Goal: Share content: Share content

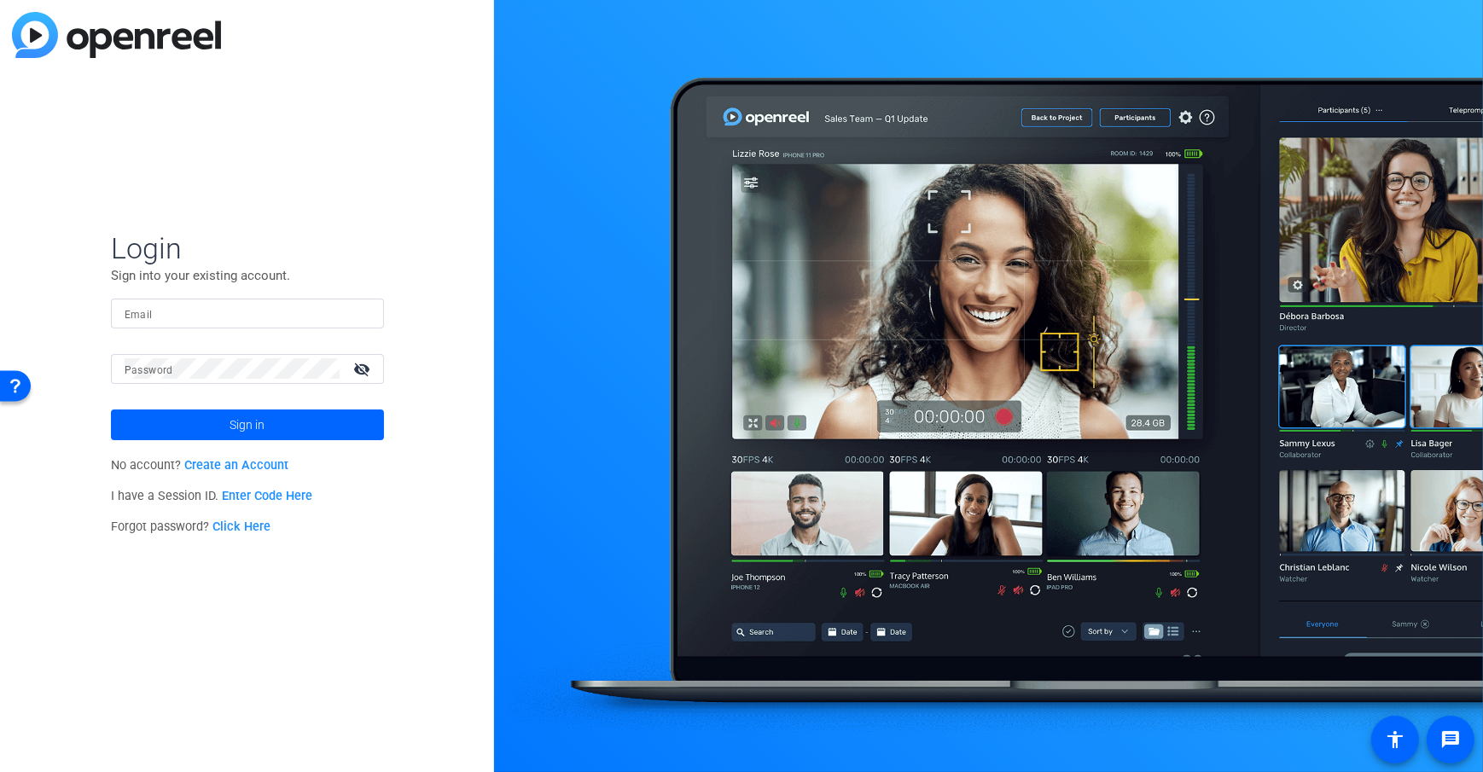
click at [149, 306] on input "Email" at bounding box center [248, 313] width 246 height 20
type input "[EMAIL_ADDRESS][DOMAIN_NAME]"
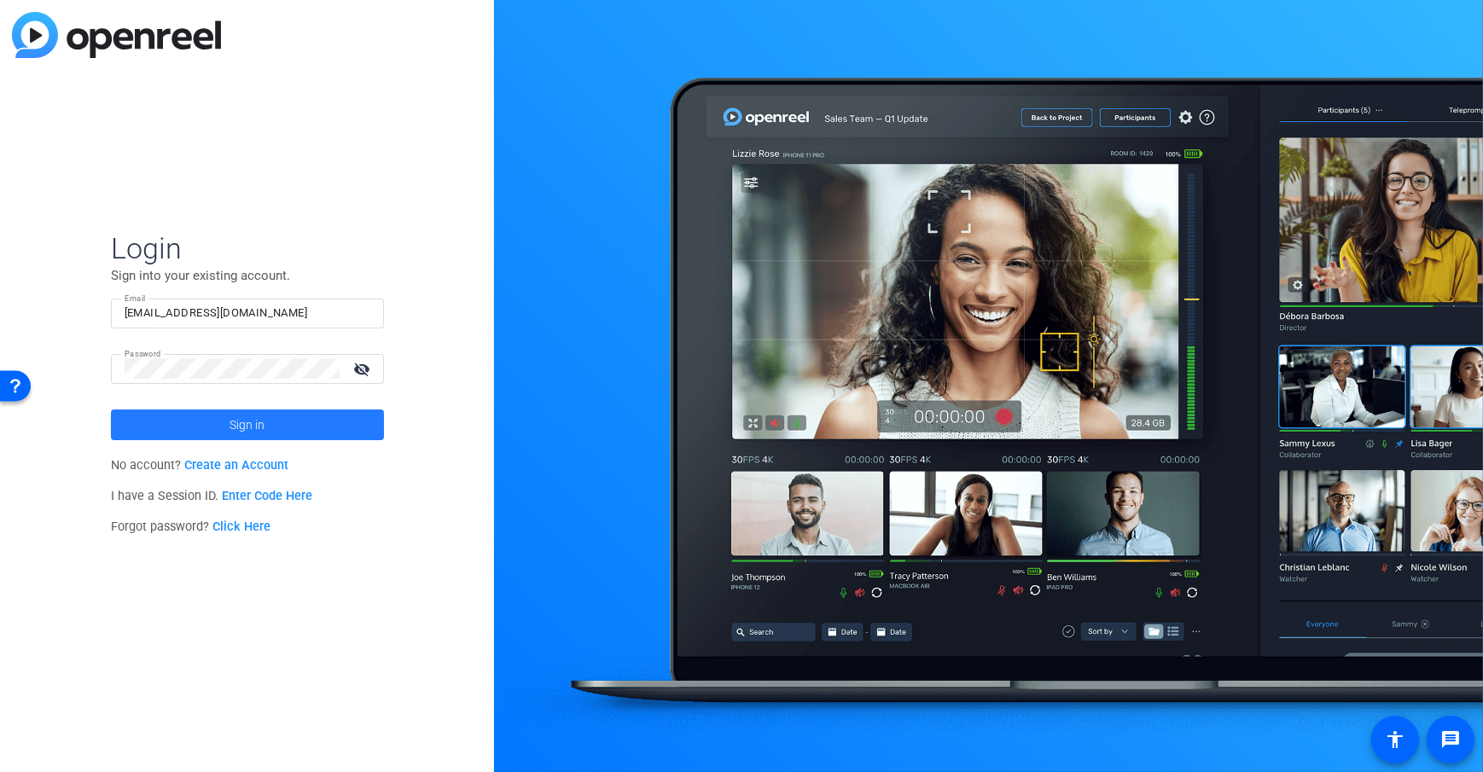
click at [226, 405] on span at bounding box center [247, 425] width 273 height 41
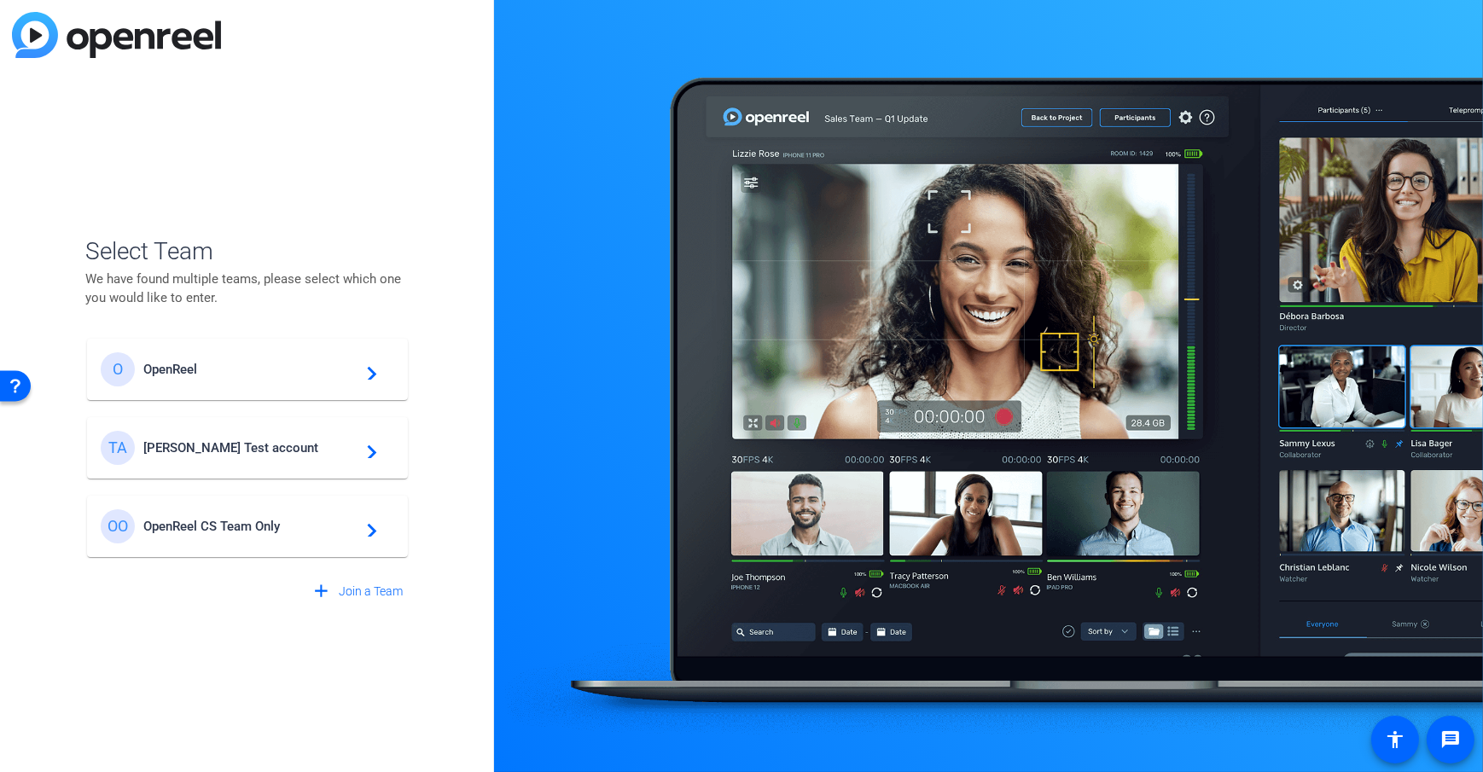
click at [209, 440] on span "Tim Test account" at bounding box center [249, 447] width 213 height 15
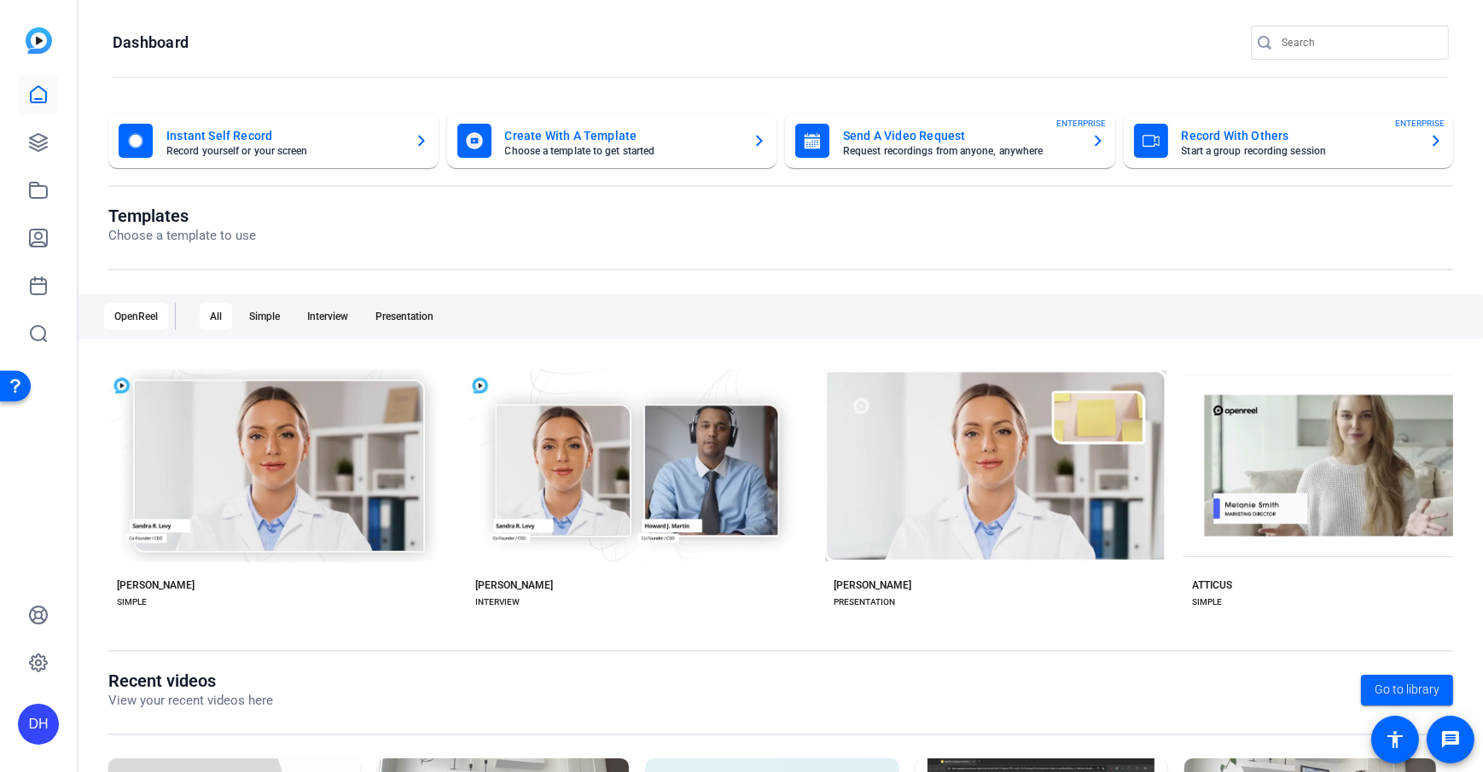
click at [387, 244] on openreel-page-title "Templates Choose a template to use" at bounding box center [780, 226] width 1345 height 40
click at [637, 201] on openreel-dashboard-quick-actions "Instant Self Record Record yourself or your screen Create With A Template Choos…" at bounding box center [780, 160] width 1345 height 92
click at [632, 202] on openreel-dashboard-quick-actions "Instant Self Record Record yourself or your screen Create With A Template Choos…" at bounding box center [780, 160] width 1345 height 92
click at [609, 206] on openreel-page-title "Templates Choose a template to use" at bounding box center [780, 226] width 1345 height 40
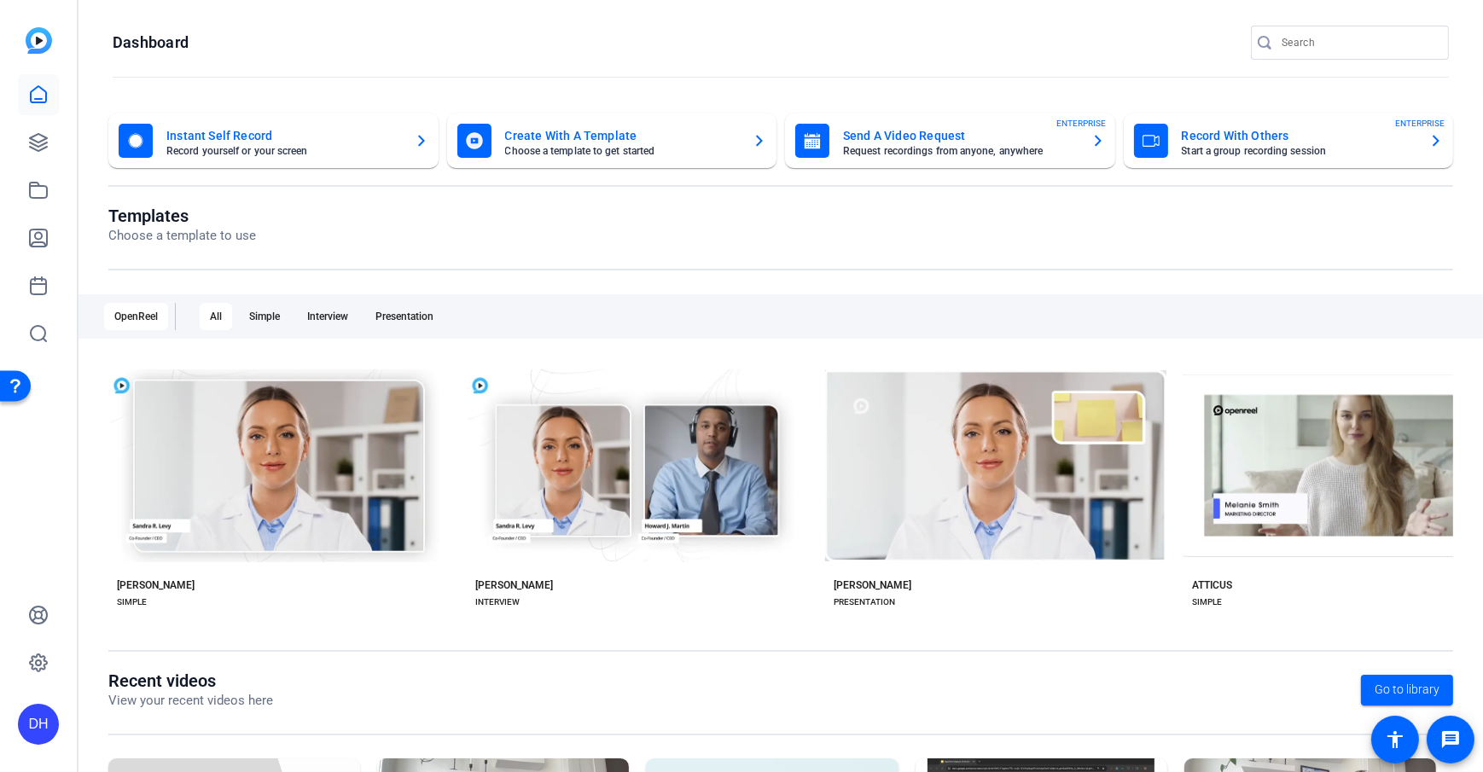
click at [609, 206] on openreel-page-title "Templates Choose a template to use" at bounding box center [780, 226] width 1345 height 40
click at [673, 208] on openreel-page-title "Templates Choose a template to use" at bounding box center [780, 226] width 1345 height 40
click at [38, 151] on icon at bounding box center [38, 142] width 17 height 17
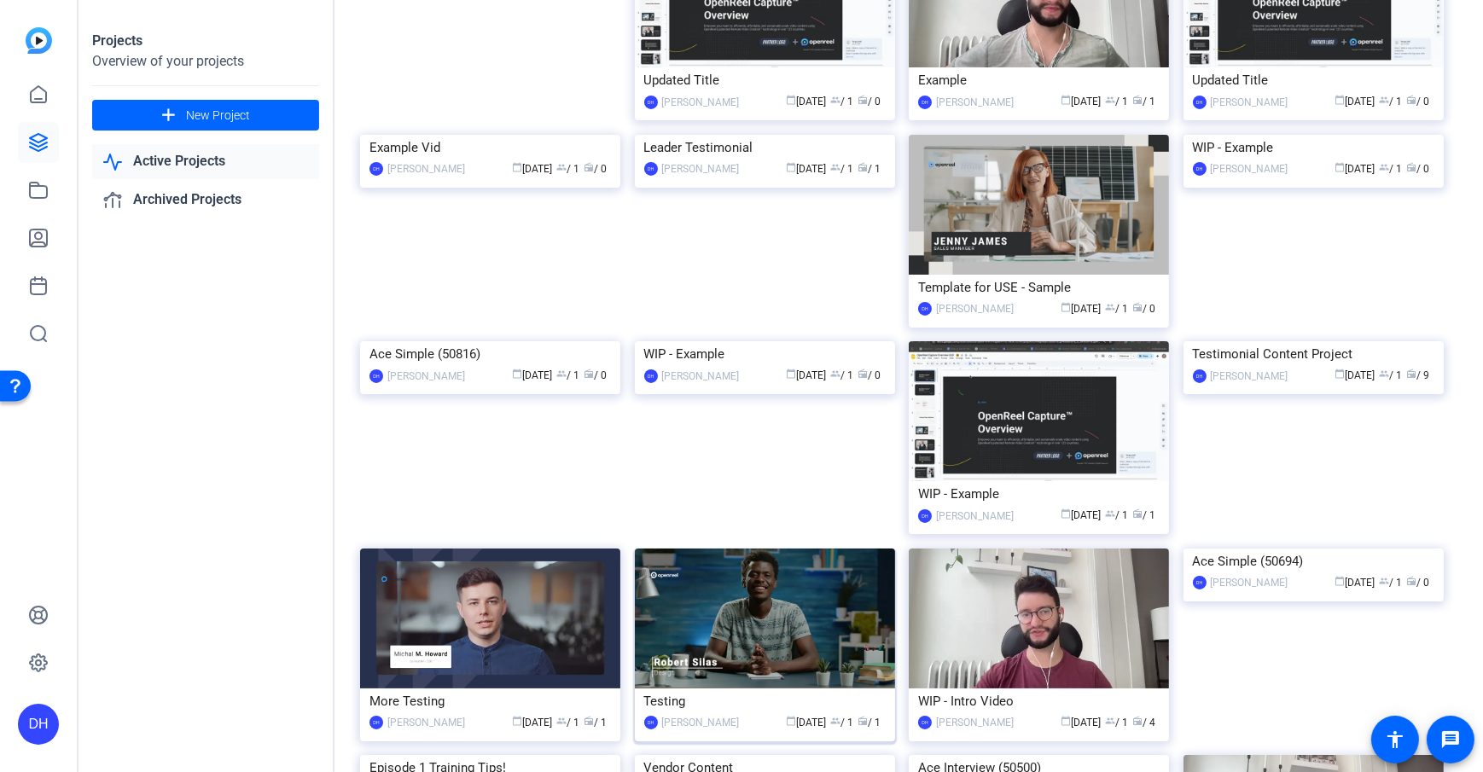
scroll to position [201, 0]
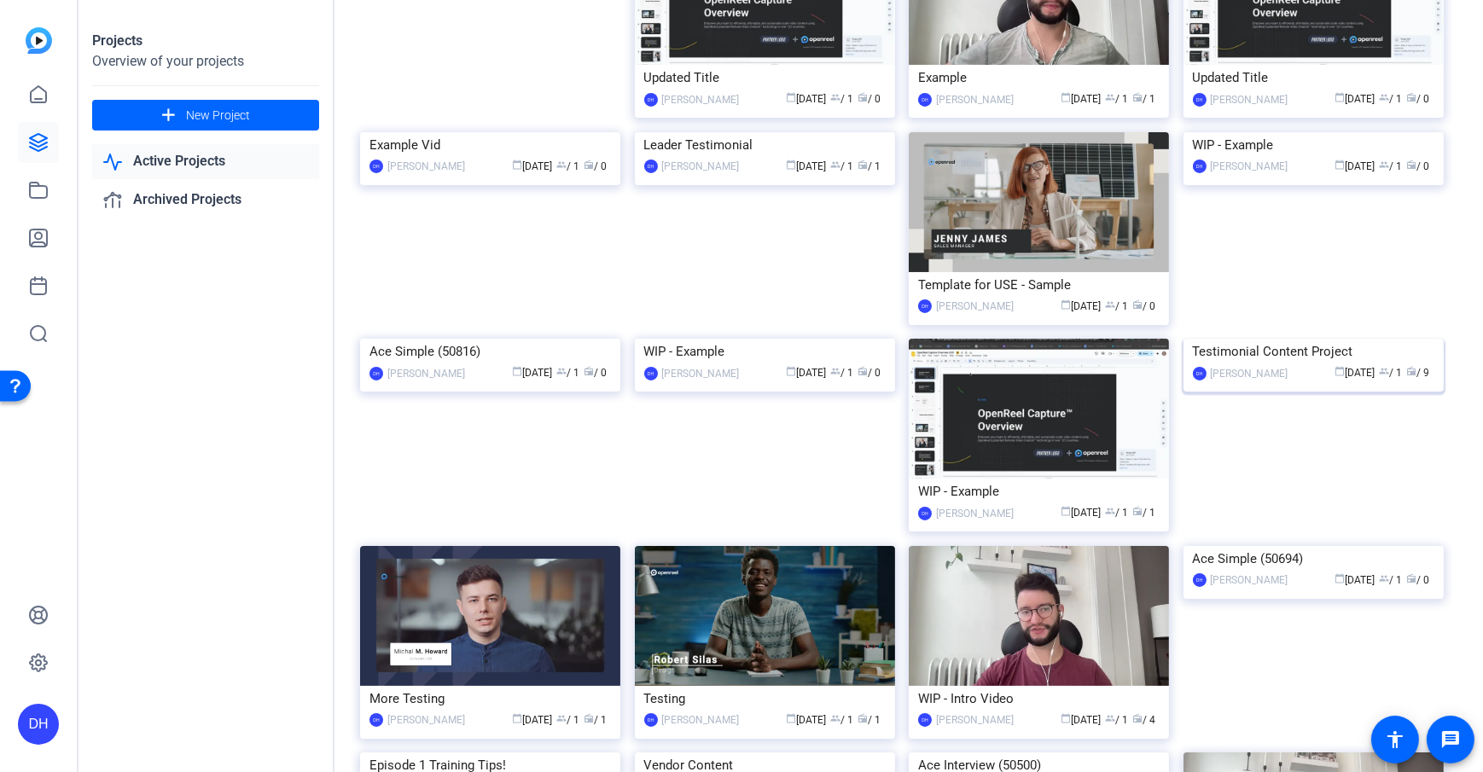
click at [1110, 364] on div "Testimonial Content Project" at bounding box center [1314, 352] width 242 height 26
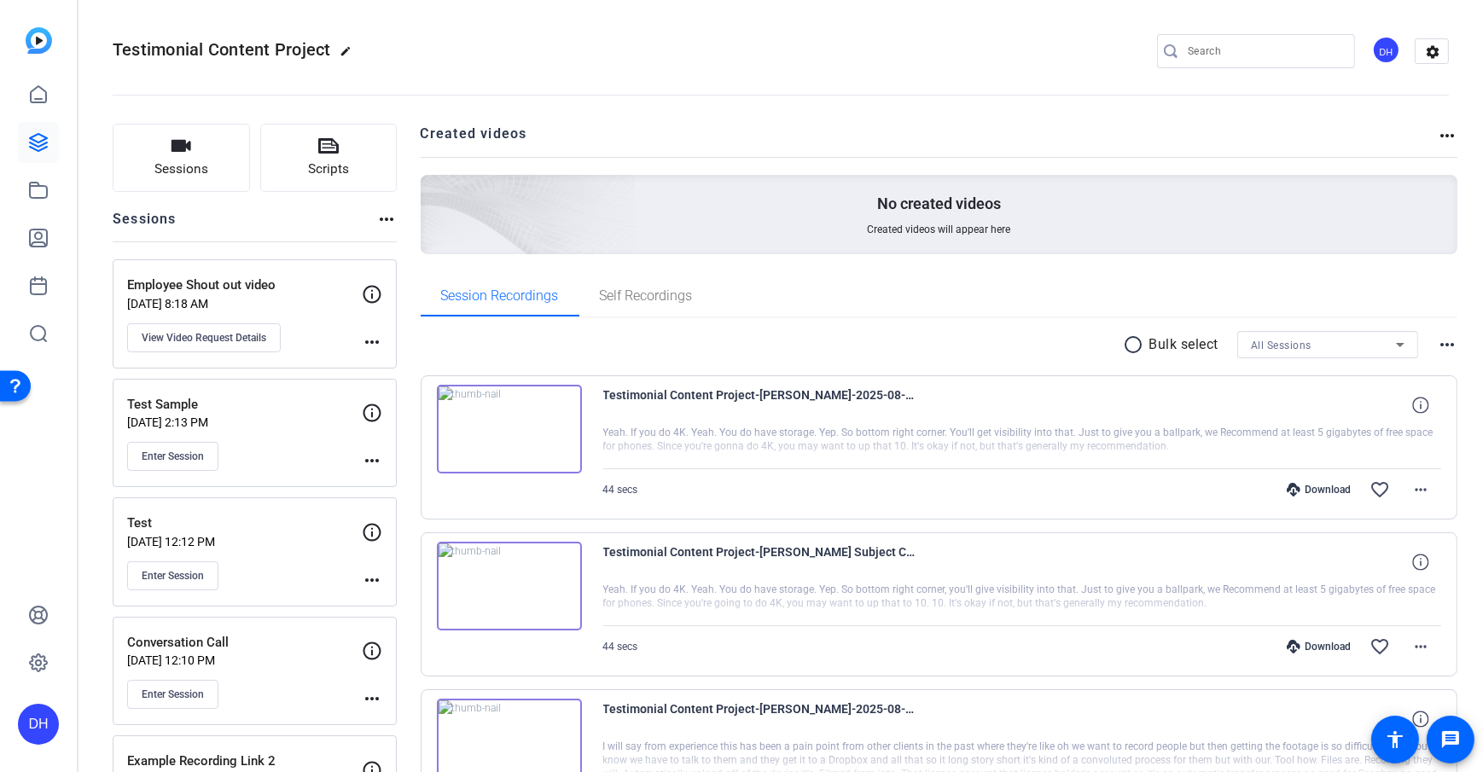
click at [167, 154] on button "Sessions" at bounding box center [181, 158] width 137 height 68
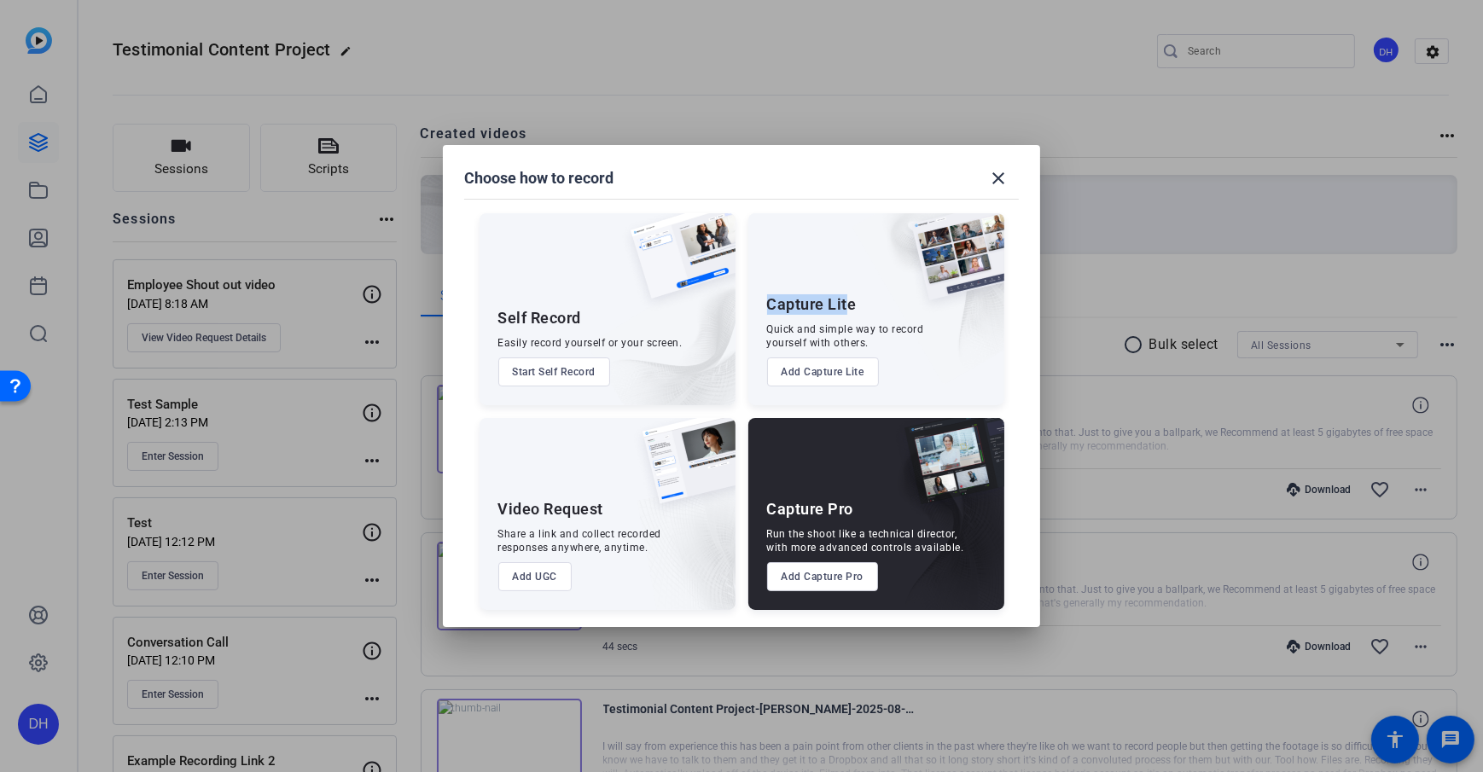
drag, startPoint x: 770, startPoint y: 308, endPoint x: 848, endPoint y: 307, distance: 78.5
click at [848, 307] on div "Capture Lite" at bounding box center [812, 304] width 90 height 20
click at [788, 283] on div "Capture Lite Quick and simple way to record yourself with others. Add Capture L…" at bounding box center [876, 309] width 256 height 192
click at [822, 381] on button "Add Capture Lite" at bounding box center [823, 372] width 112 height 29
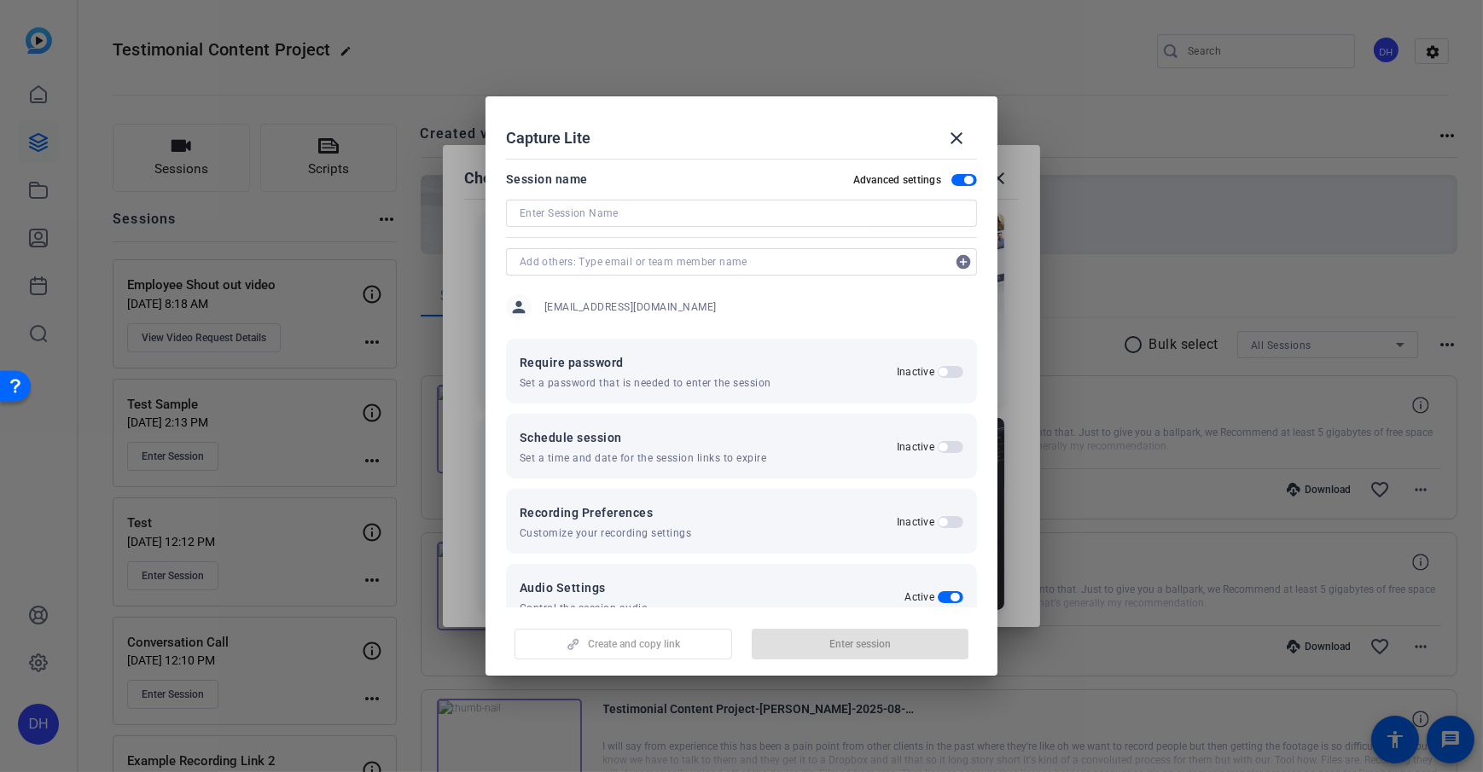
click at [952, 178] on span "button" at bounding box center [965, 180] width 26 height 12
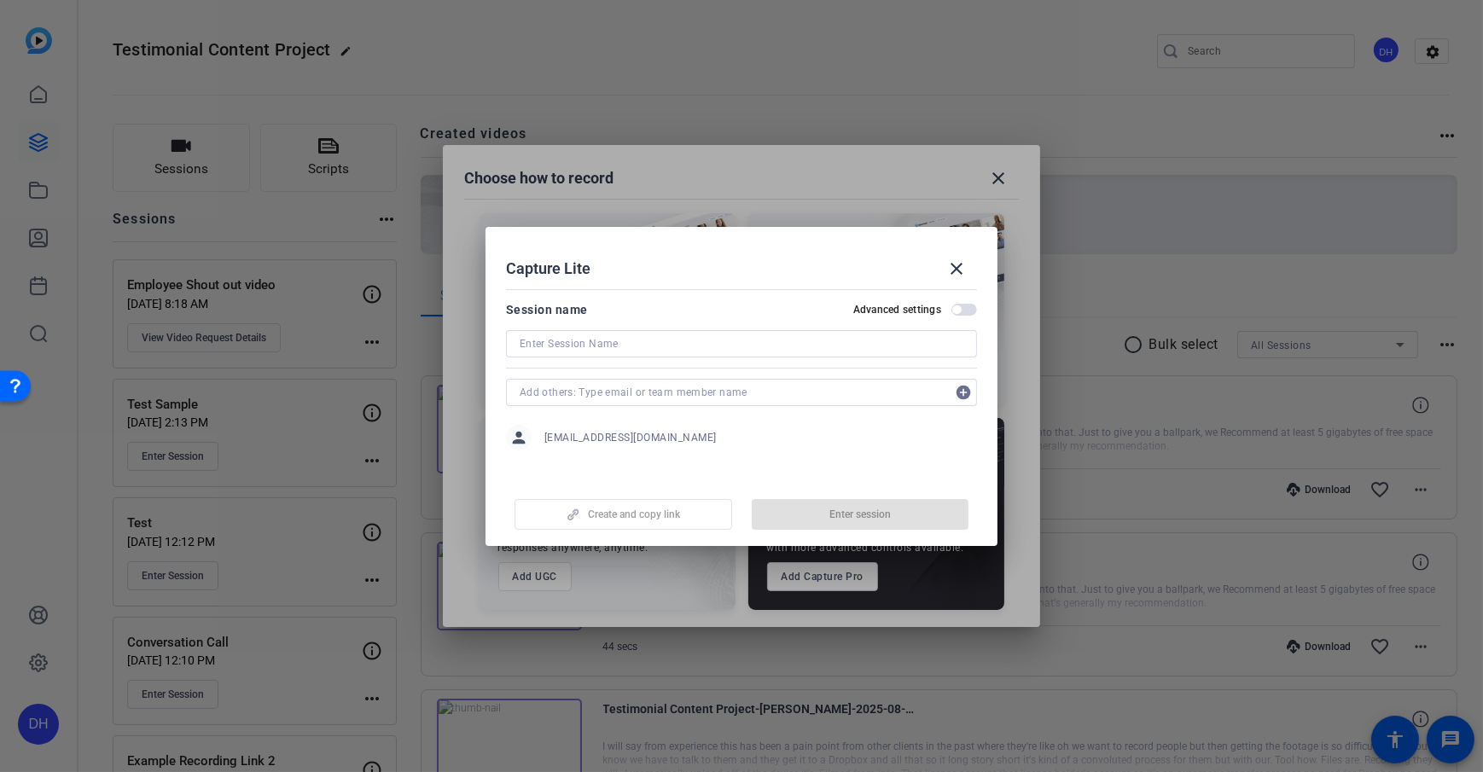
click at [670, 353] on input at bounding box center [742, 344] width 444 height 20
type input "Test"
click at [693, 294] on mat-dialog-content "Session name Advanced settings Test add_circle person dheiberger@openreel.com" at bounding box center [742, 379] width 512 height 195
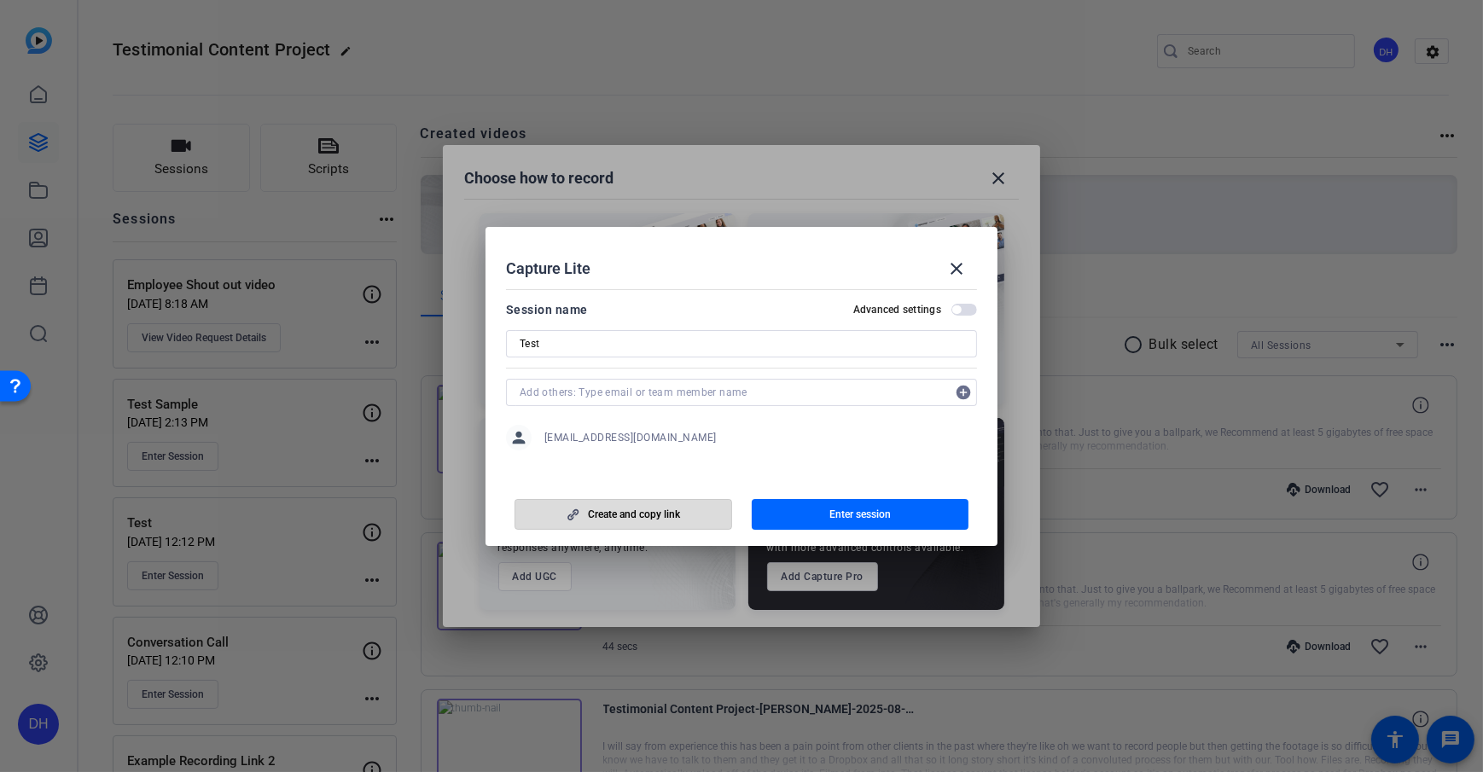
click at [638, 514] on span "Create and copy link" at bounding box center [634, 515] width 92 height 14
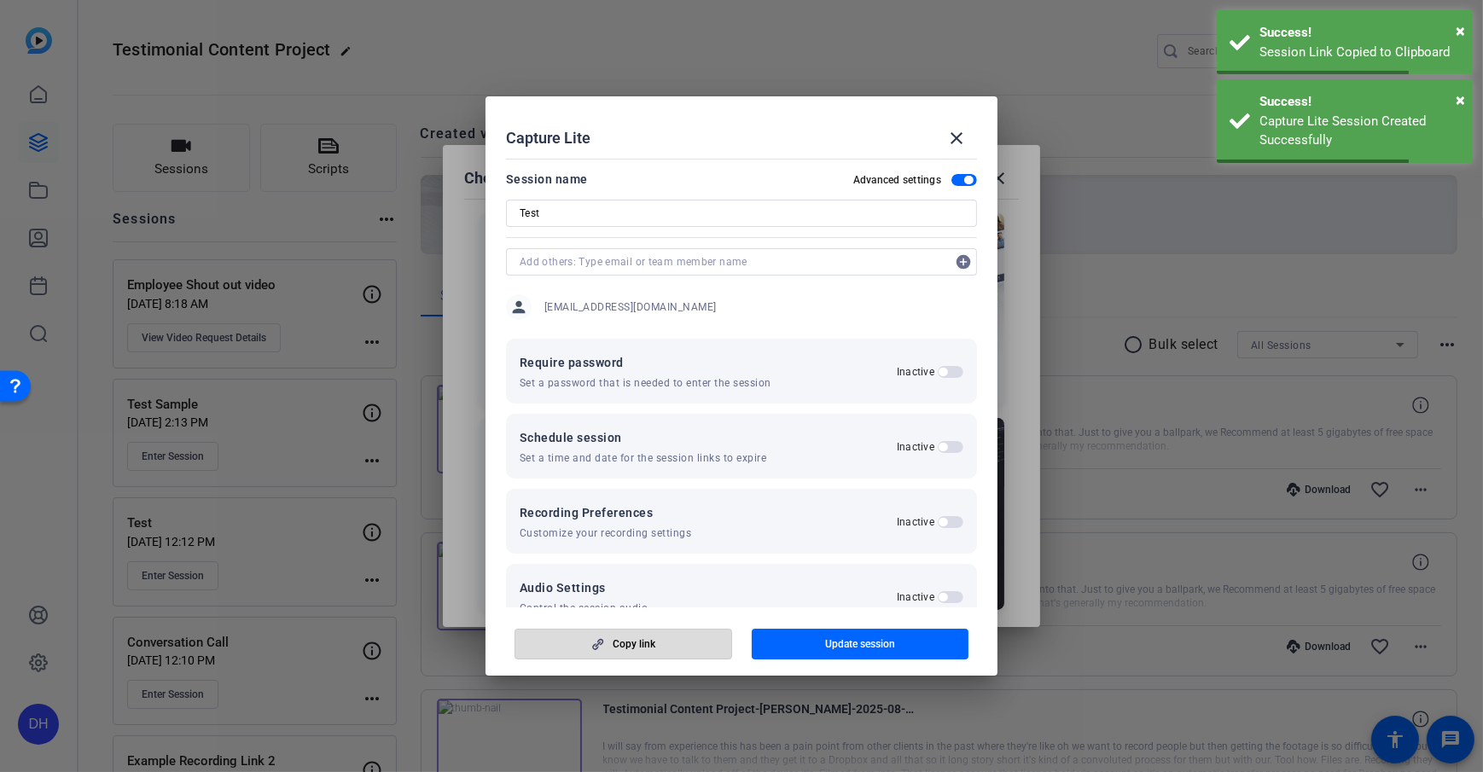
click at [642, 557] on span "button" at bounding box center [623, 644] width 216 height 41
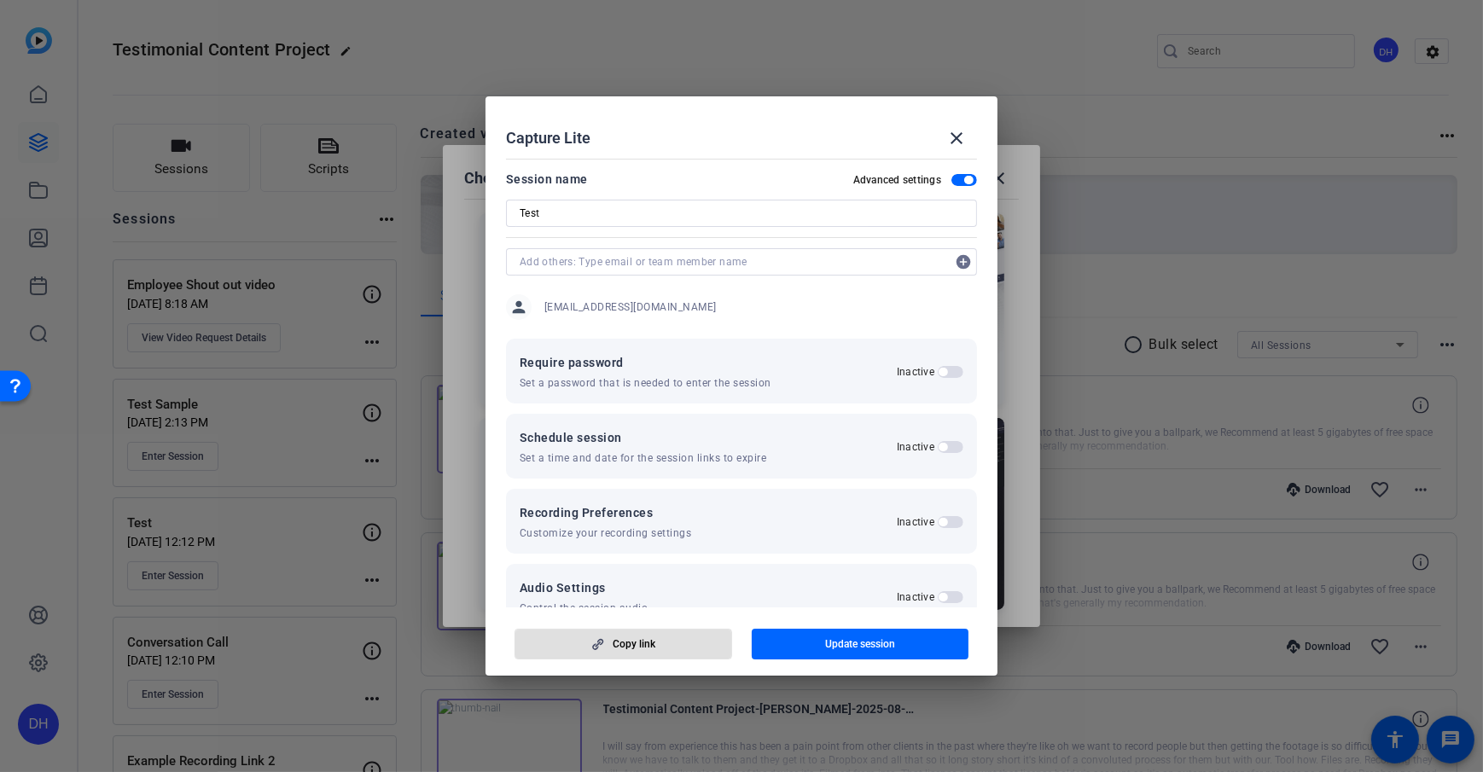
click at [765, 120] on div "Capture Lite close" at bounding box center [741, 138] width 471 height 41
click at [946, 149] on span at bounding box center [956, 138] width 41 height 41
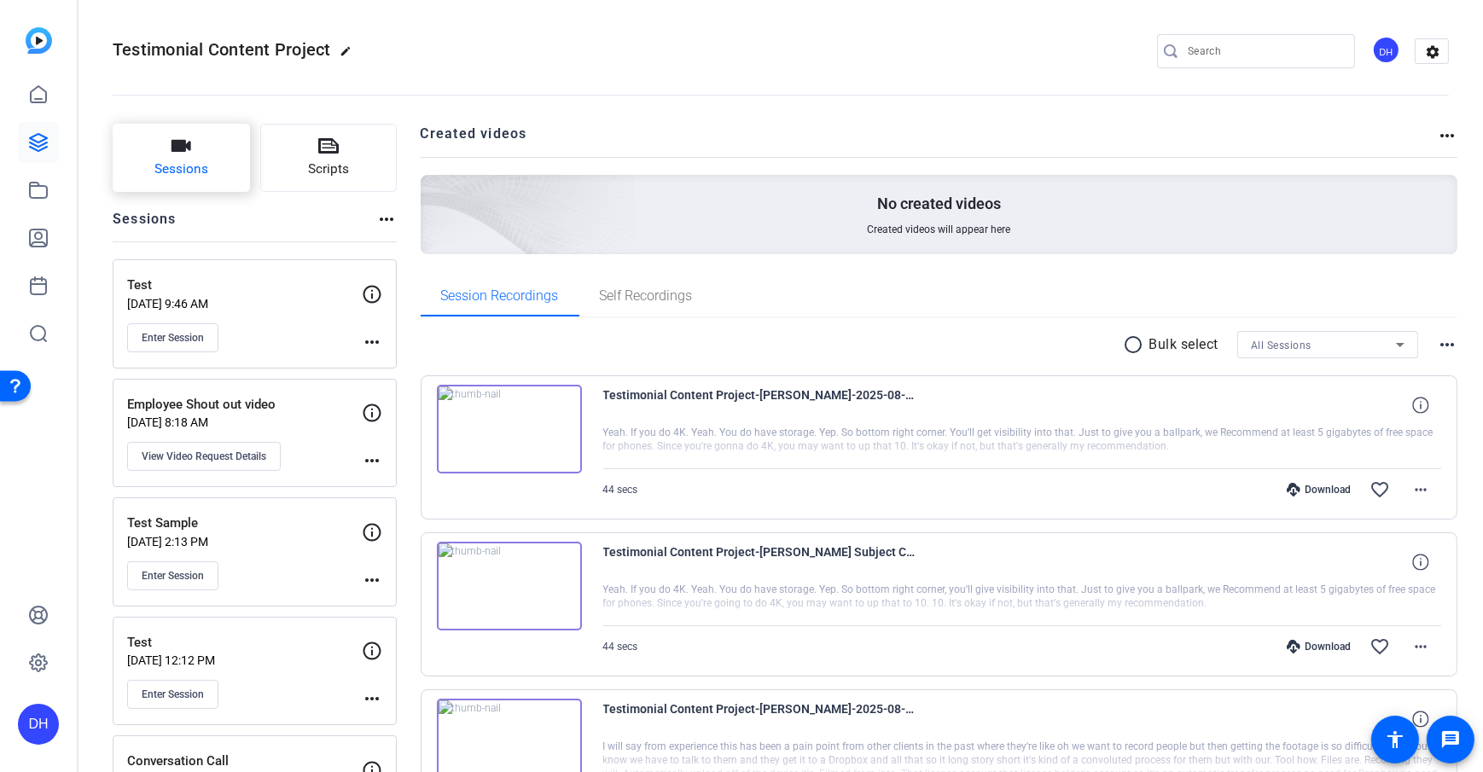
click at [170, 168] on span "Sessions" at bounding box center [181, 170] width 54 height 20
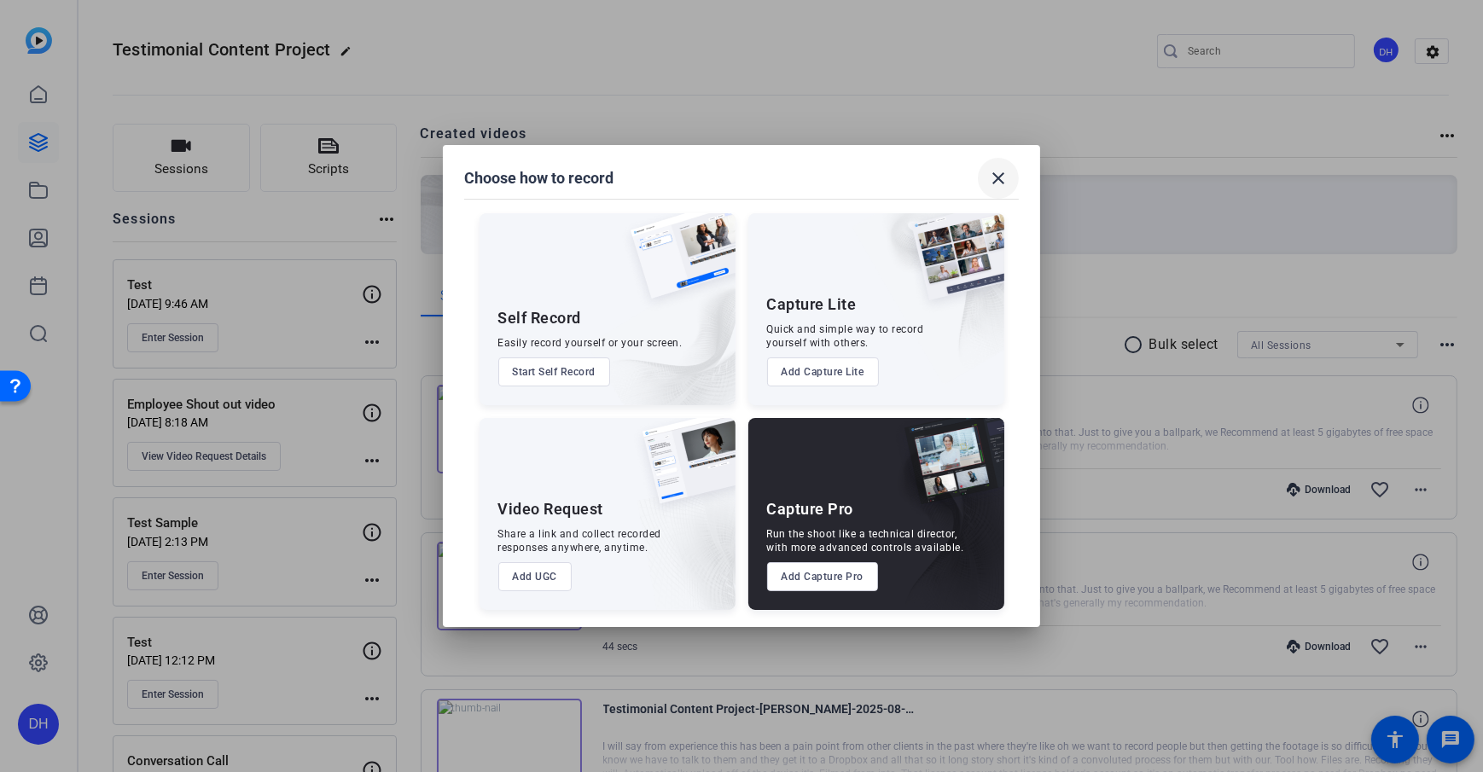
click at [1004, 182] on mat-icon "close" at bounding box center [998, 178] width 20 height 20
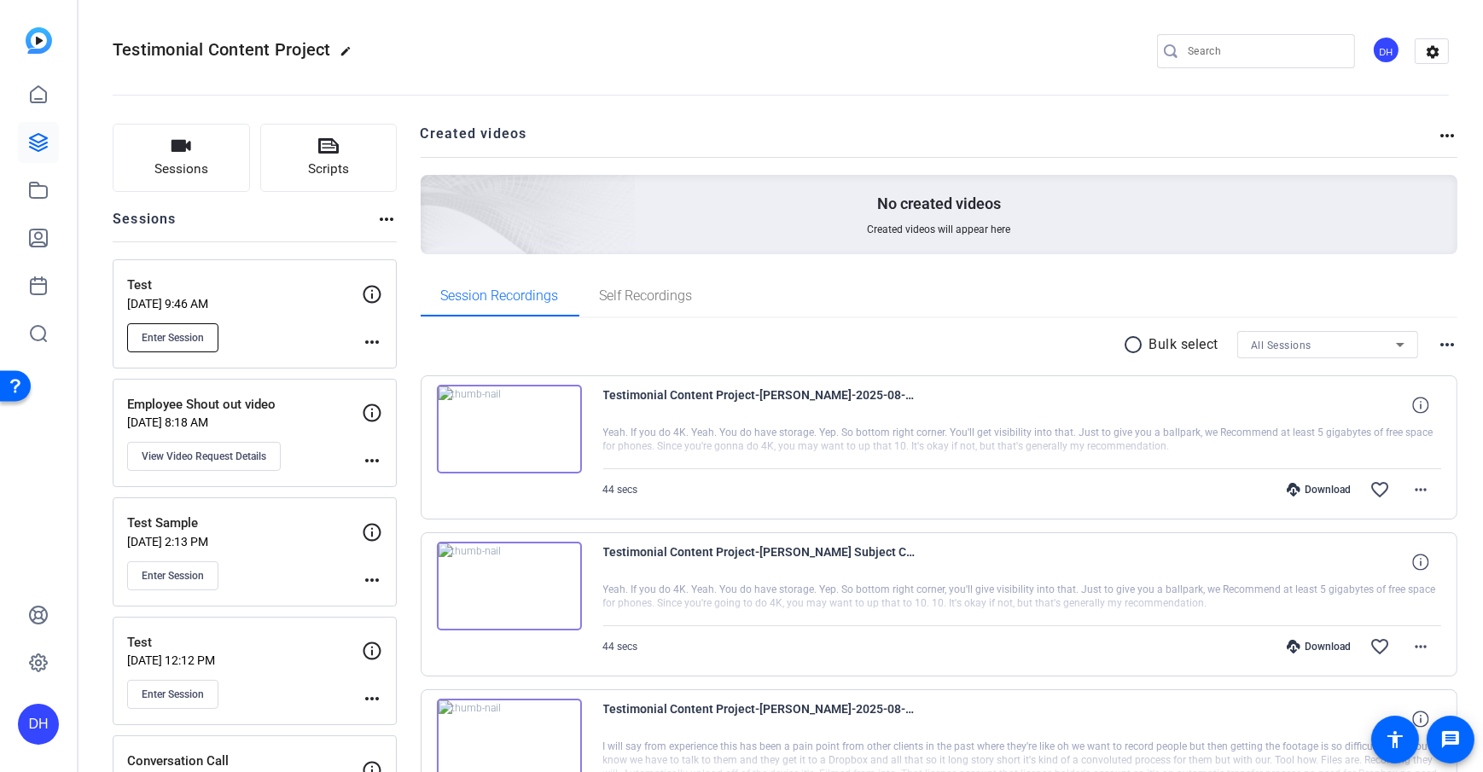
click at [161, 345] on button "Enter Session" at bounding box center [172, 337] width 91 height 29
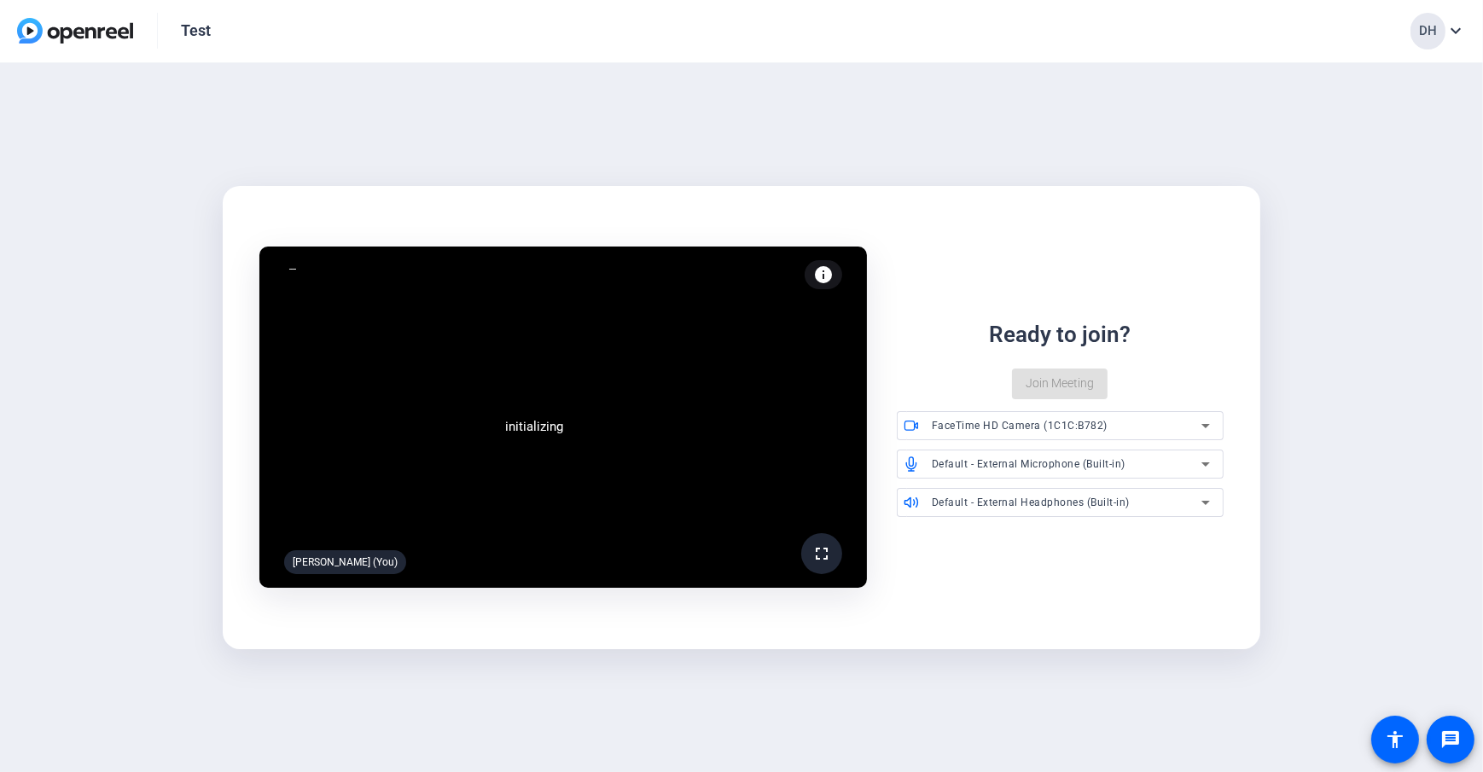
click at [864, 630] on mat-card "initializing fullscreen Daniel Heiberger (You) info Test your audio and video R…" at bounding box center [742, 417] width 1039 height 463
click at [1029, 381] on span "Join Meeting" at bounding box center [1060, 384] width 68 height 18
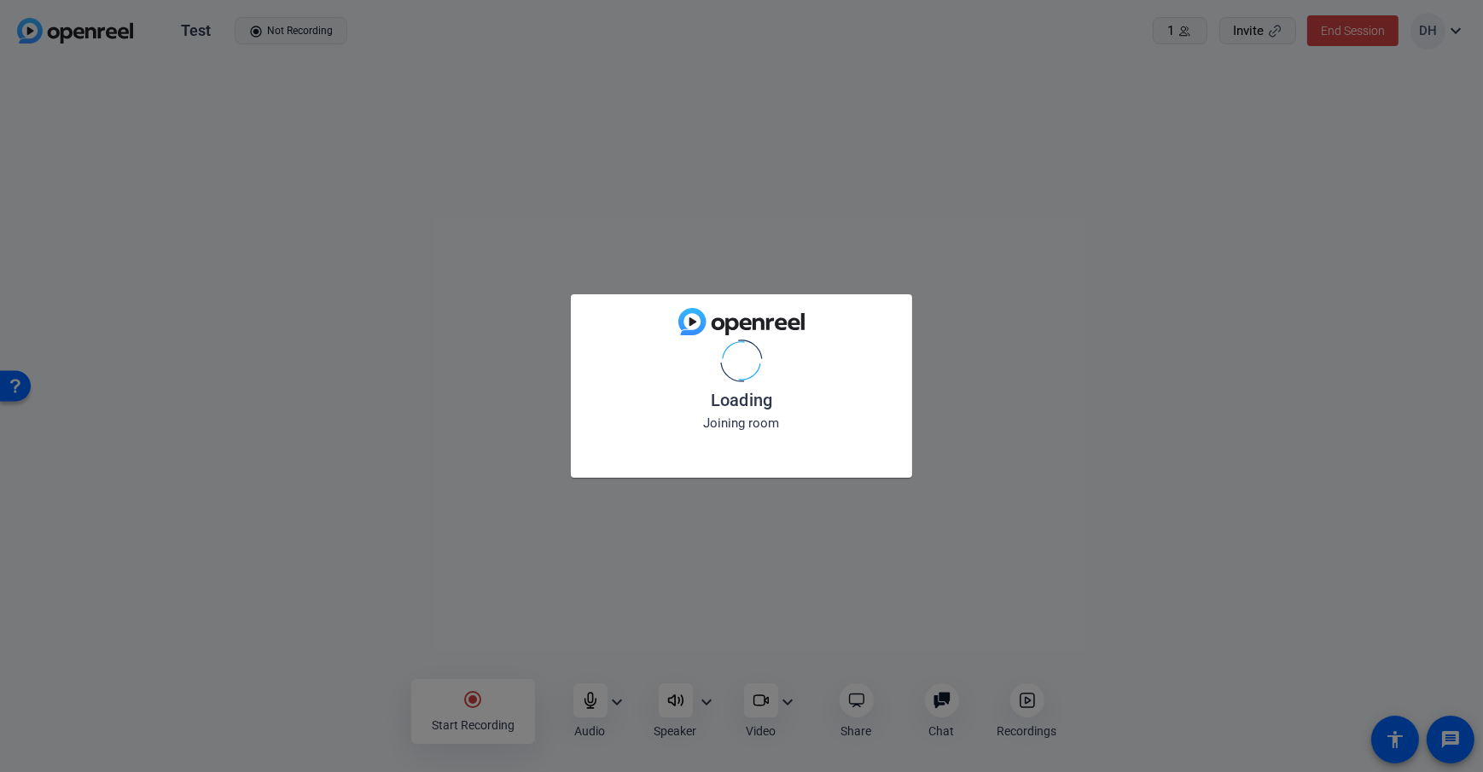
click at [253, 681] on div "Loading Joining room" at bounding box center [741, 386] width 1483 height 772
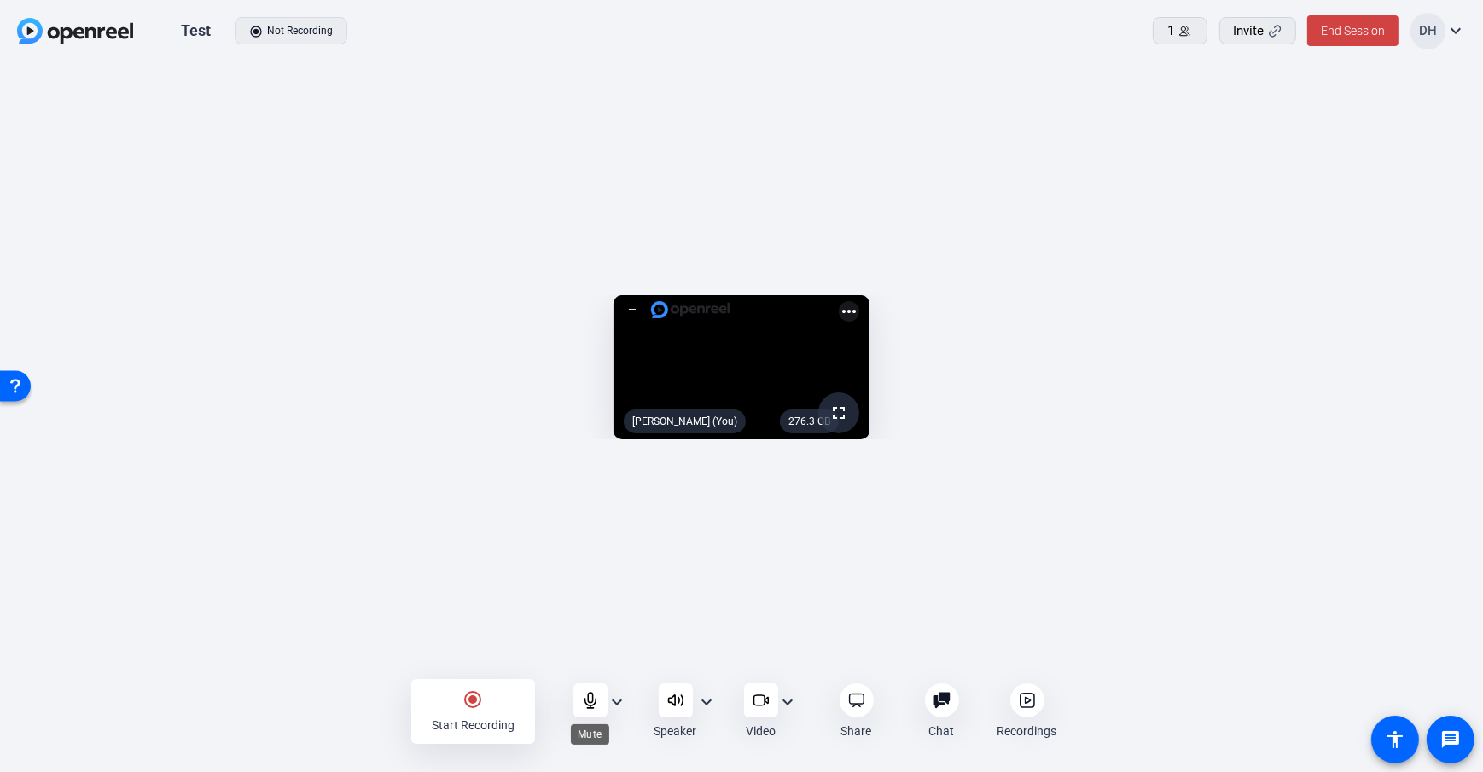
click at [597, 709] on div at bounding box center [590, 701] width 34 height 34
click at [261, 702] on div "radio_button_checked Start Recording Audio expand_more Speaker expand_more Vide…" at bounding box center [741, 711] width 1483 height 61
click at [461, 708] on div "radio_button_checked Start Recording" at bounding box center [473, 711] width 124 height 65
click at [1022, 707] on icon at bounding box center [1027, 701] width 14 height 14
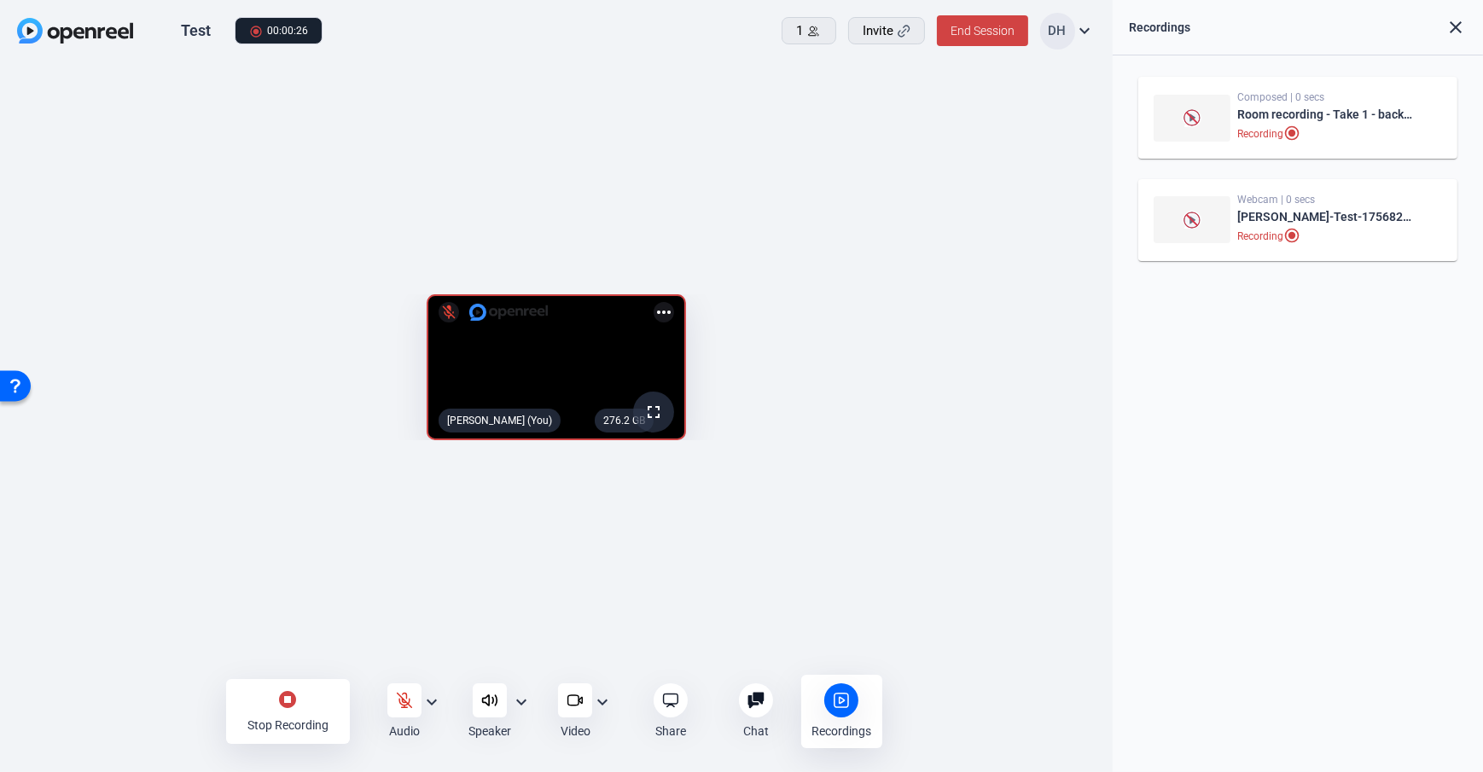
click at [277, 703] on mat-icon "stop_circle" at bounding box center [287, 700] width 20 height 20
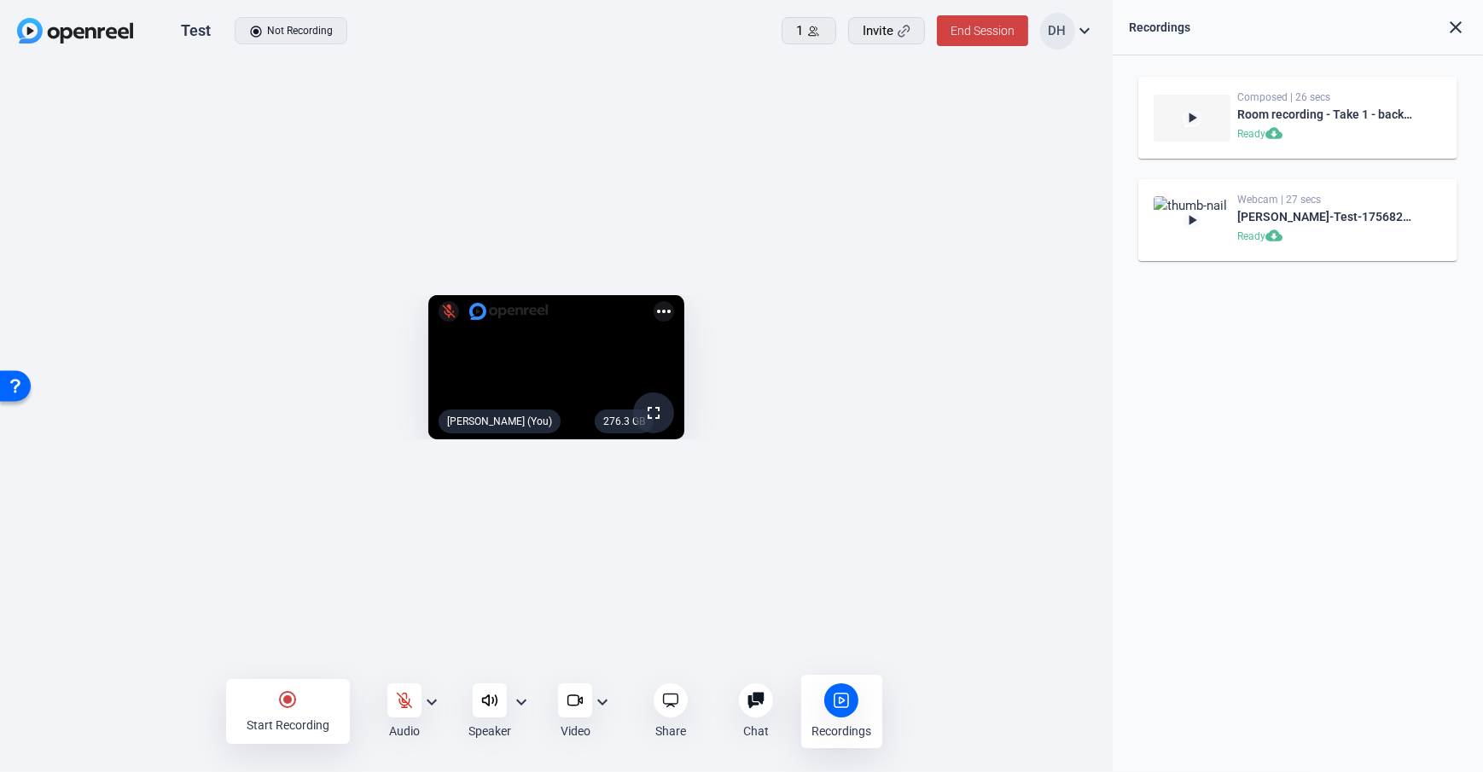
click at [1204, 328] on div "play_arrow Composed | 26 secs Room recording - Take 1 - backup Ready cloud_down…" at bounding box center [1298, 413] width 371 height 717
click at [1116, 288] on div "play_arrow Composed | 26 secs Room recording - Take 1 - backup Ready cloud_down…" at bounding box center [1298, 413] width 371 height 717
click at [1103, 349] on div "276.3 GB fullscreen mic_off Daniel Heiberger (You) more_horiz" at bounding box center [556, 372] width 1113 height 618
click at [297, 710] on div "radio_button_checked Start Recording" at bounding box center [288, 711] width 124 height 65
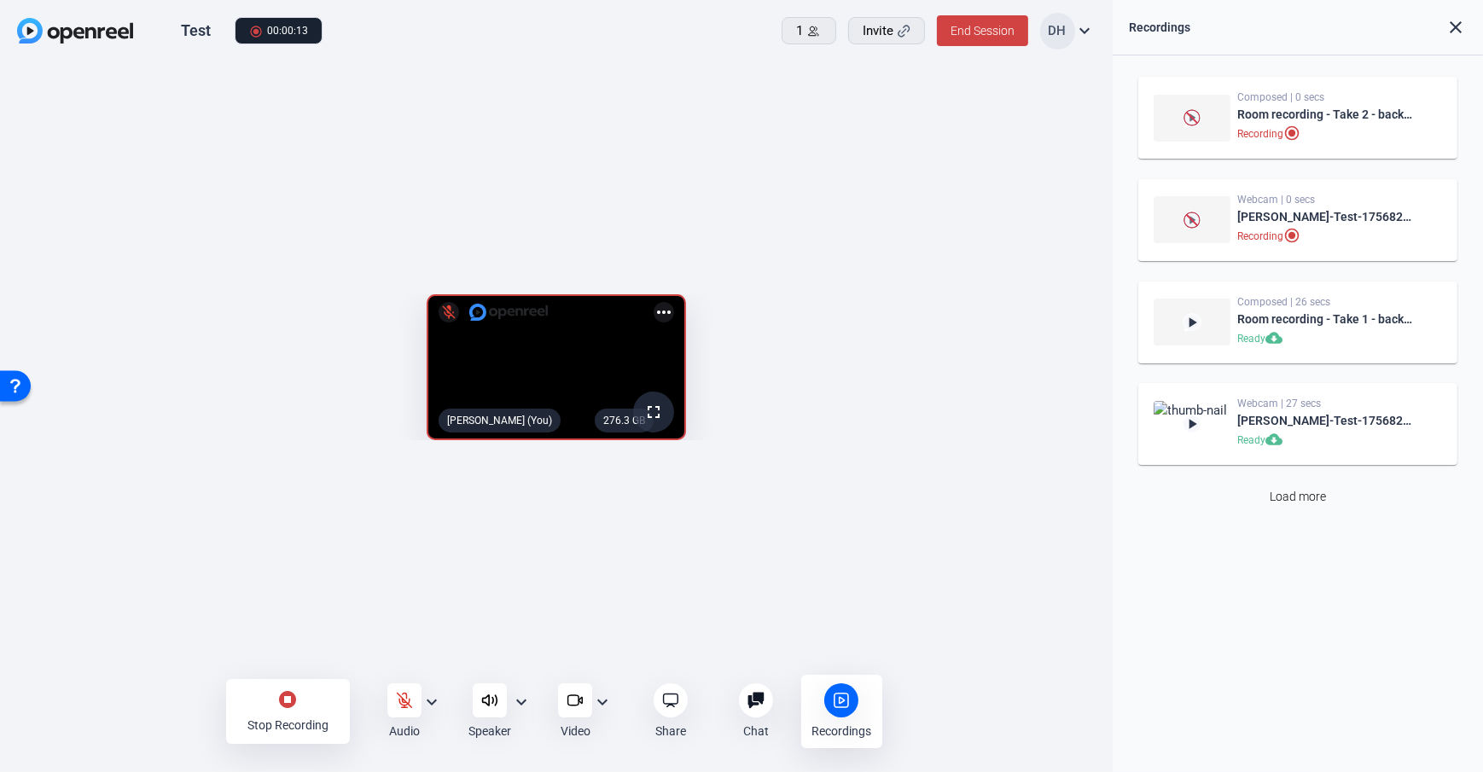
click at [266, 704] on div "stop_circle Stop Recording" at bounding box center [288, 711] width 124 height 65
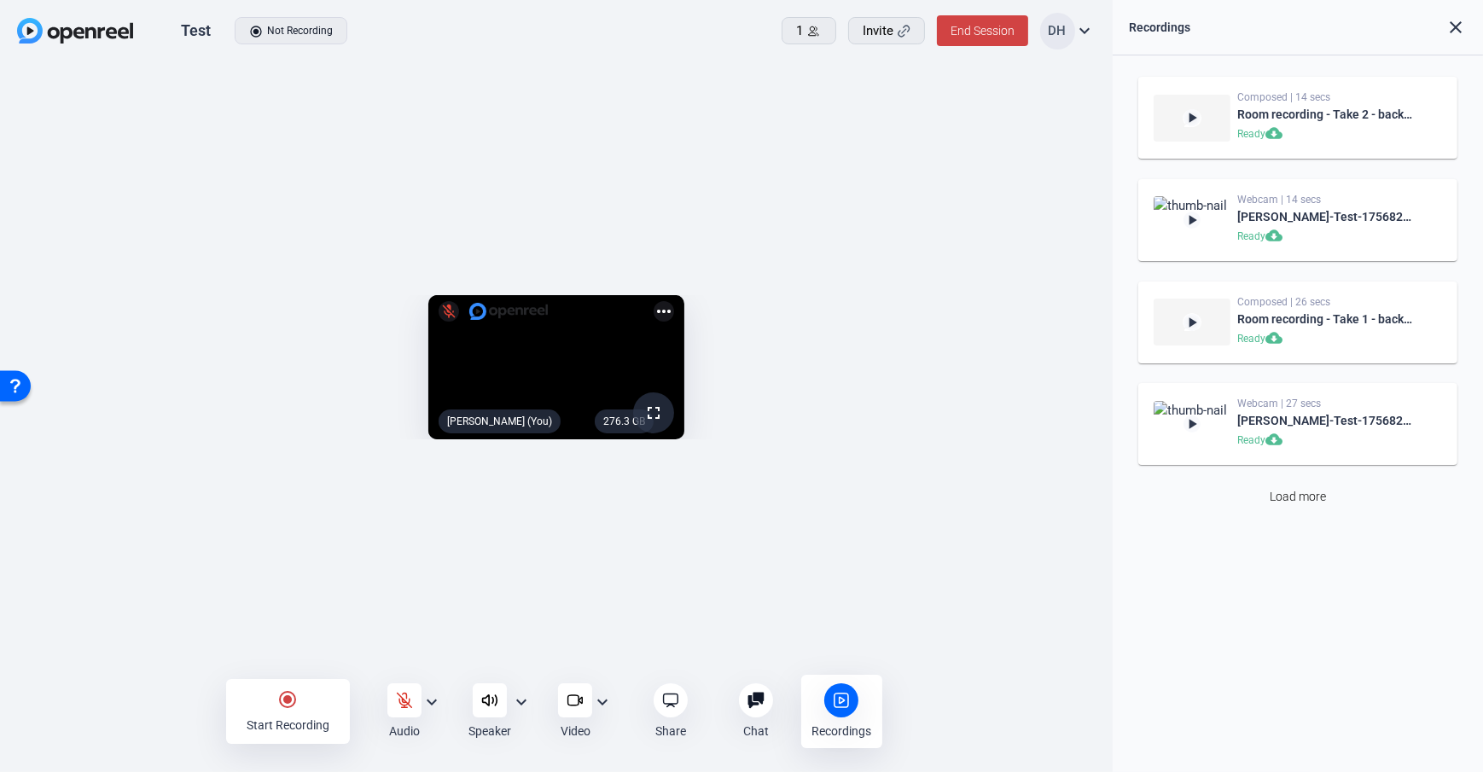
click at [1108, 128] on div "276.3 GB fullscreen mic_off Daniel Heiberger (You) more_horiz" at bounding box center [556, 372] width 1113 height 618
click at [1279, 437] on mat-icon "cloud_download" at bounding box center [1276, 441] width 20 height 20
click at [1085, 295] on openreel-capture-lite-video-stream "276.3 GB fullscreen mic_off Daniel Heiberger (You) more_horiz" at bounding box center [557, 367] width 1062 height 144
click at [1080, 295] on openreel-capture-lite-video-stream "276.3 GB fullscreen mic_off Daniel Heiberger (You) more_horiz" at bounding box center [557, 367] width 1062 height 144
click at [1109, 347] on div "276.3 GB fullscreen mic_off Daniel Heiberger (You) more_horiz" at bounding box center [556, 372] width 1113 height 618
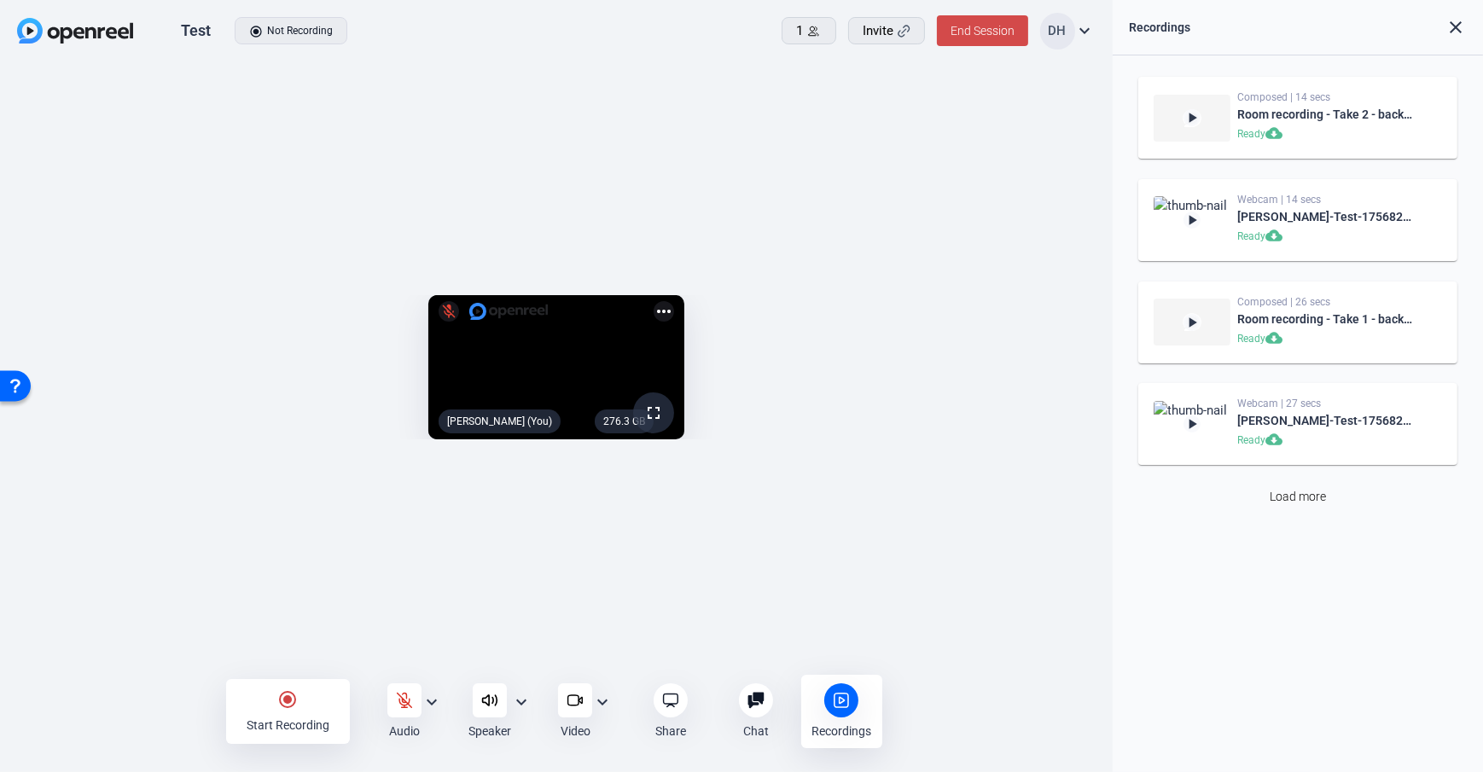
click at [979, 35] on span "End Session" at bounding box center [983, 31] width 64 height 14
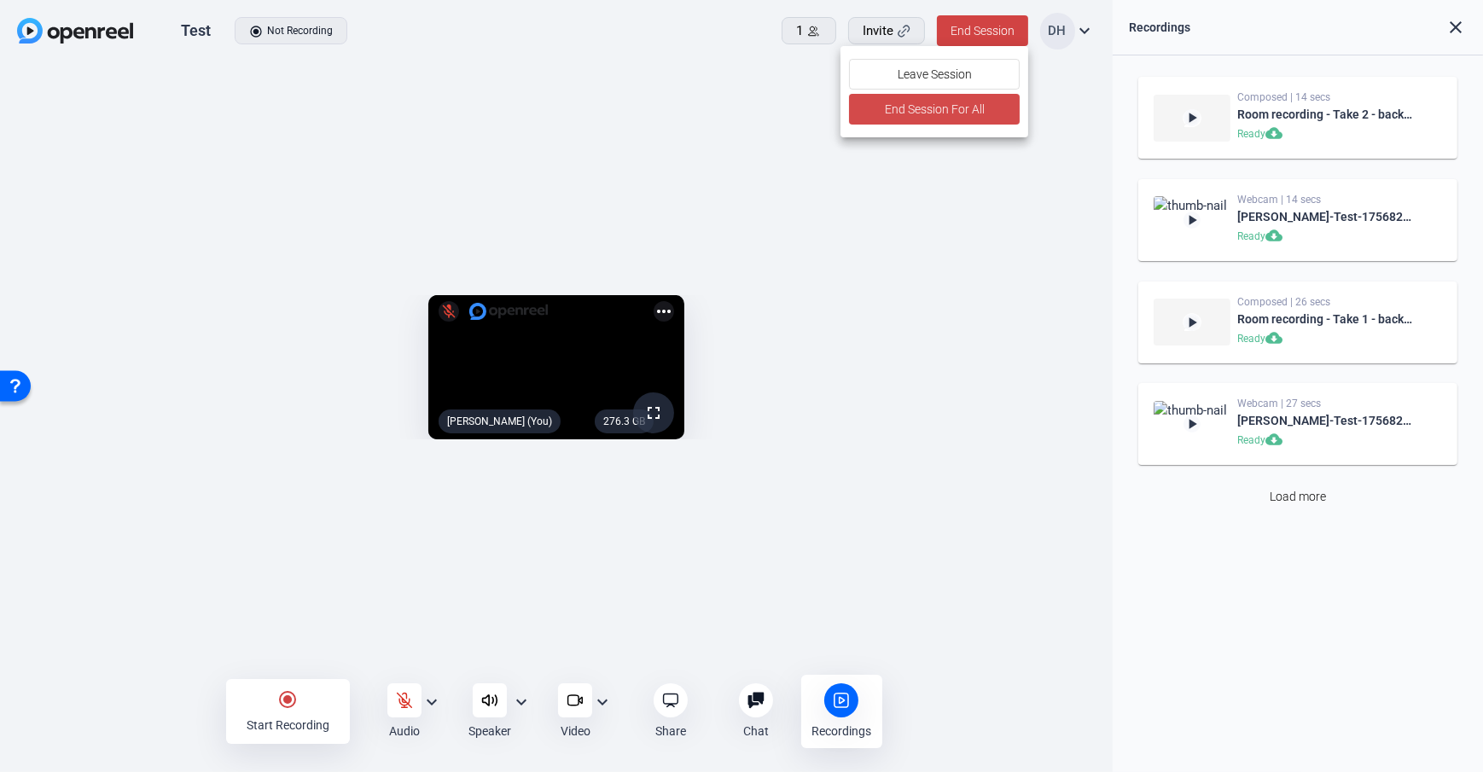
click at [922, 108] on span "End Session For All" at bounding box center [935, 109] width 100 height 20
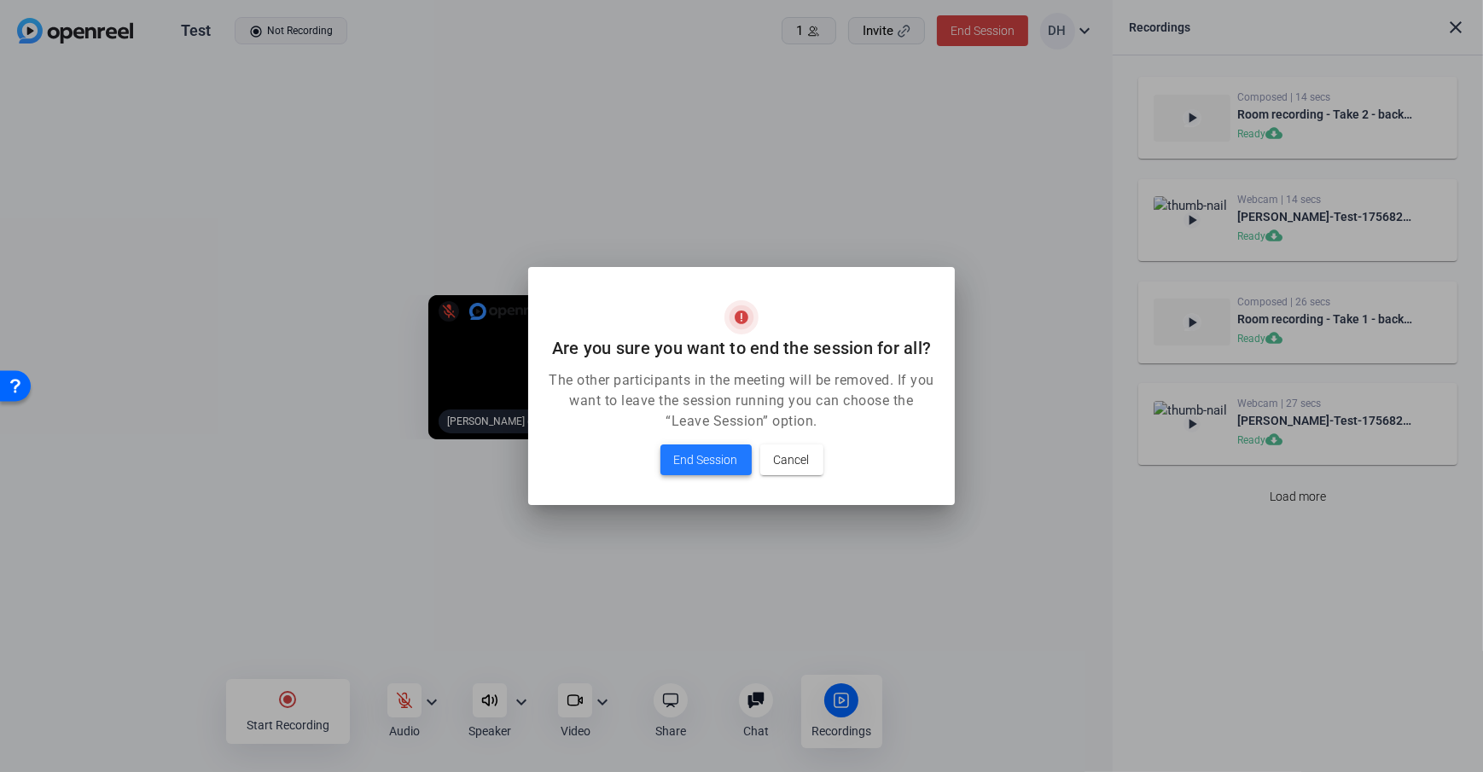
click at [707, 469] on span "End Session" at bounding box center [706, 460] width 64 height 20
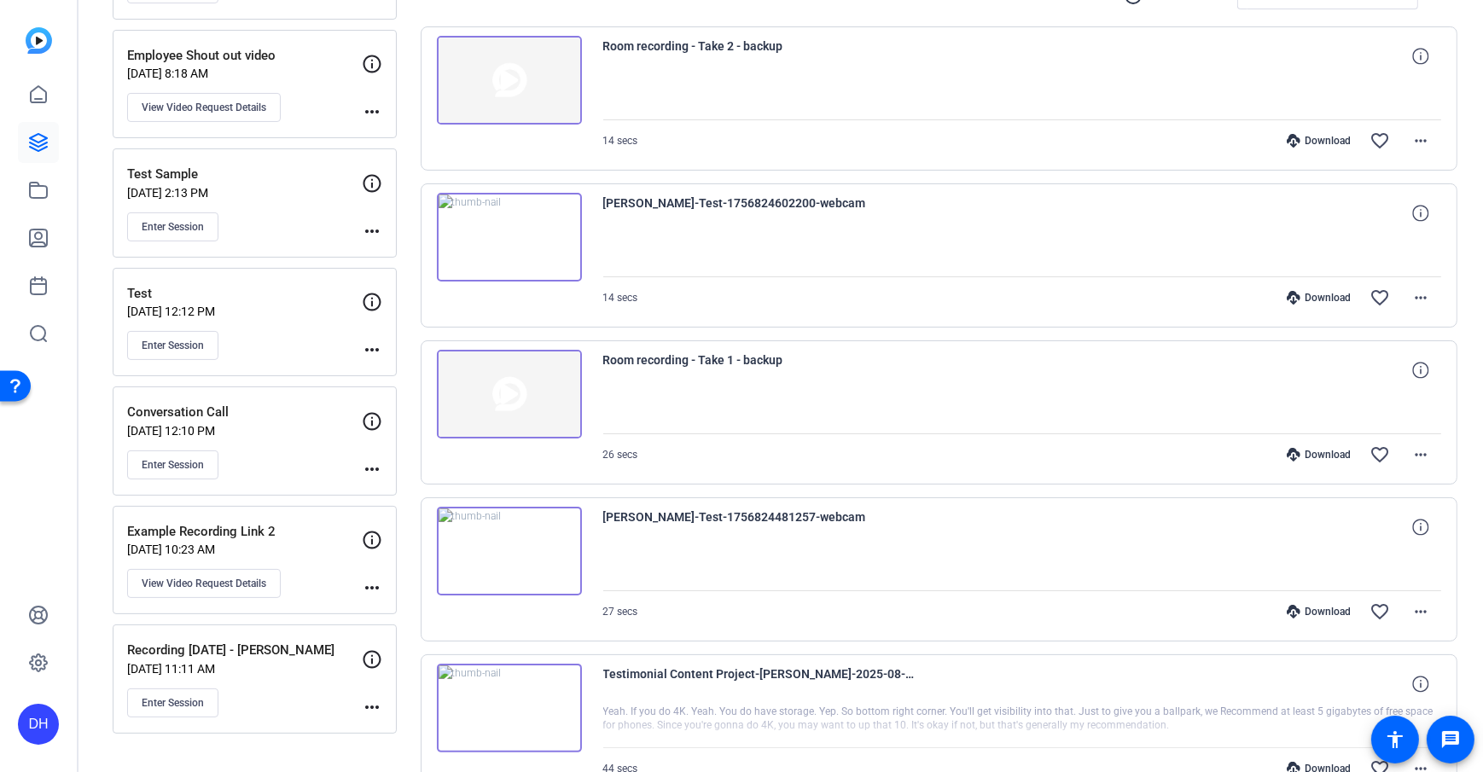
scroll to position [350, 0]
drag, startPoint x: 1418, startPoint y: 606, endPoint x: 1421, endPoint y: 614, distance: 8.9
click at [1418, 606] on mat-icon "more_horiz" at bounding box center [1421, 611] width 20 height 20
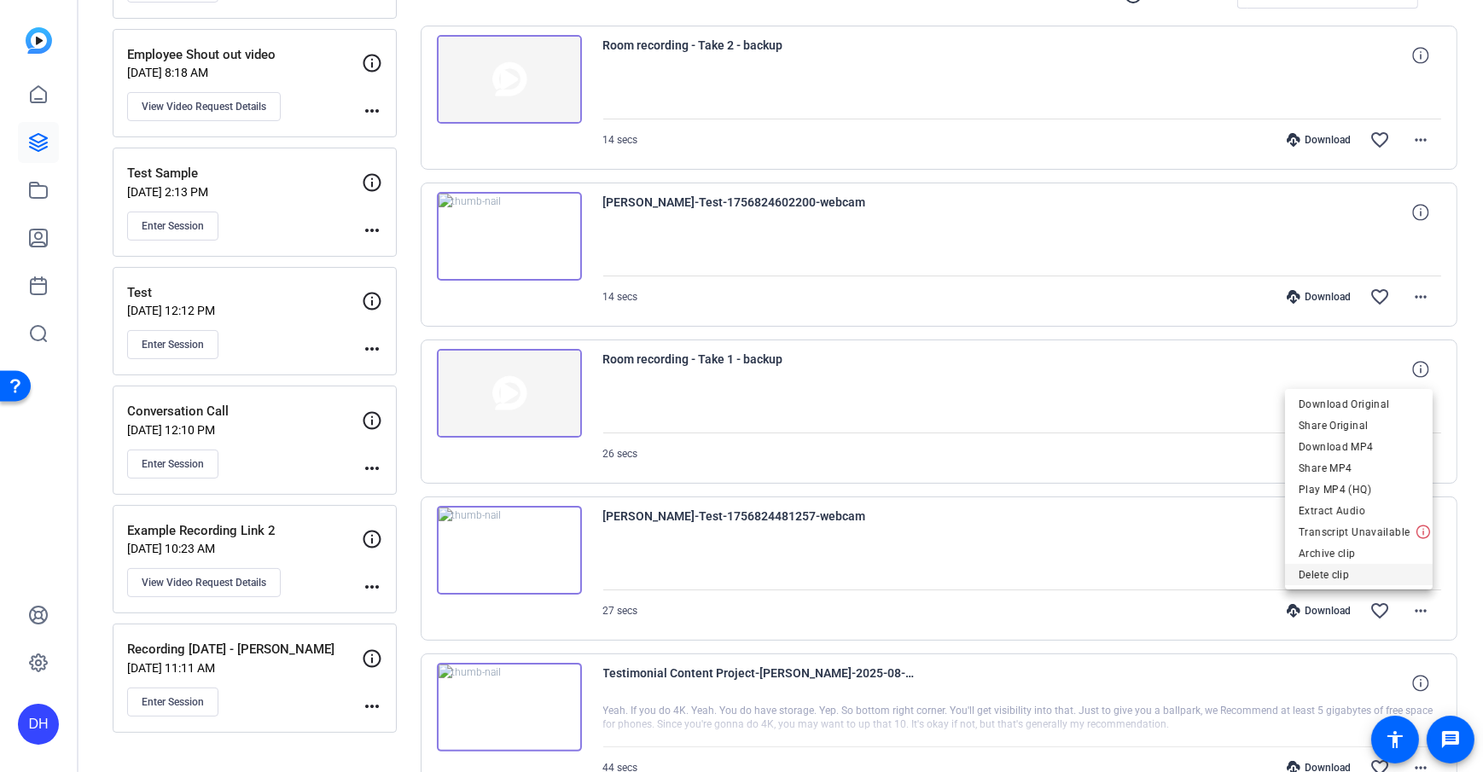
click at [1365, 569] on span "Delete clip" at bounding box center [1359, 574] width 120 height 20
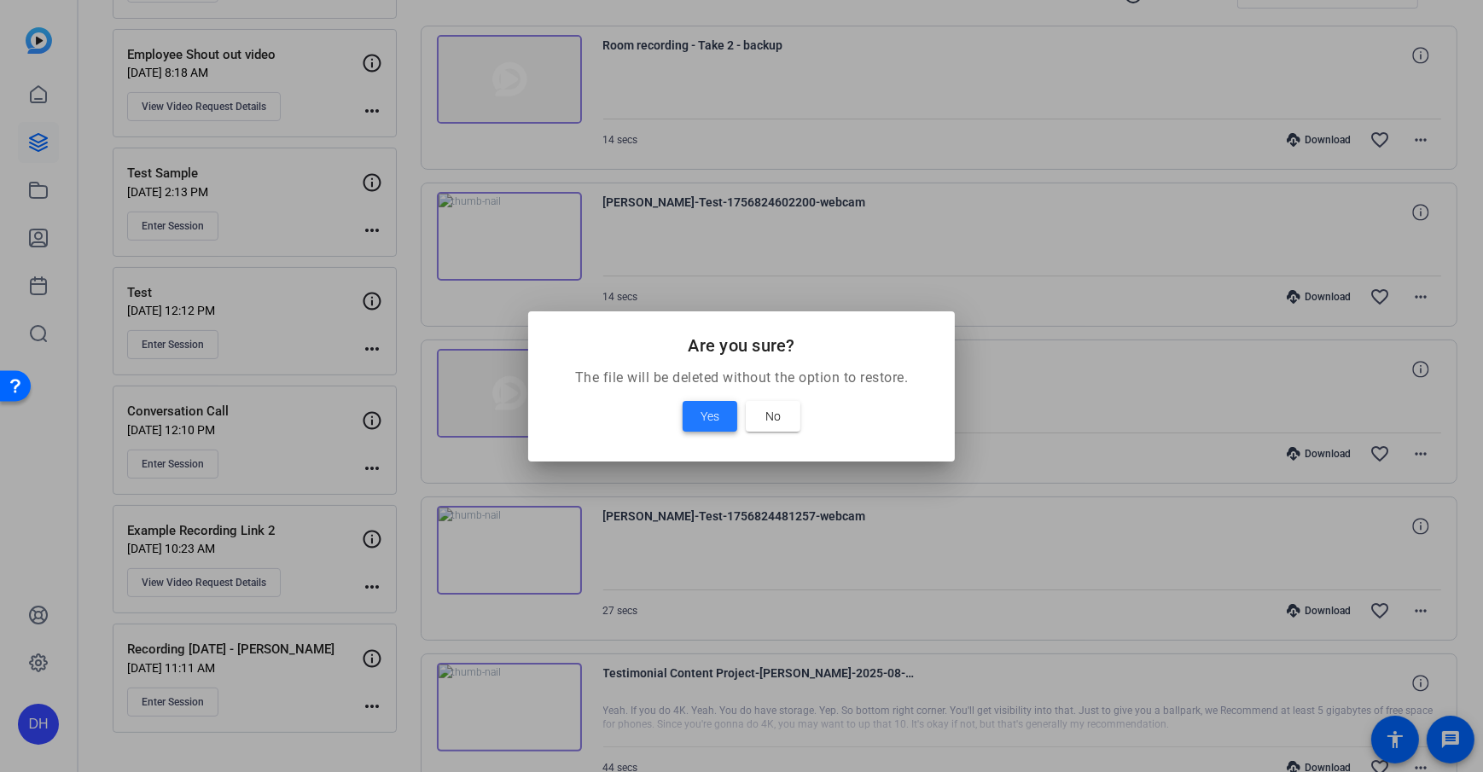
click at [711, 421] on span "Yes" at bounding box center [710, 416] width 19 height 20
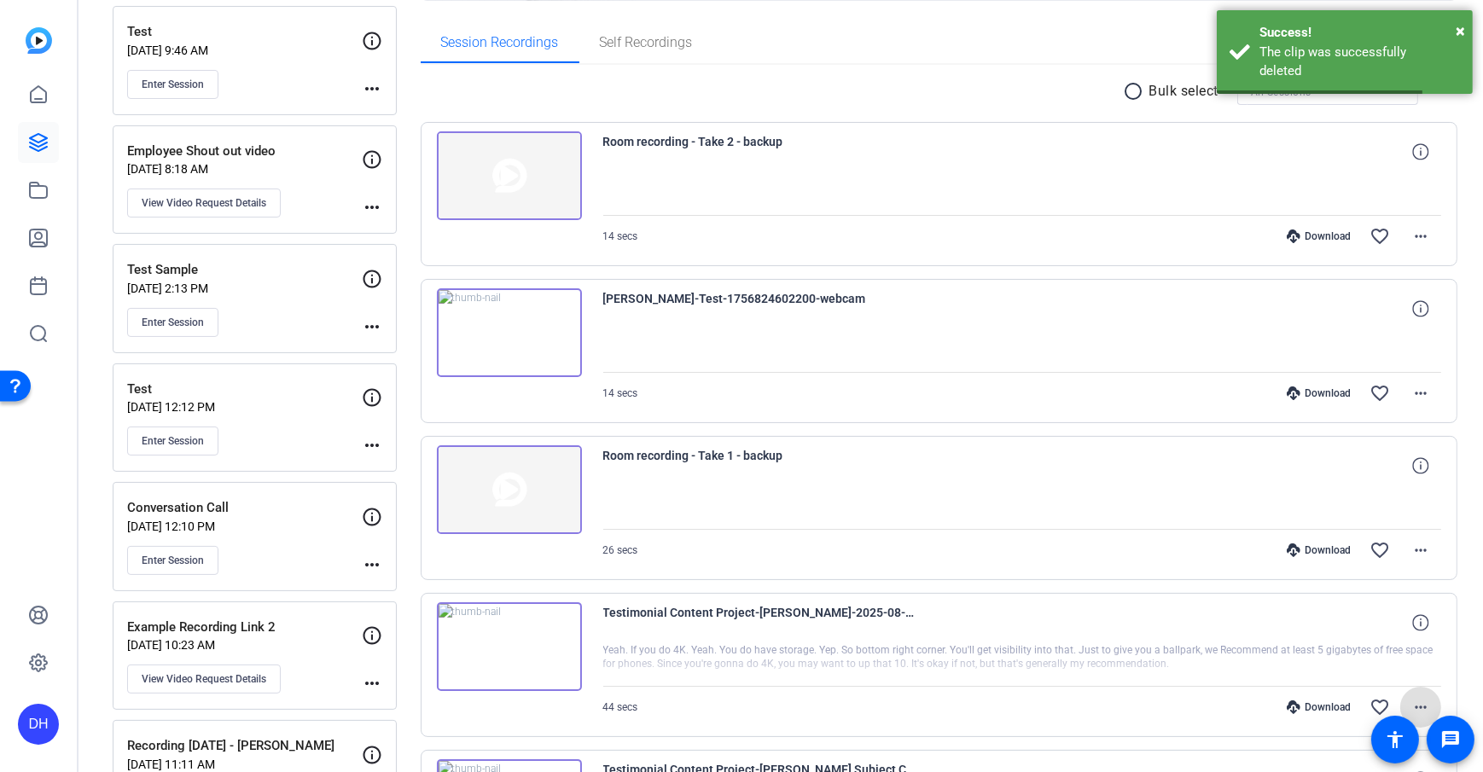
scroll to position [242, 0]
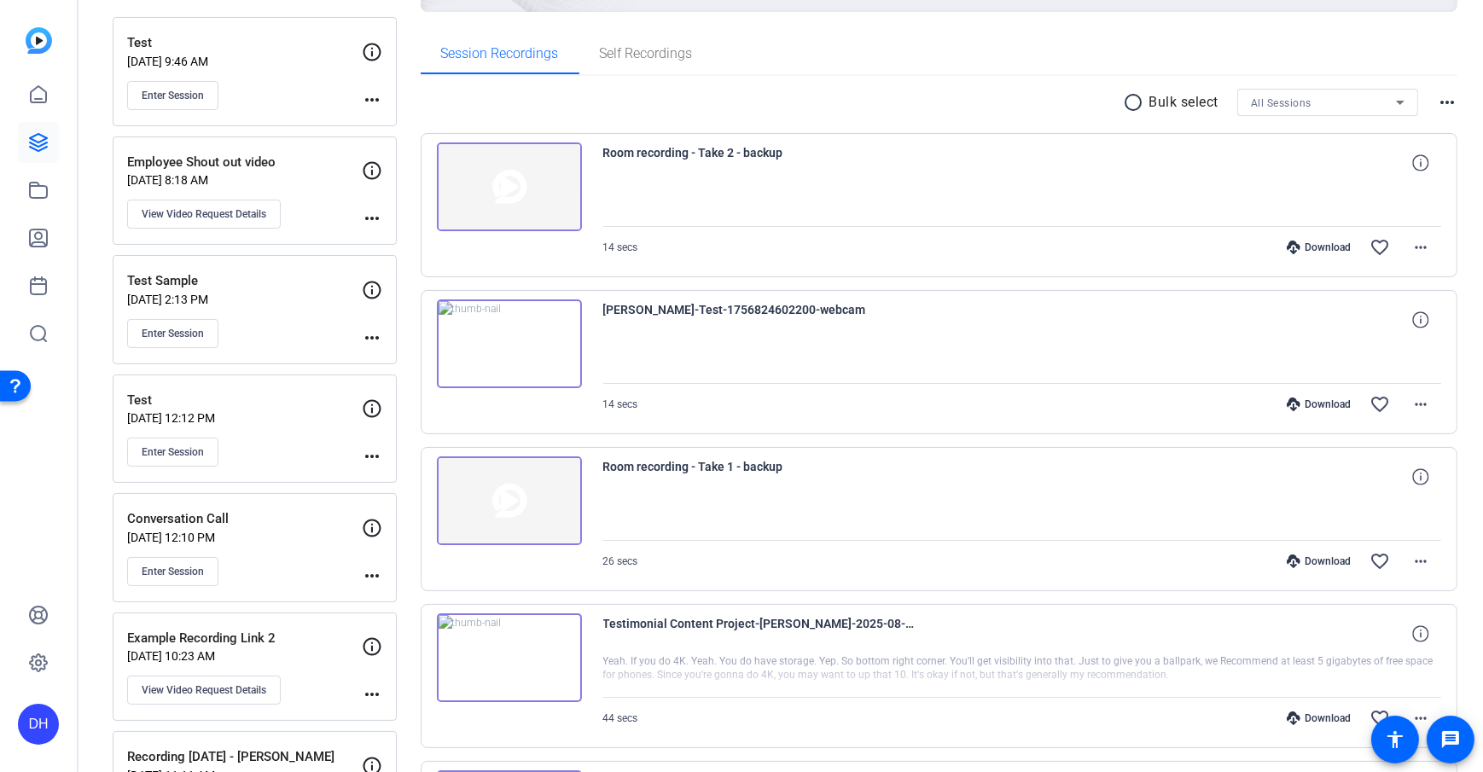
click at [417, 323] on div "Sessions Scripts Sessions more_horiz Test Sep 02, 2025 @ 9:46 AM Enter Session …" at bounding box center [781, 750] width 1405 height 1780
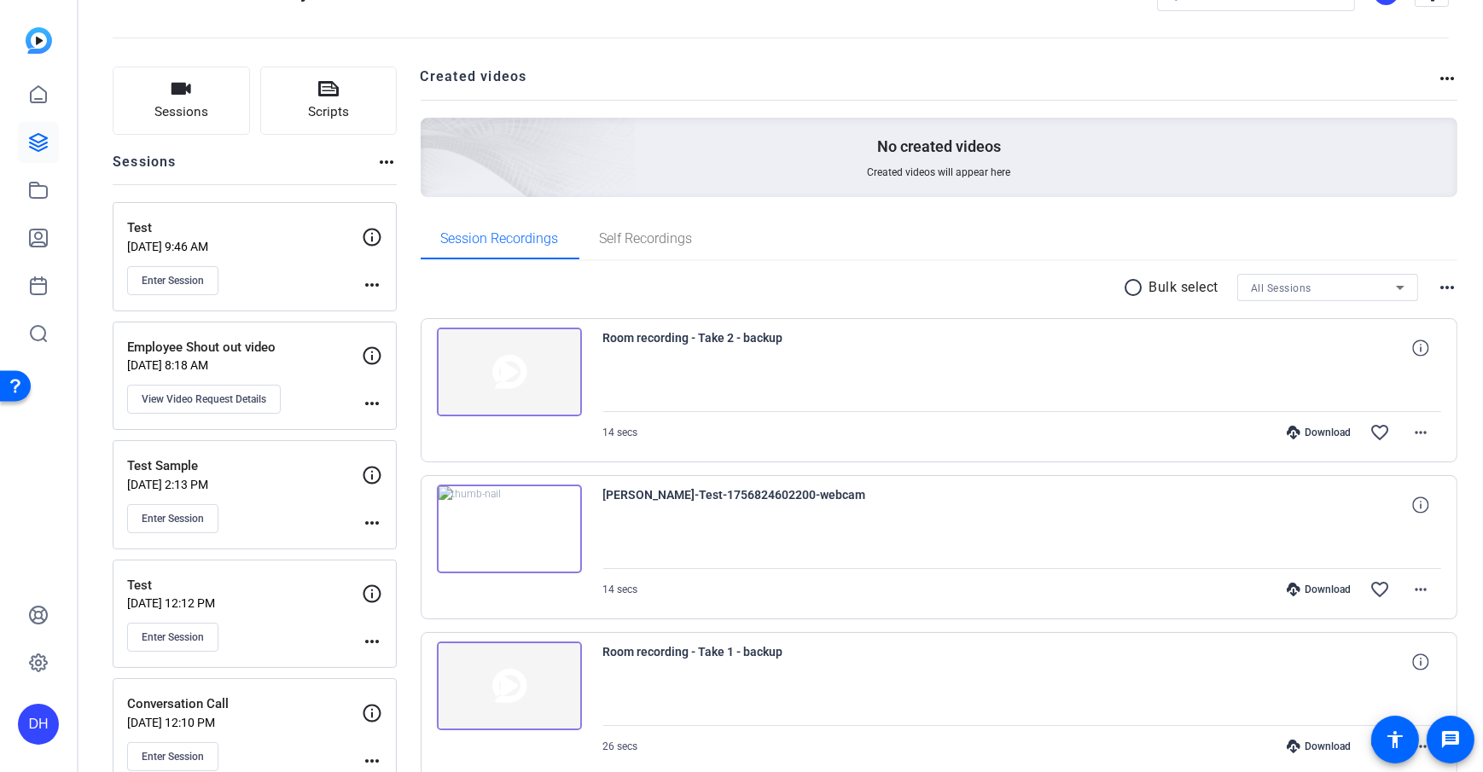
scroll to position [0, 0]
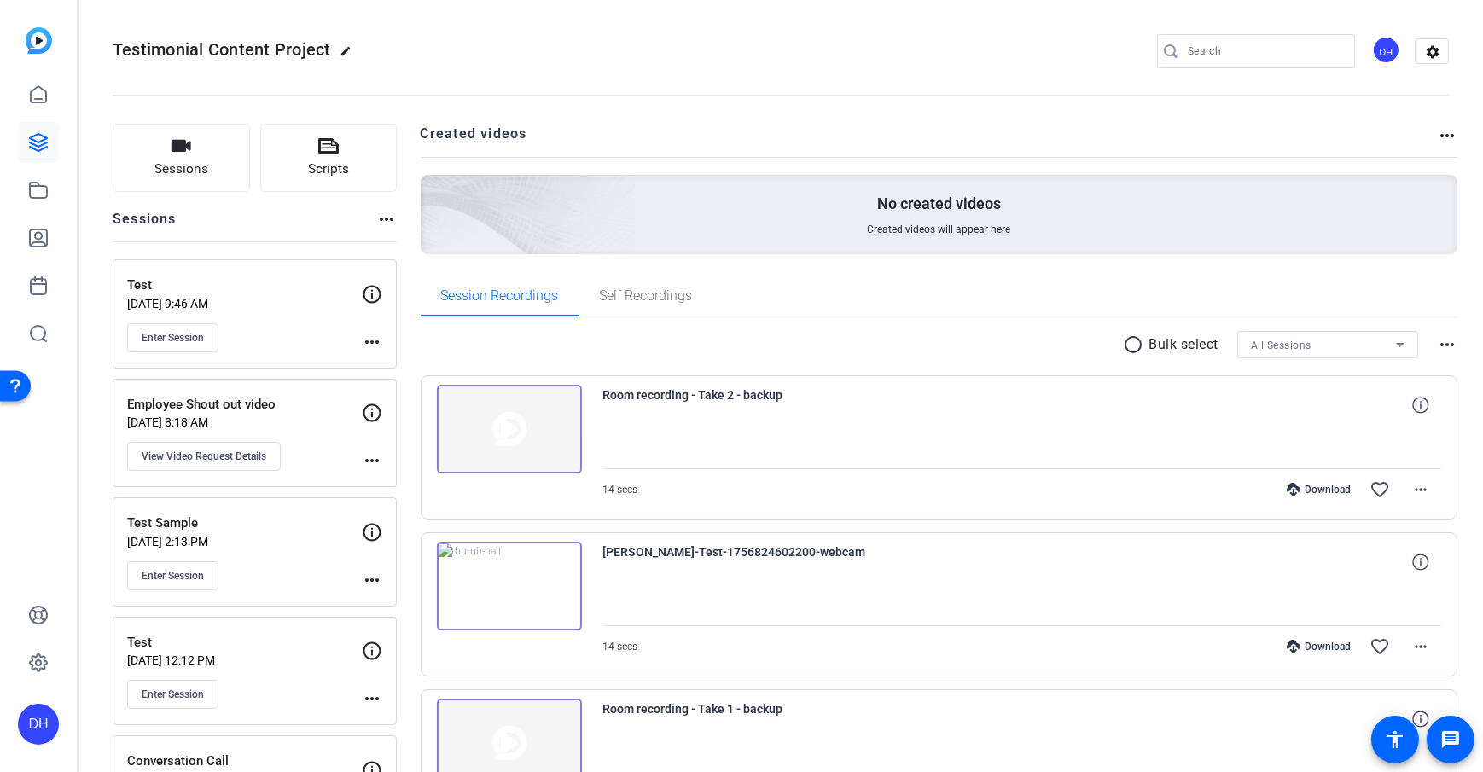
click at [423, 151] on h2 "Created videos" at bounding box center [929, 140] width 1017 height 33
click at [183, 172] on span "Sessions" at bounding box center [181, 170] width 54 height 20
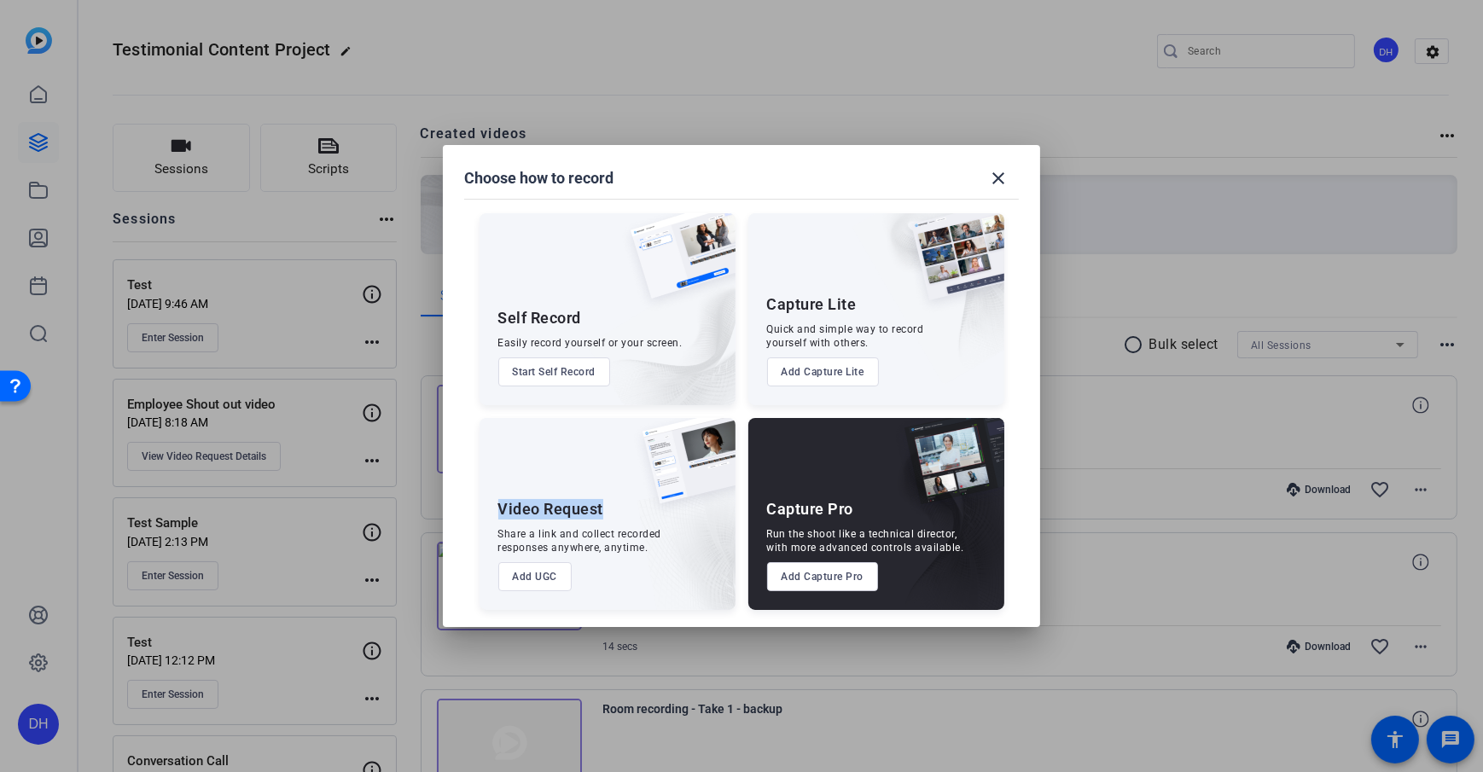
drag, startPoint x: 497, startPoint y: 506, endPoint x: 607, endPoint y: 503, distance: 110.1
click at [607, 503] on div "Video Request Share a link and collect recorded responses anywhere, anytime. Ad…" at bounding box center [608, 514] width 256 height 192
click at [633, 537] on div "Share a link and collect recorded responses anywhere, anytime." at bounding box center [580, 540] width 164 height 27
click at [560, 578] on button "Add UGC" at bounding box center [535, 576] width 74 height 29
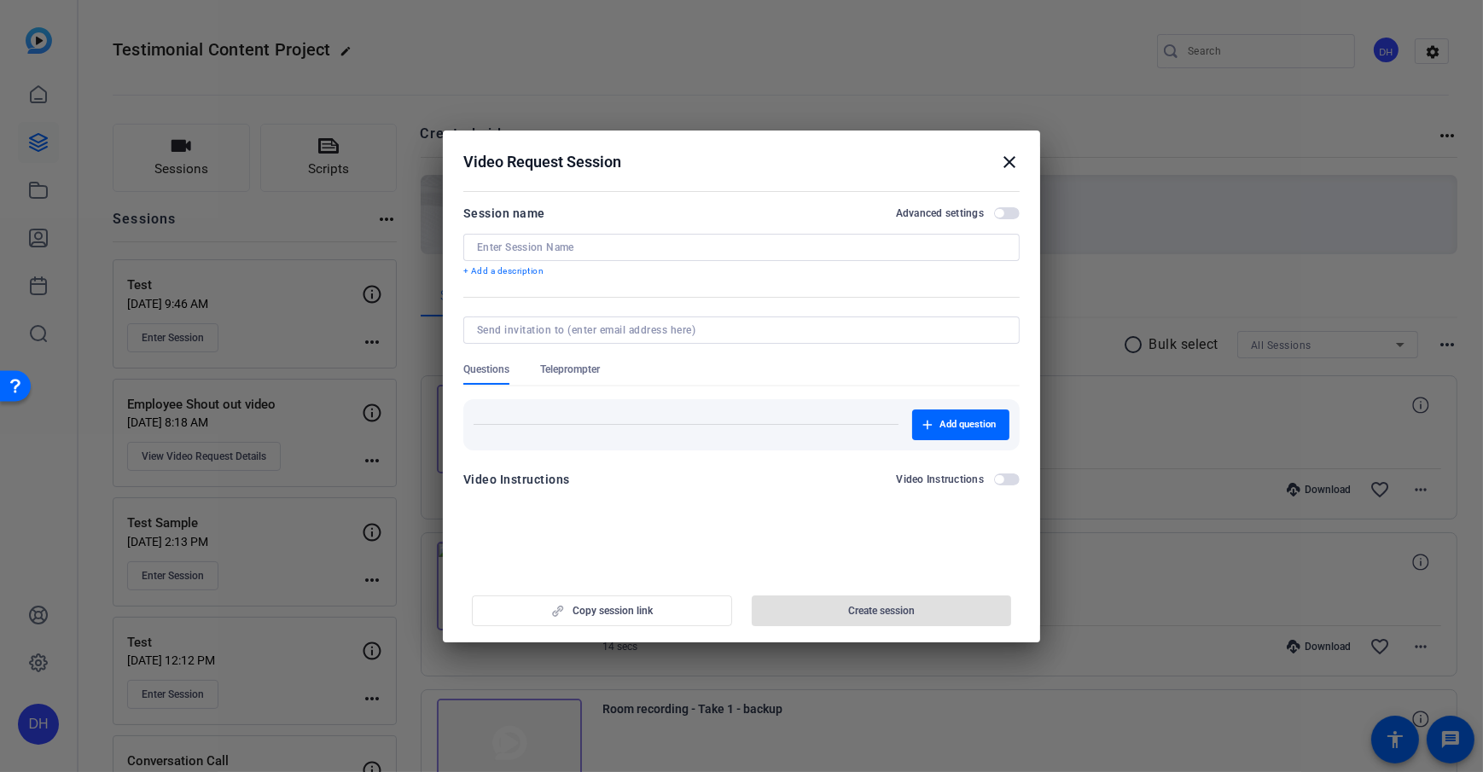
click at [538, 250] on input at bounding box center [741, 248] width 529 height 14
type input "Self Recording Test"
click at [607, 200] on mat-dialog-content "Session name Advanced settings Self Recording Test + Add a description Question…" at bounding box center [741, 352] width 597 height 333
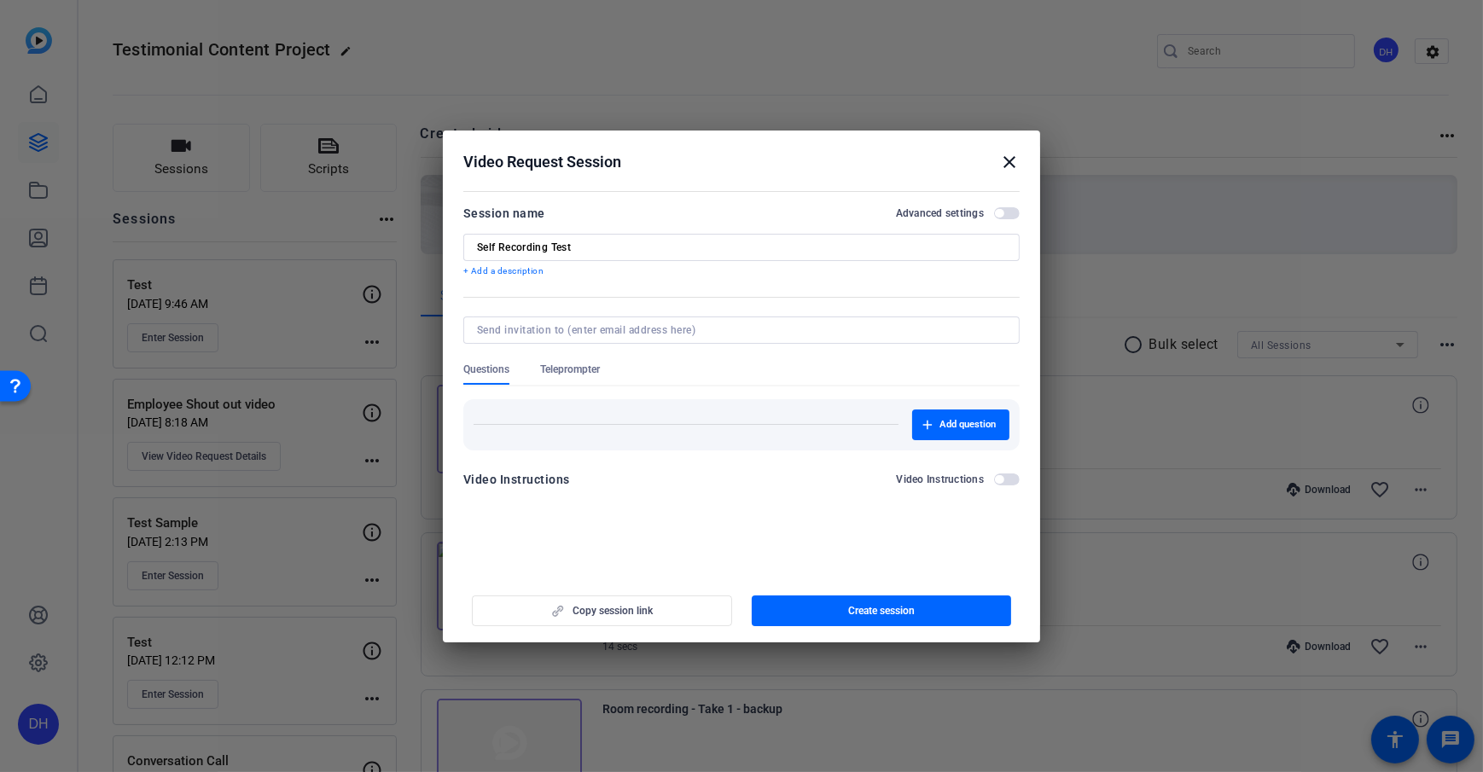
click at [658, 188] on mat-dialog-content "Session name Advanced settings Self Recording Test + Add a description Question…" at bounding box center [741, 352] width 597 height 333
click at [723, 286] on form "Session name Advanced settings Self Recording Test + Add a description Question…" at bounding box center [741, 351] width 556 height 297
click at [511, 273] on p "+ Add a description" at bounding box center [741, 272] width 556 height 14
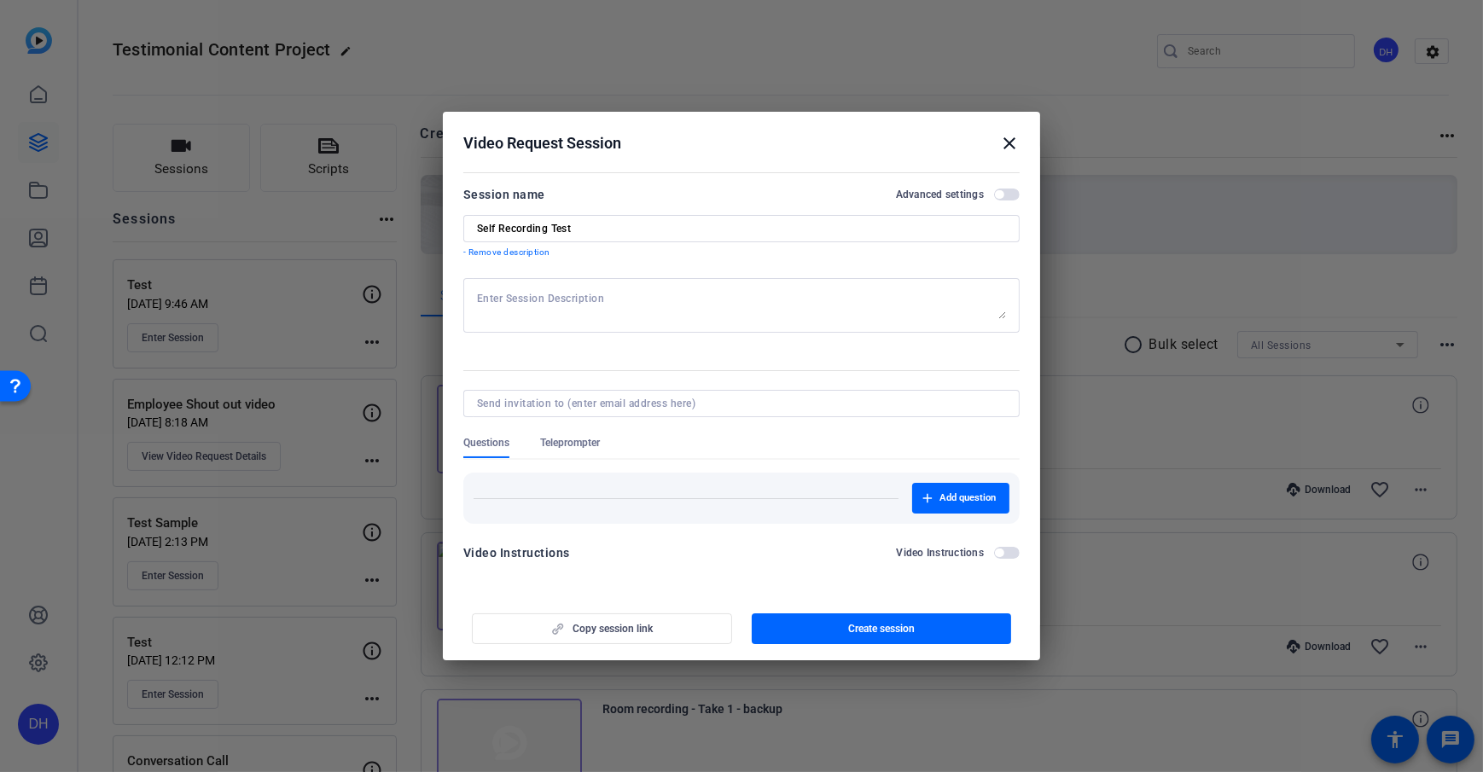
click at [693, 374] on form "Session name Advanced settings Self Recording Test - Remove description Questio…" at bounding box center [741, 378] width 556 height 389
click at [498, 451] on span "Questions" at bounding box center [486, 447] width 46 height 22
click at [973, 486] on span "button" at bounding box center [960, 498] width 97 height 41
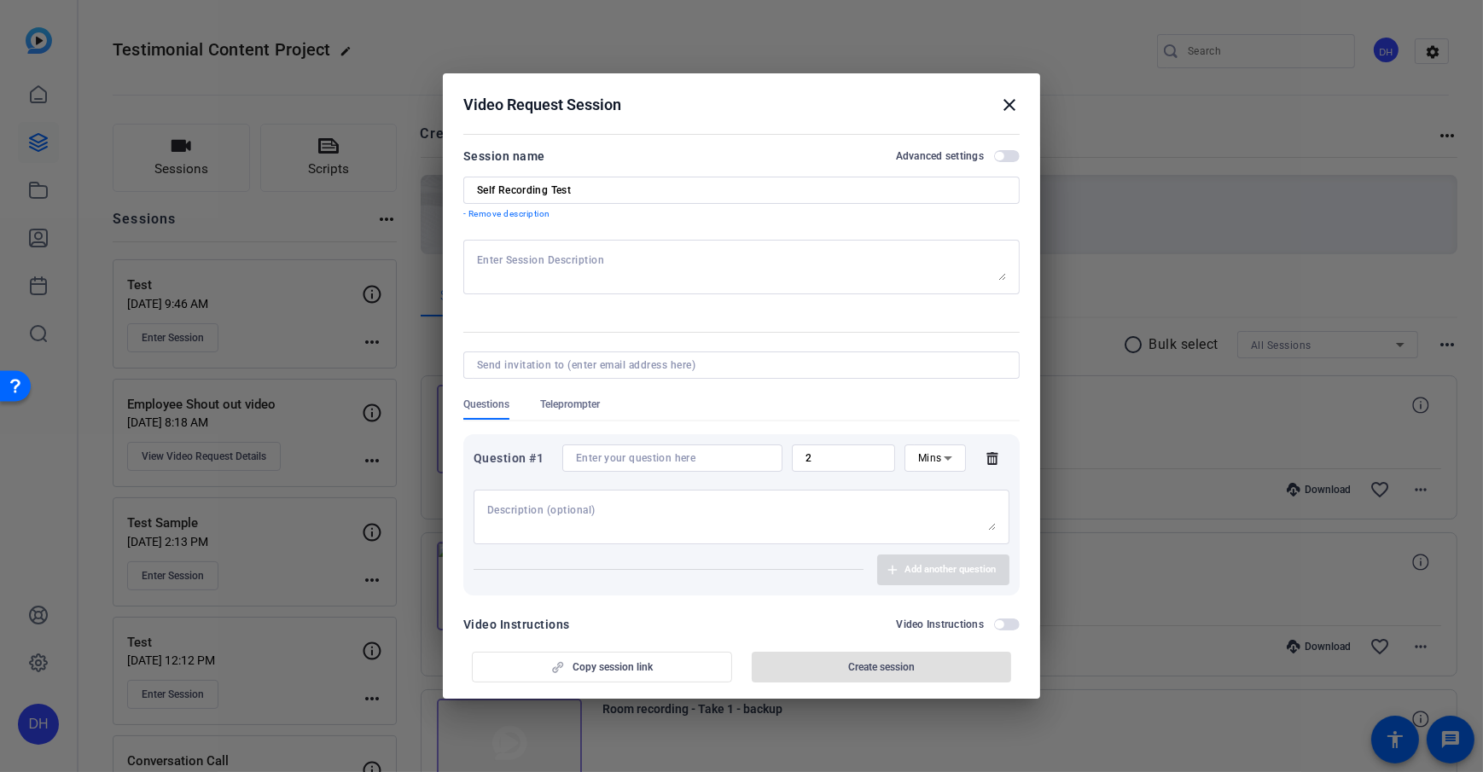
click at [988, 458] on icon at bounding box center [992, 458] width 11 height 13
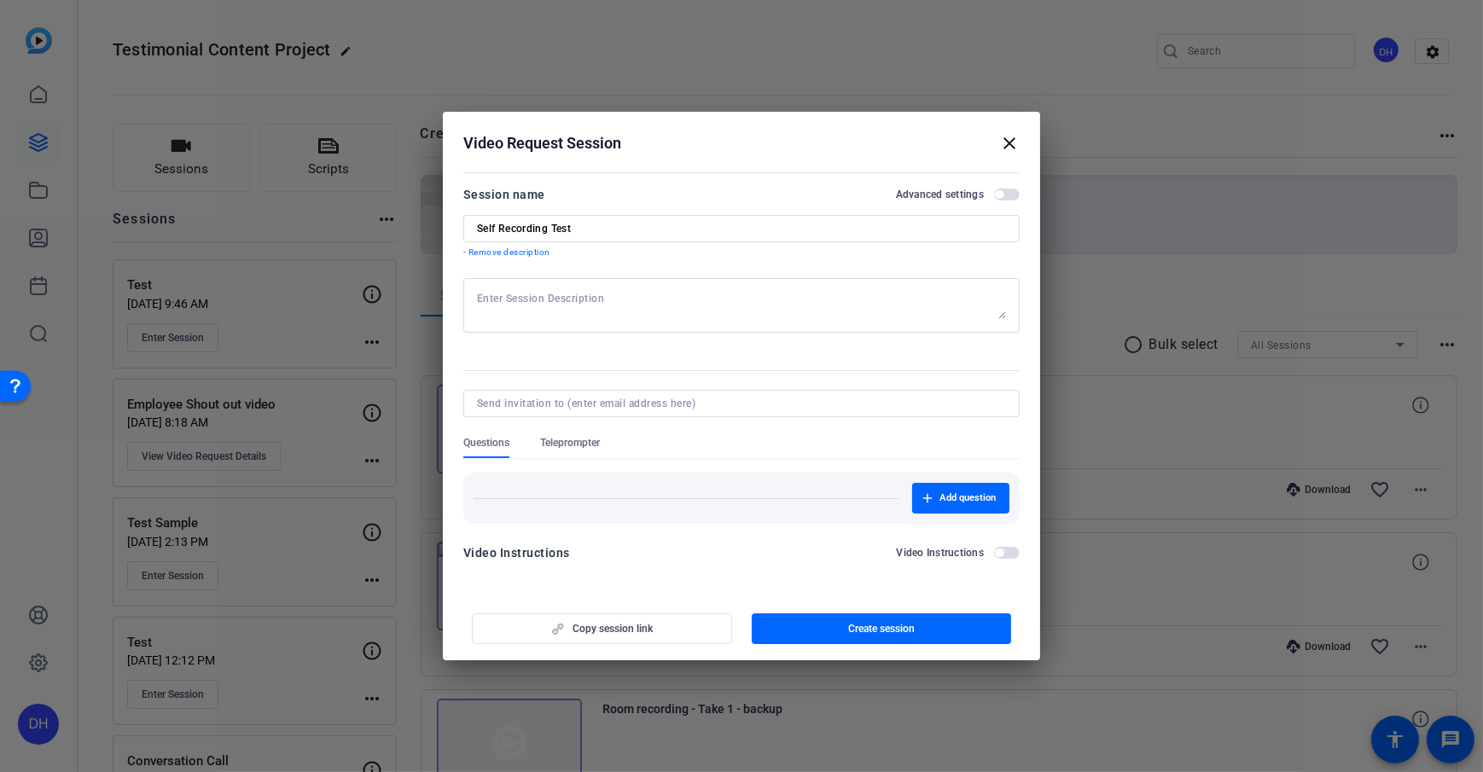
click at [560, 435] on div at bounding box center [741, 426] width 556 height 19
click at [552, 444] on span "Teleprompter" at bounding box center [570, 443] width 60 height 14
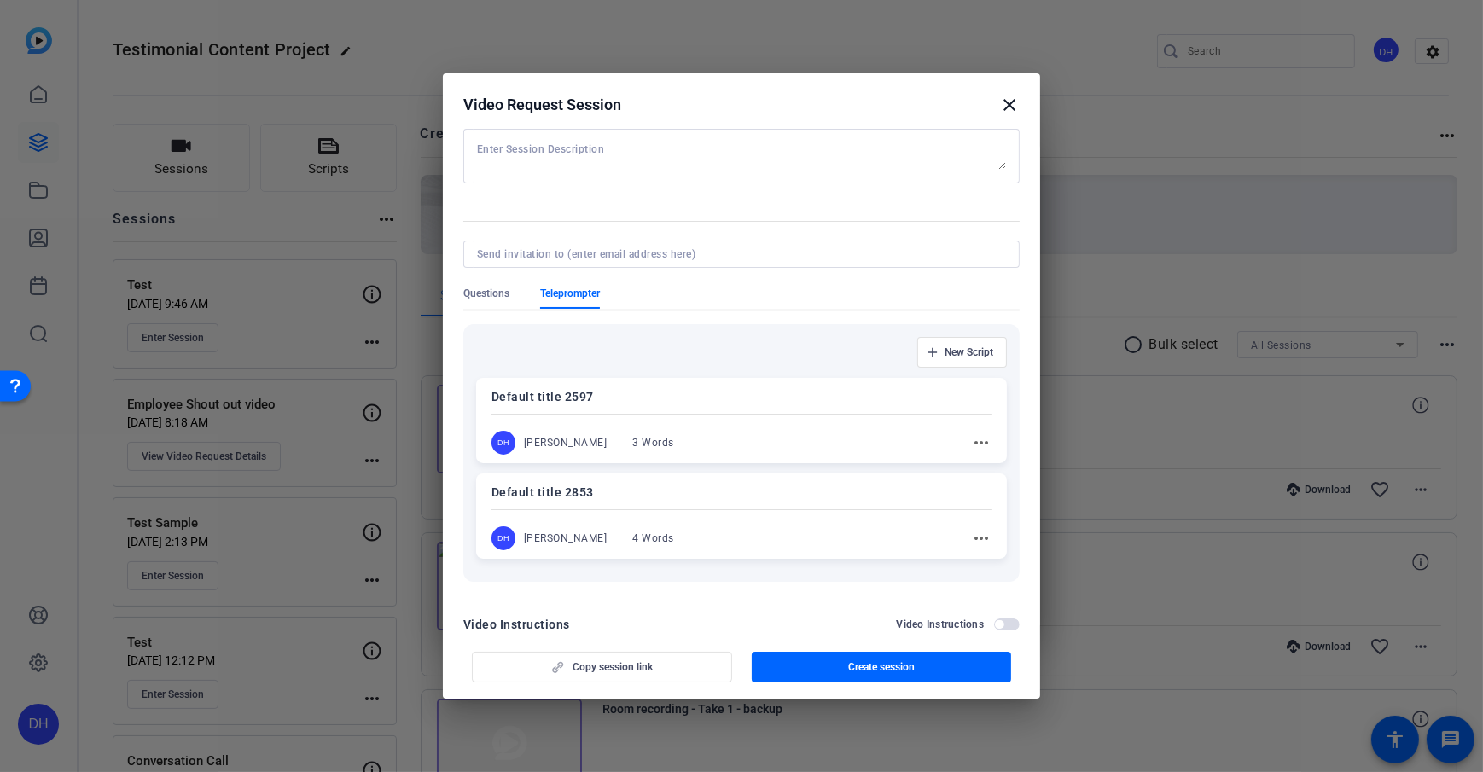
scroll to position [120, 0]
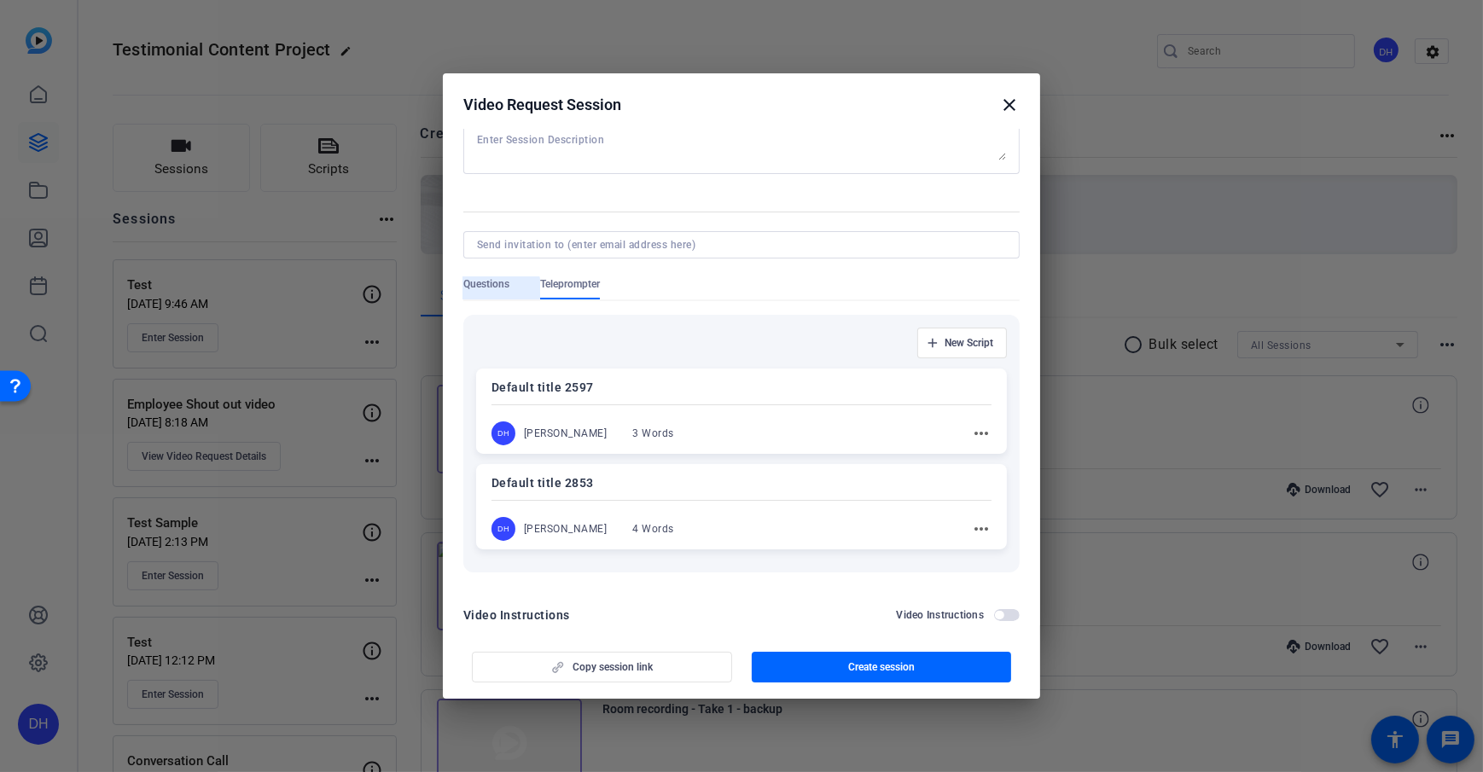
click at [488, 288] on span "Questions" at bounding box center [486, 284] width 46 height 14
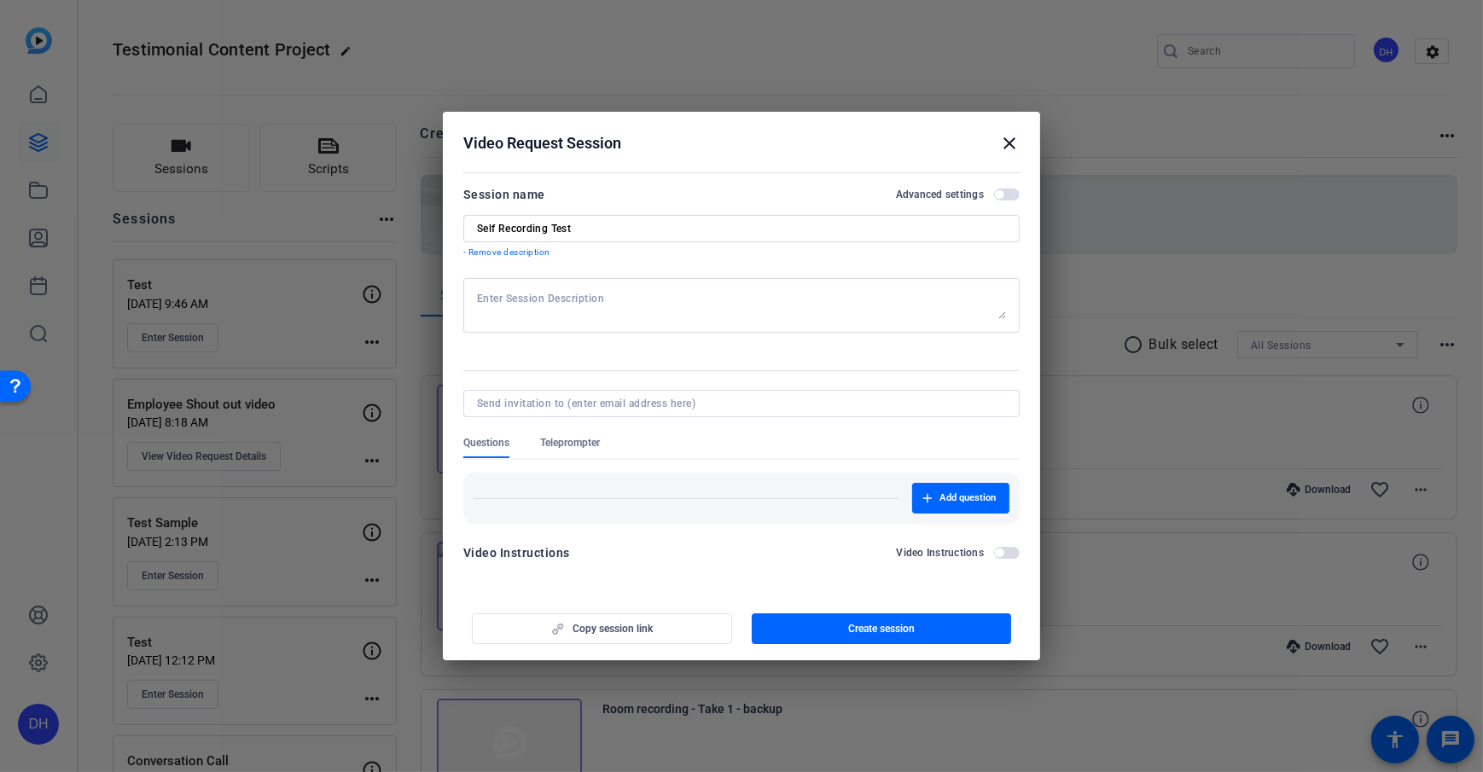
click at [848, 636] on span "button" at bounding box center [882, 628] width 260 height 41
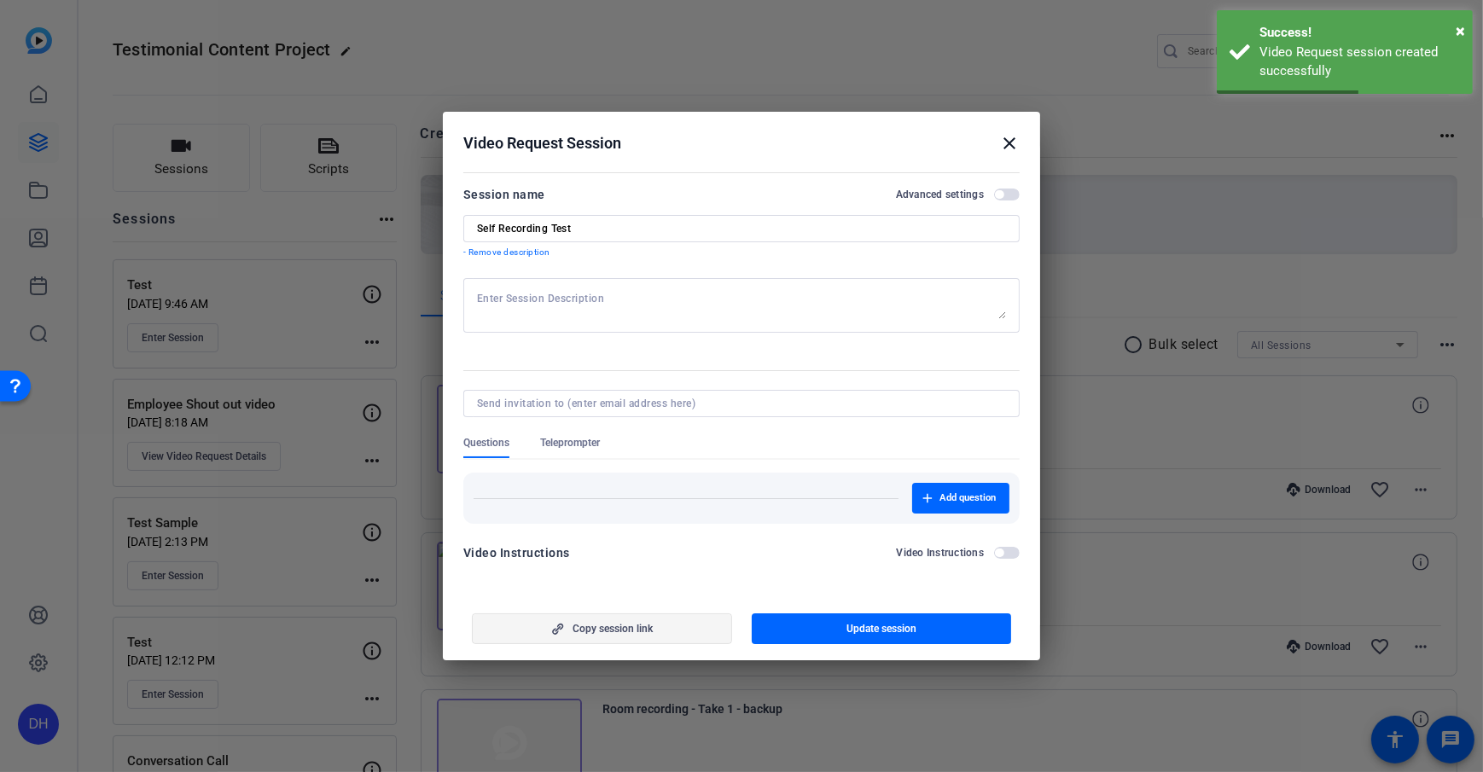
click at [625, 629] on span "Copy session link" at bounding box center [613, 629] width 80 height 14
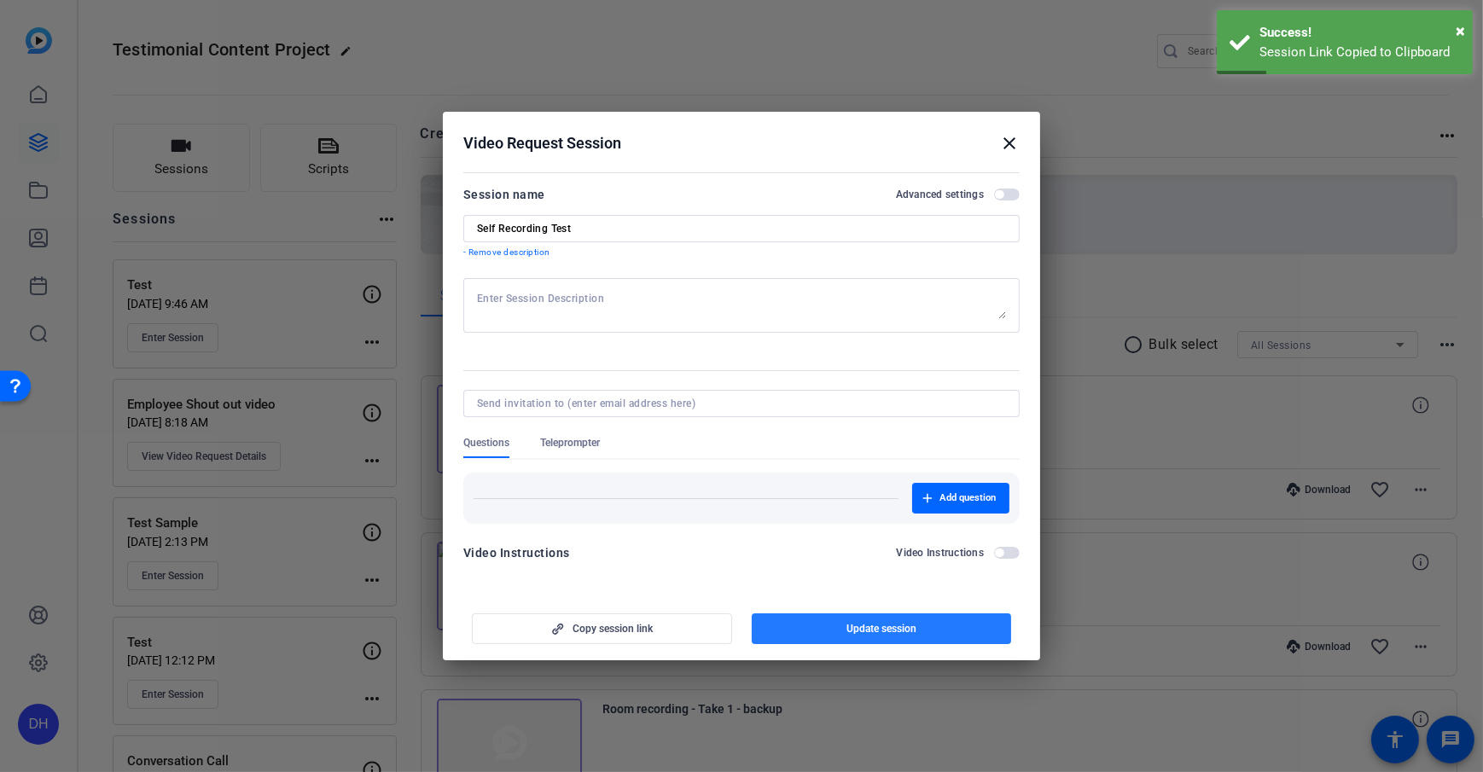
click at [831, 634] on span "button" at bounding box center [882, 628] width 260 height 41
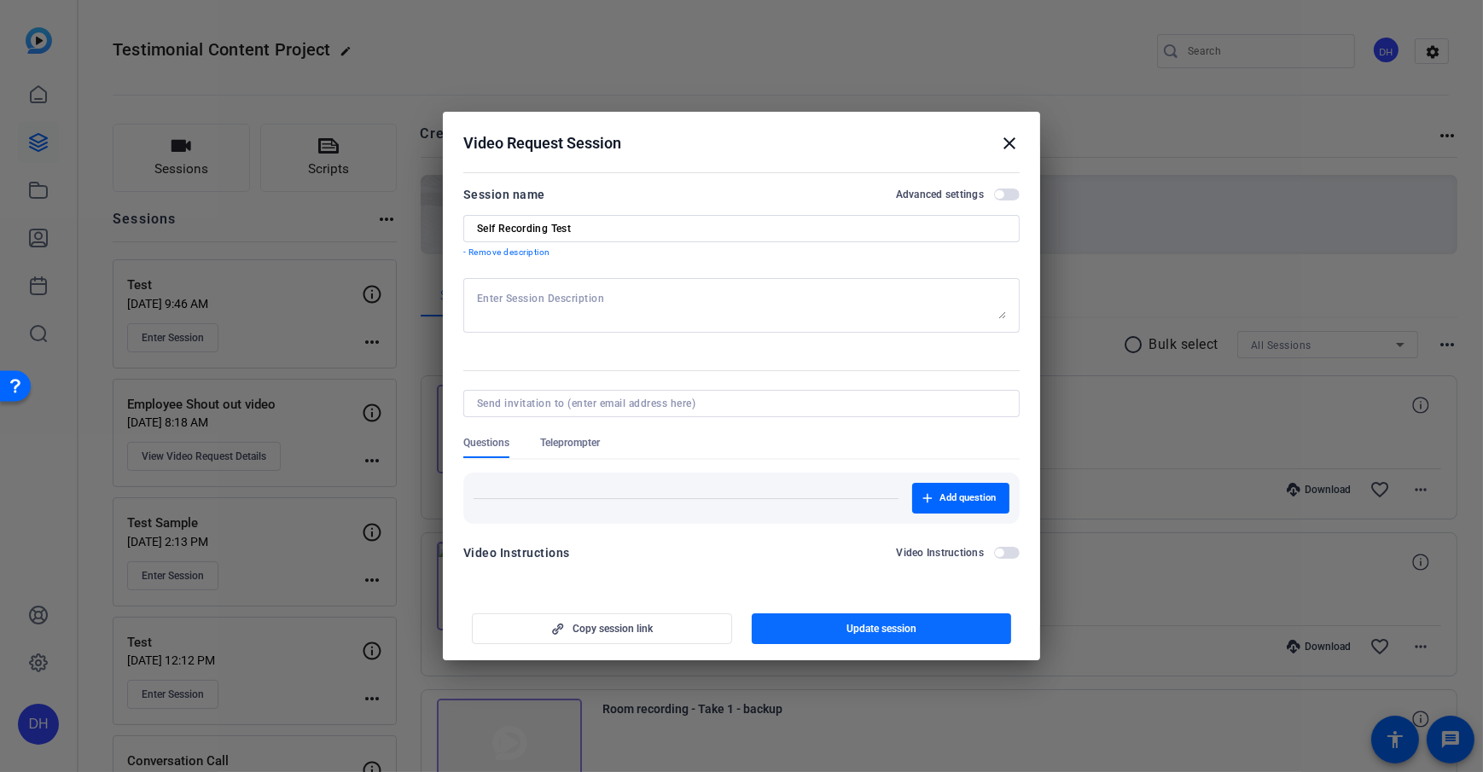
click at [882, 631] on span "Update session" at bounding box center [882, 629] width 70 height 14
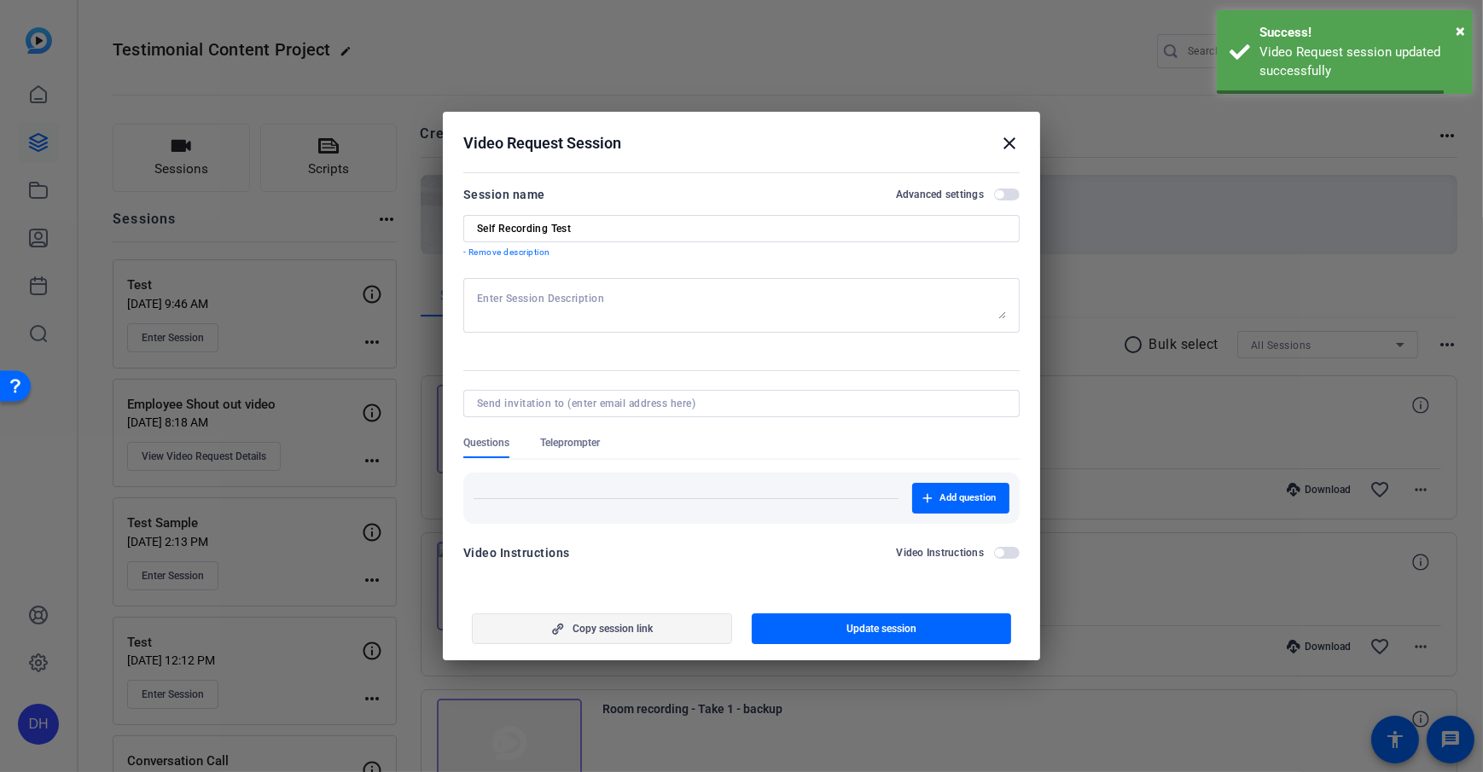
click at [661, 632] on span "button" at bounding box center [602, 628] width 259 height 41
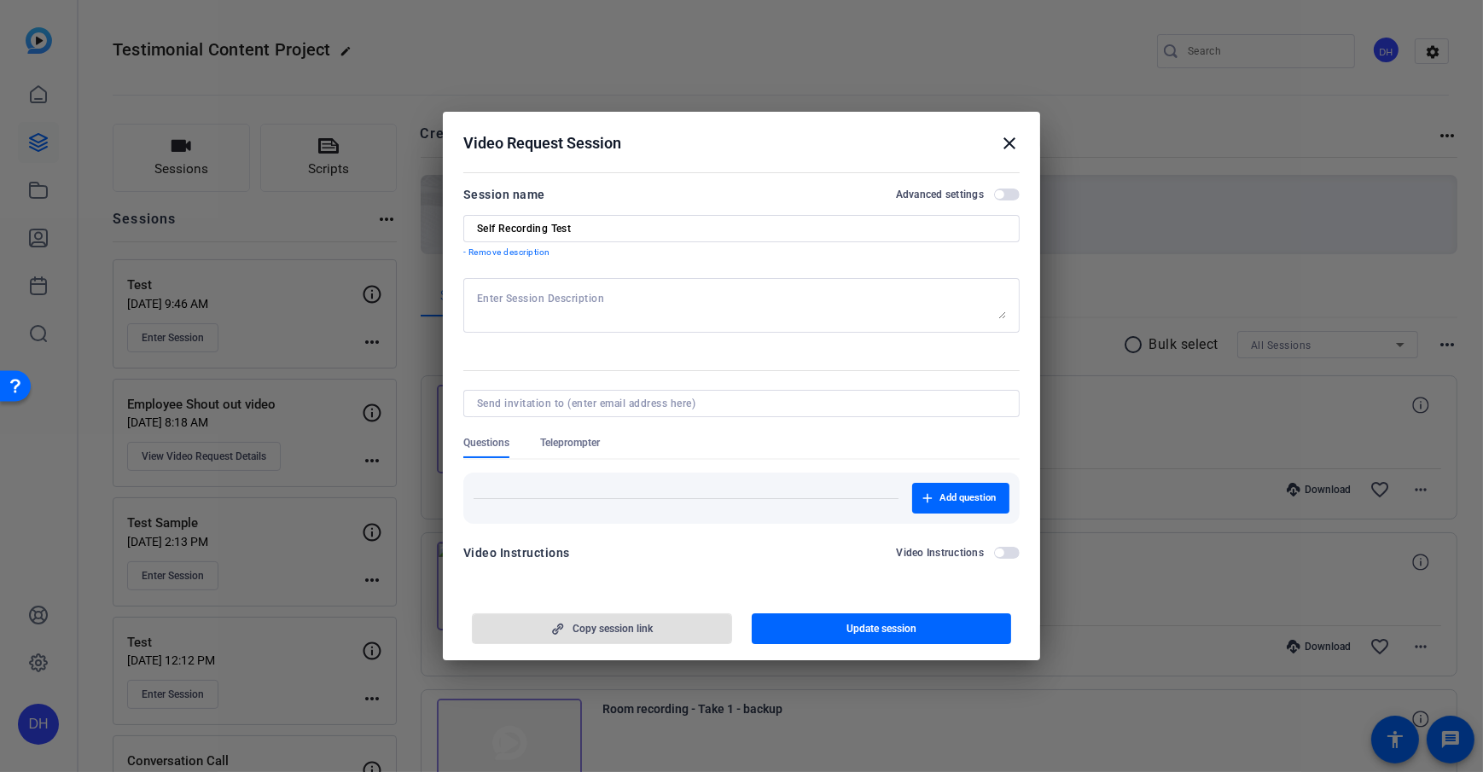
click at [579, 601] on div "Copy session link Update session" at bounding box center [741, 623] width 556 height 44
click at [599, 622] on span "Copy session link" at bounding box center [613, 629] width 80 height 14
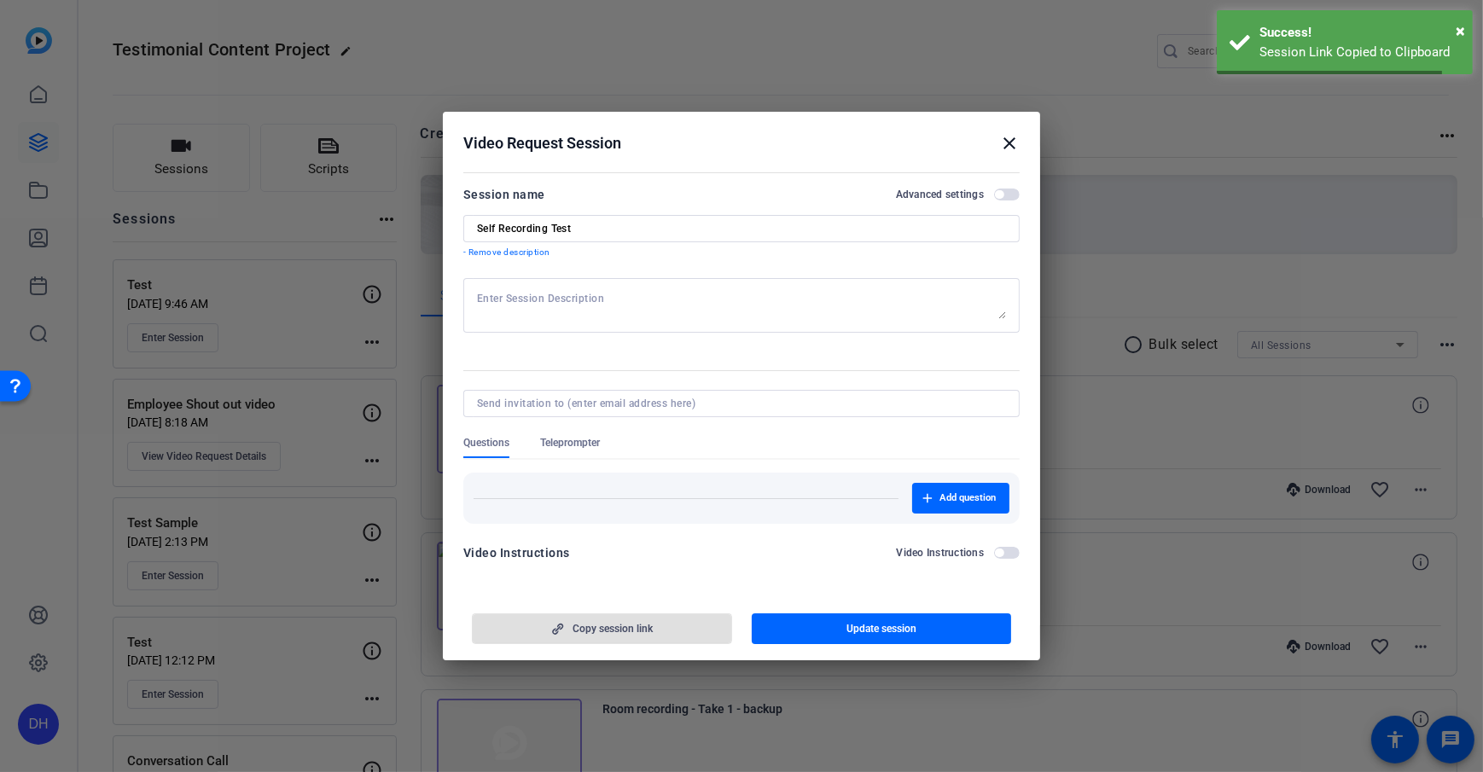
click at [1004, 142] on mat-icon "close" at bounding box center [1009, 143] width 20 height 20
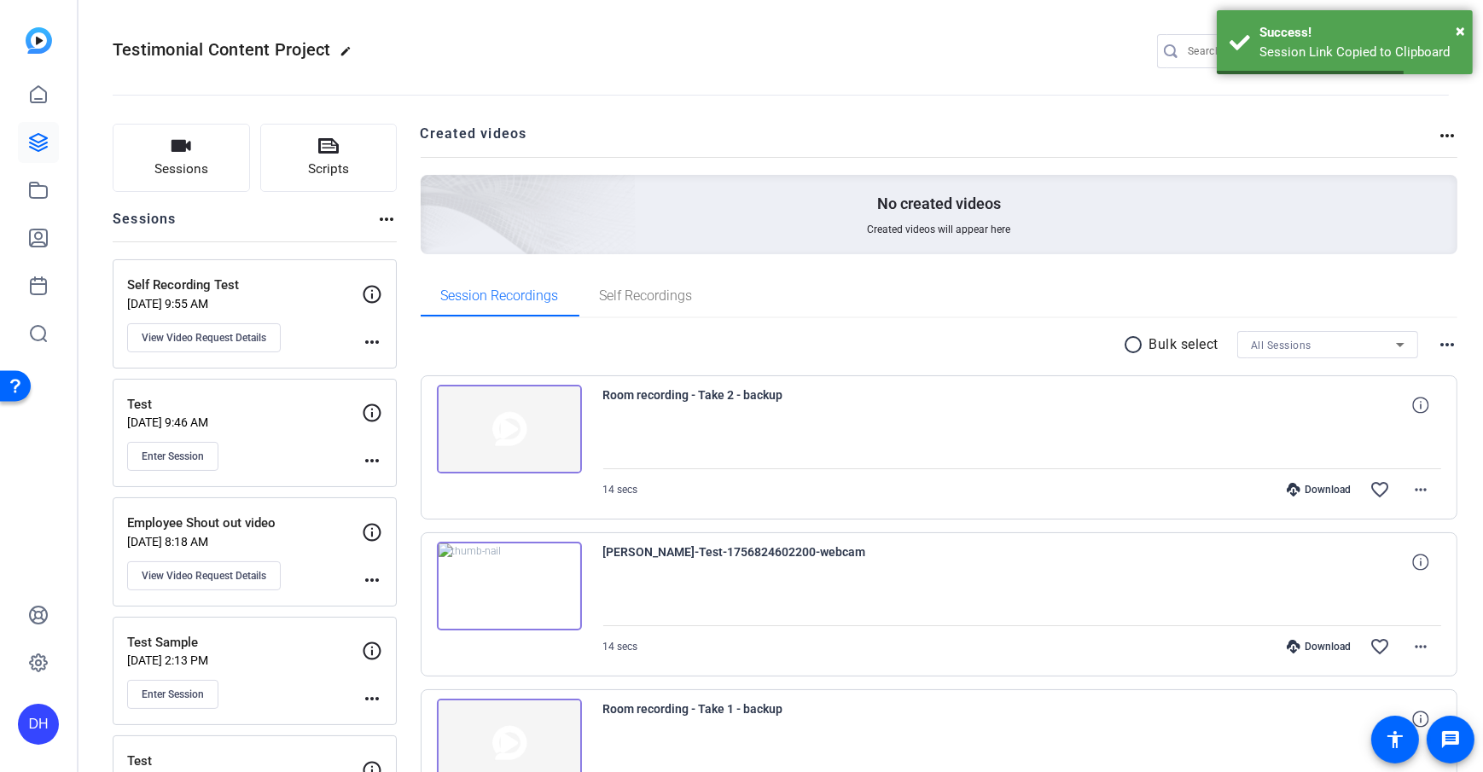
click at [539, 97] on openreel-divider-bar at bounding box center [781, 90] width 1336 height 52
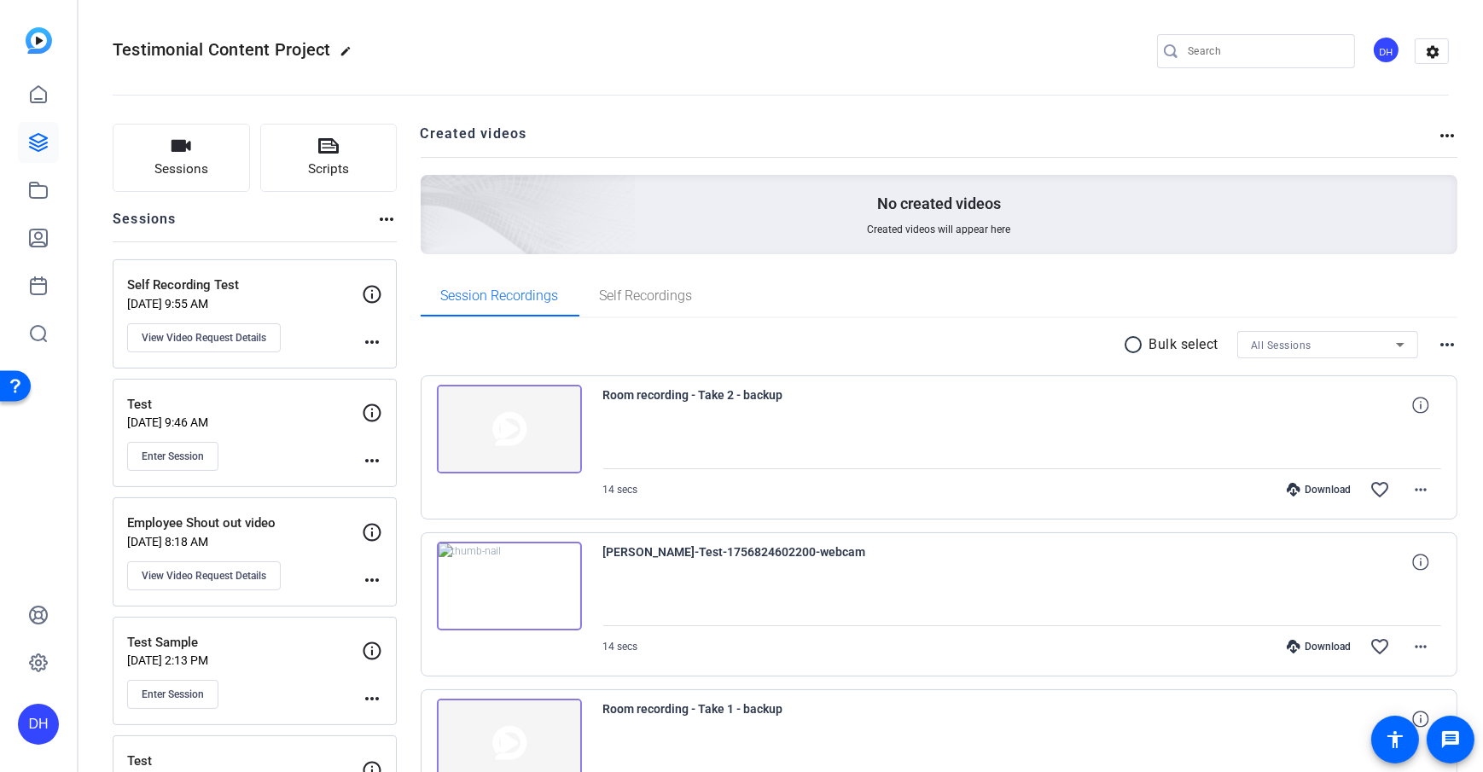
click at [552, 72] on openreel-divider-bar at bounding box center [781, 90] width 1336 height 52
click at [51, 137] on link at bounding box center [38, 142] width 41 height 41
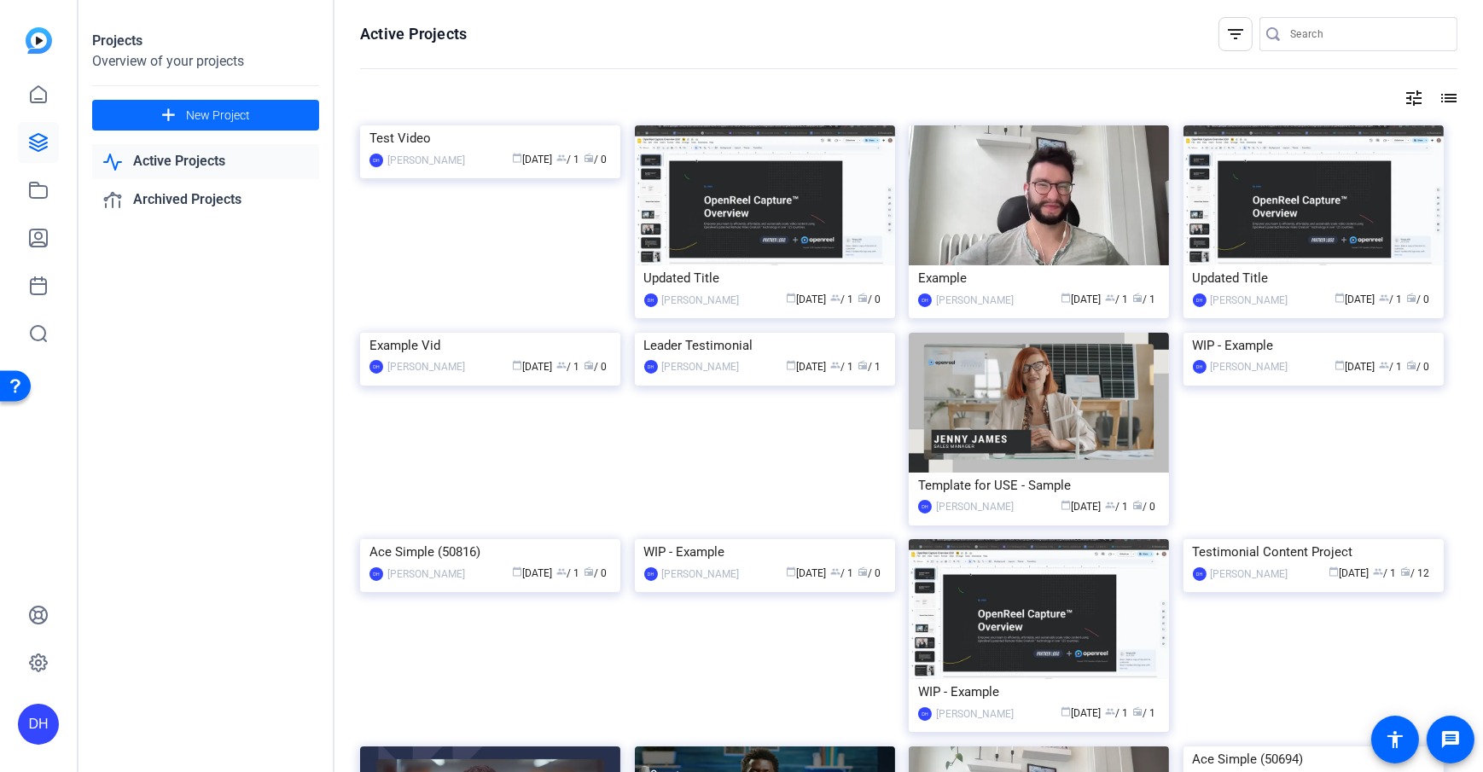
click at [238, 117] on span "New Project" at bounding box center [218, 116] width 64 height 18
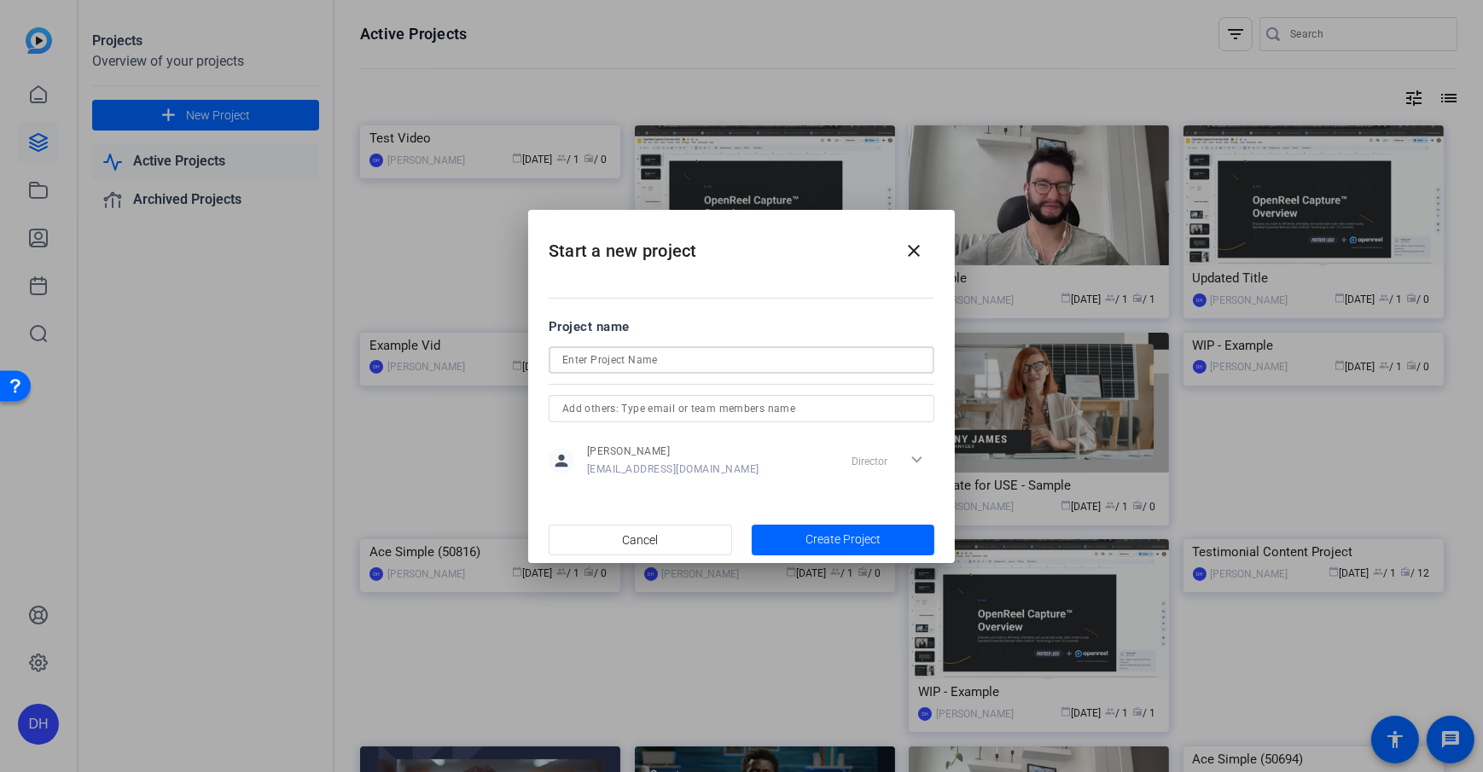
click at [632, 364] on input at bounding box center [741, 360] width 358 height 20
click at [675, 253] on h2 "Start a new project close" at bounding box center [741, 244] width 427 height 69
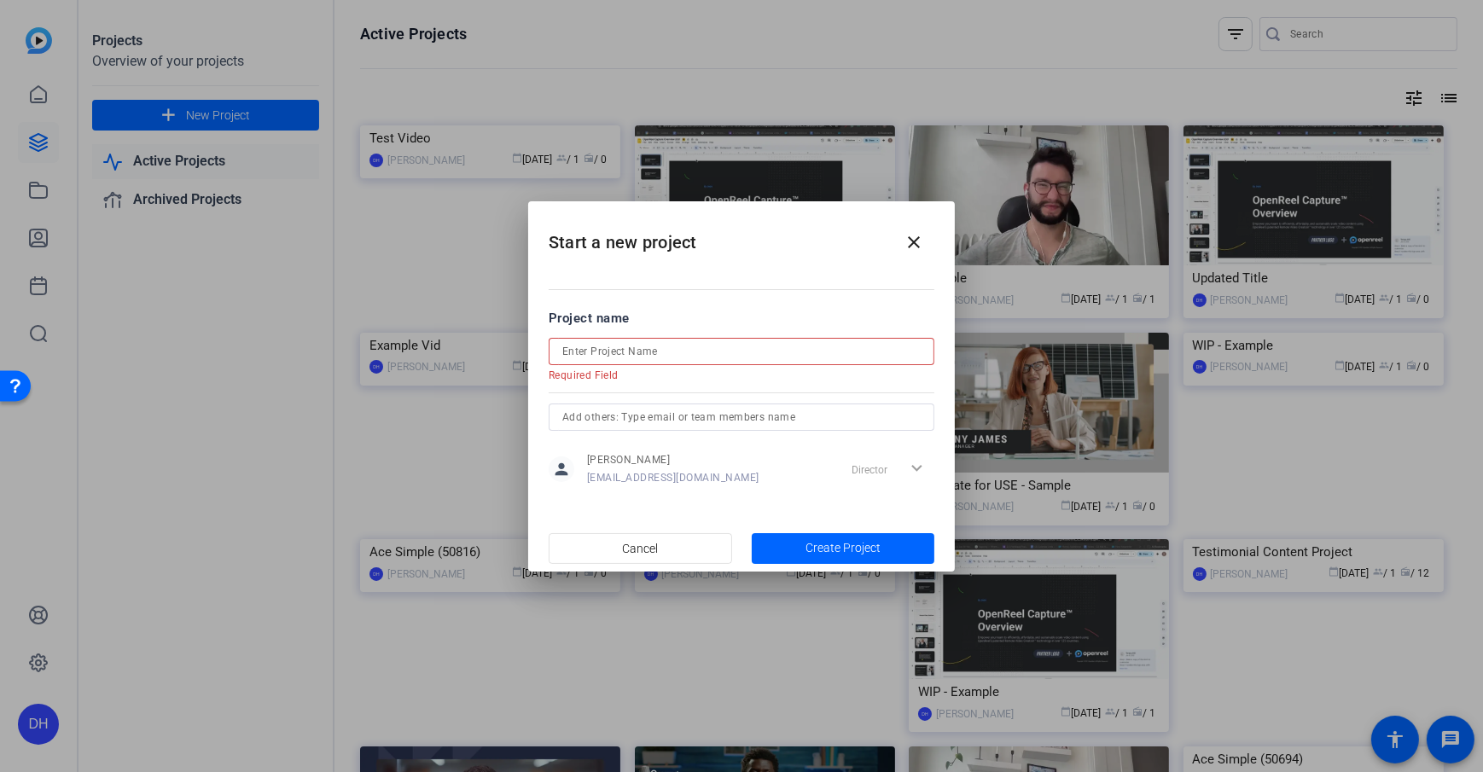
click at [639, 351] on input at bounding box center [741, 351] width 358 height 20
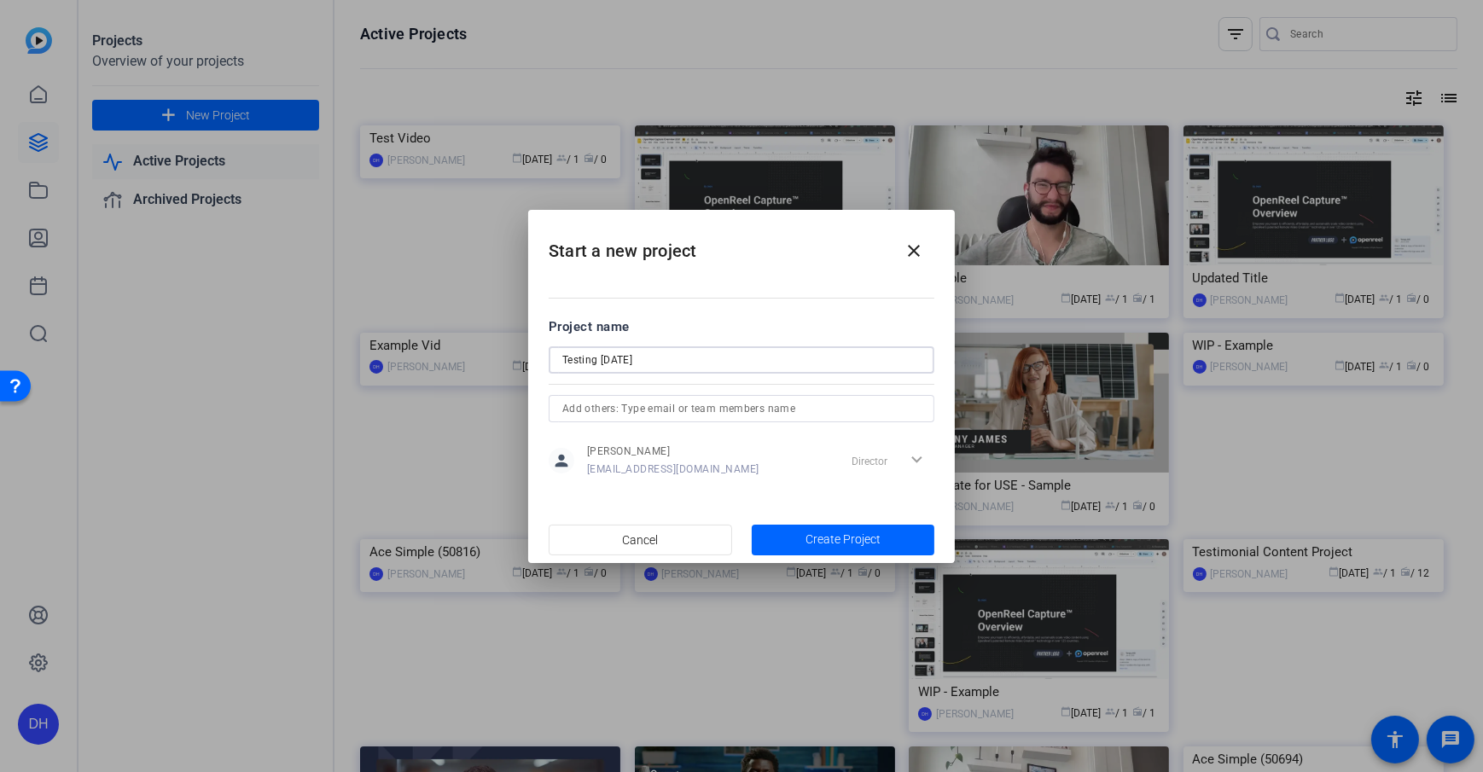
type input "Testing Sept 2"
click at [639, 306] on mat-dialog-content "Project name Testing Sept 2 person Daniel Heiberger dheiberger@openreel.com Dir…" at bounding box center [741, 397] width 427 height 237
click at [851, 552] on span "button" at bounding box center [843, 540] width 183 height 41
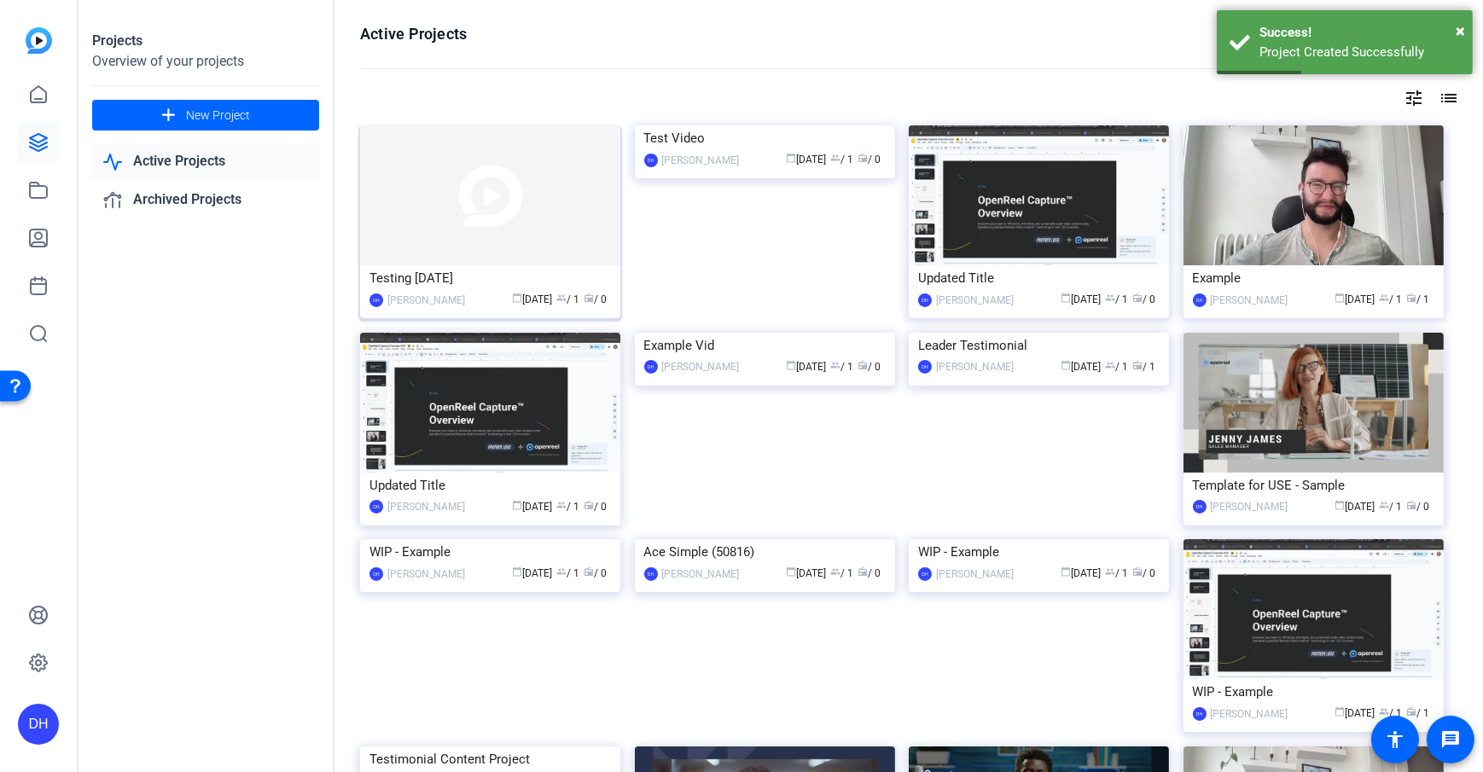
click at [498, 249] on img at bounding box center [490, 195] width 260 height 140
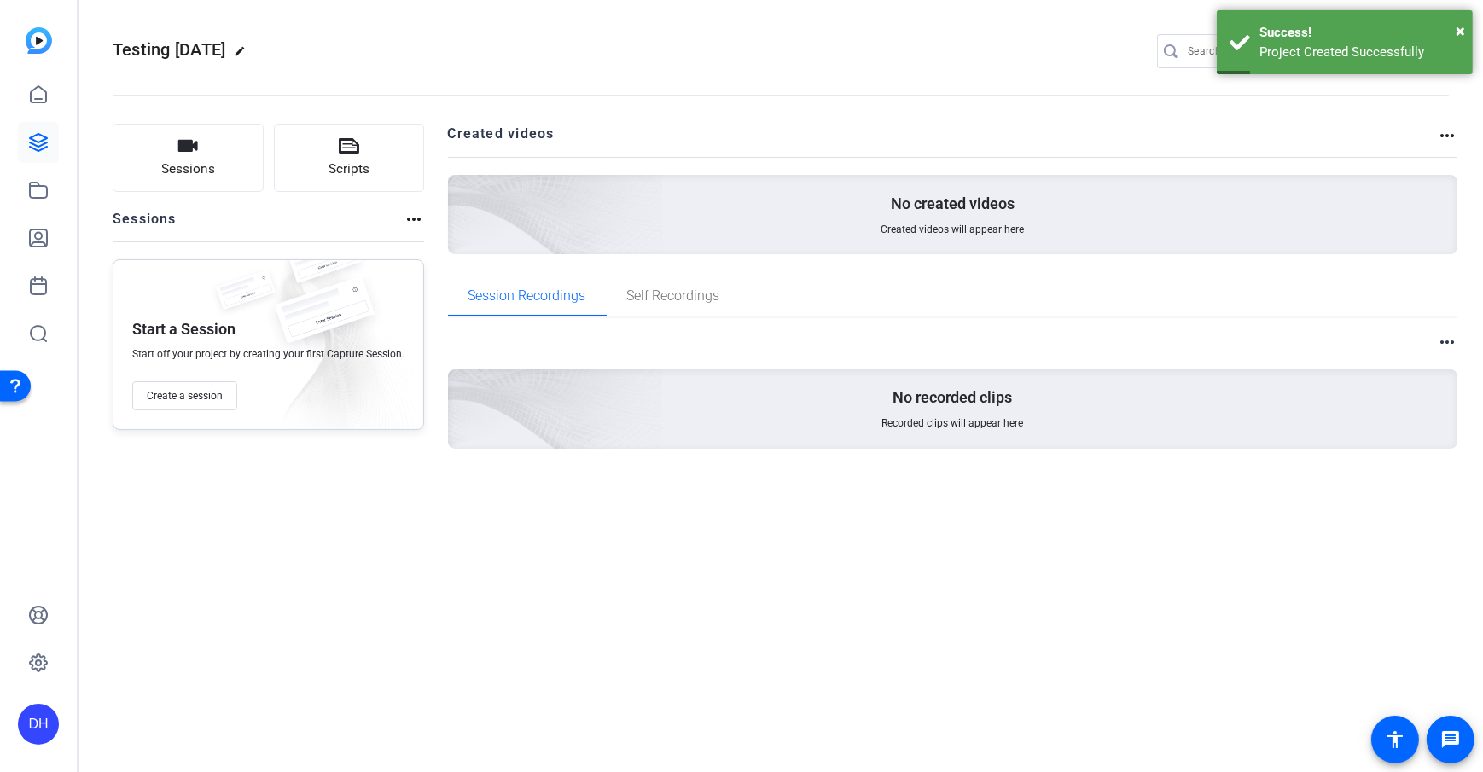
click at [438, 225] on div "Sessions Scripts Sessions more_horiz Start a Session Start off your project by …" at bounding box center [781, 313] width 1405 height 422
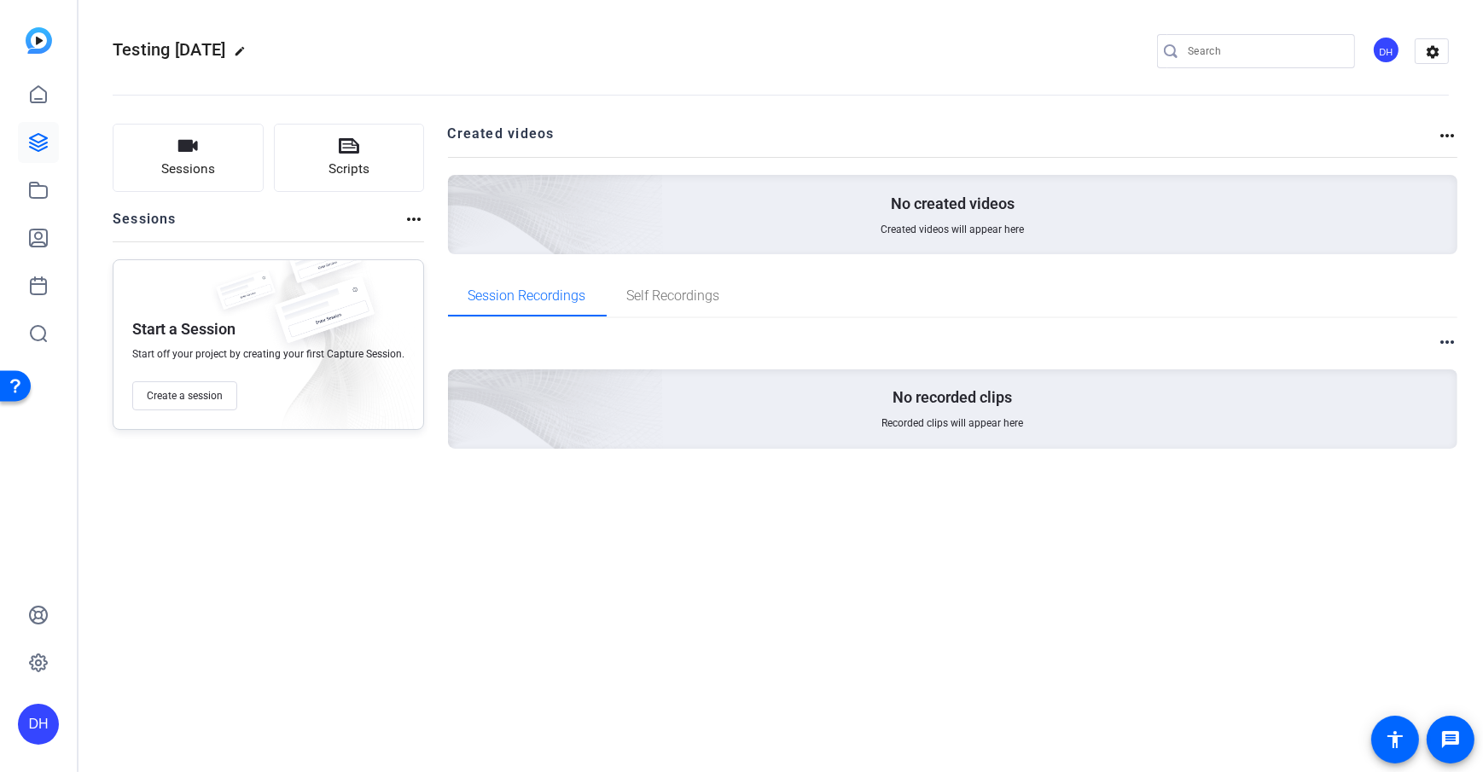
click at [428, 193] on div "Sessions Scripts Sessions more_horiz Start a Session Start off your project by …" at bounding box center [781, 313] width 1405 height 422
click at [440, 253] on div "Sessions Scripts Sessions more_horiz Start a Session Start off your project by …" at bounding box center [781, 313] width 1405 height 422
click at [42, 148] on icon at bounding box center [38, 142] width 20 height 20
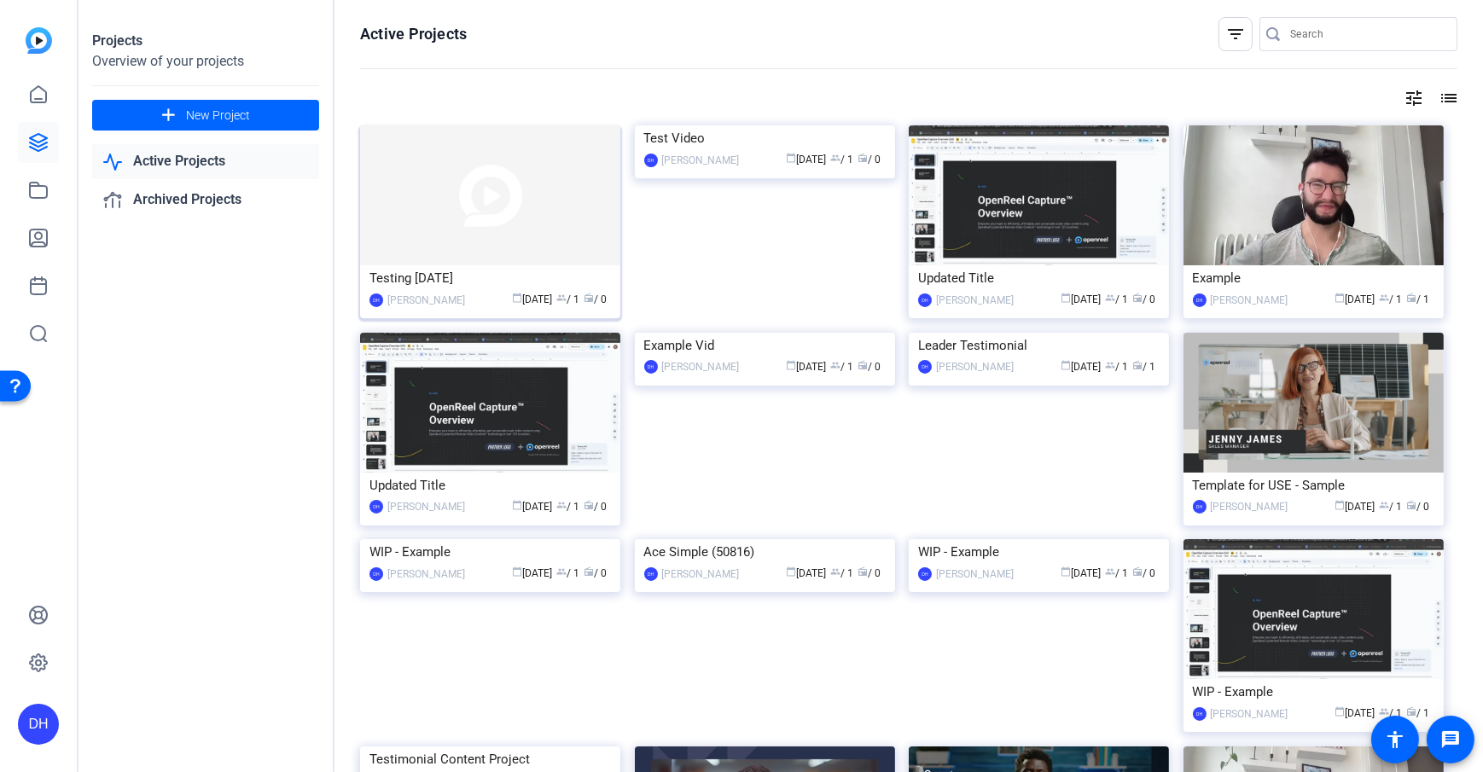
click at [476, 247] on img at bounding box center [490, 195] width 260 height 140
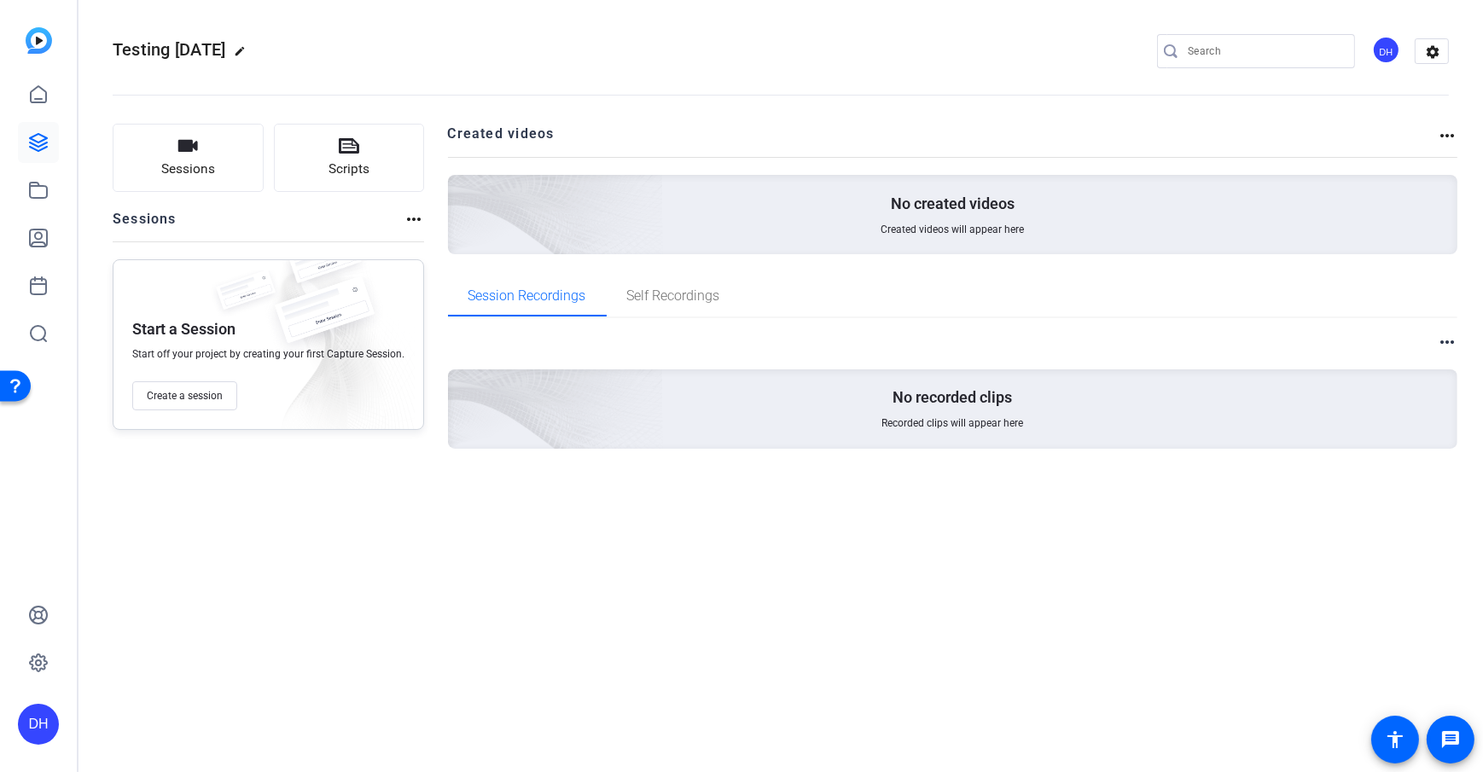
click at [96, 257] on div "Sessions Scripts Sessions more_horiz Start a Session Start off your project by …" at bounding box center [781, 313] width 1405 height 422
click at [42, 238] on icon at bounding box center [38, 238] width 20 height 20
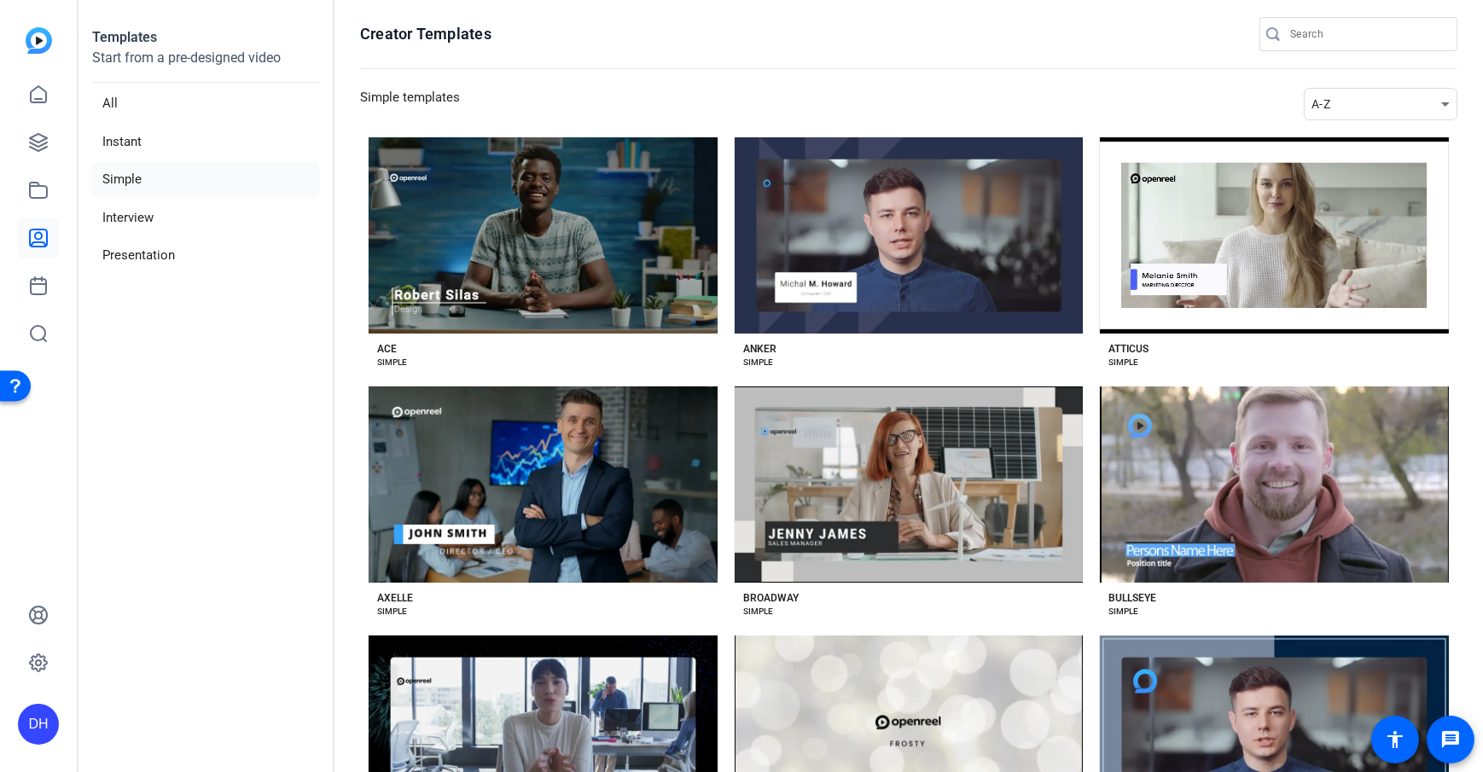
click at [42, 238] on icon at bounding box center [38, 238] width 20 height 20
click at [350, 346] on section "Creator Templates Simple templates A-Z Preview Ace ACE SIMPLE Preview Anker ANK…" at bounding box center [909, 386] width 1149 height 772
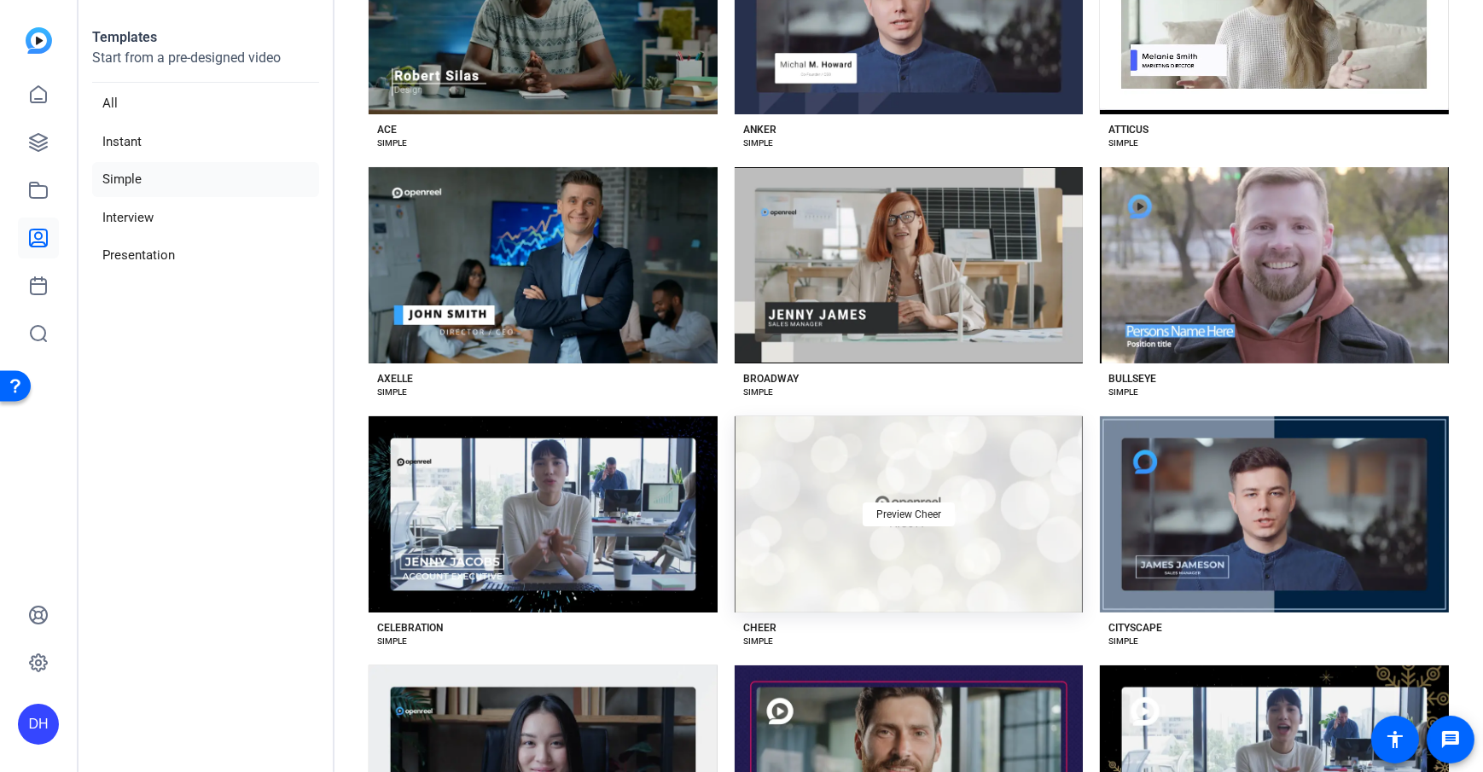
scroll to position [225, 0]
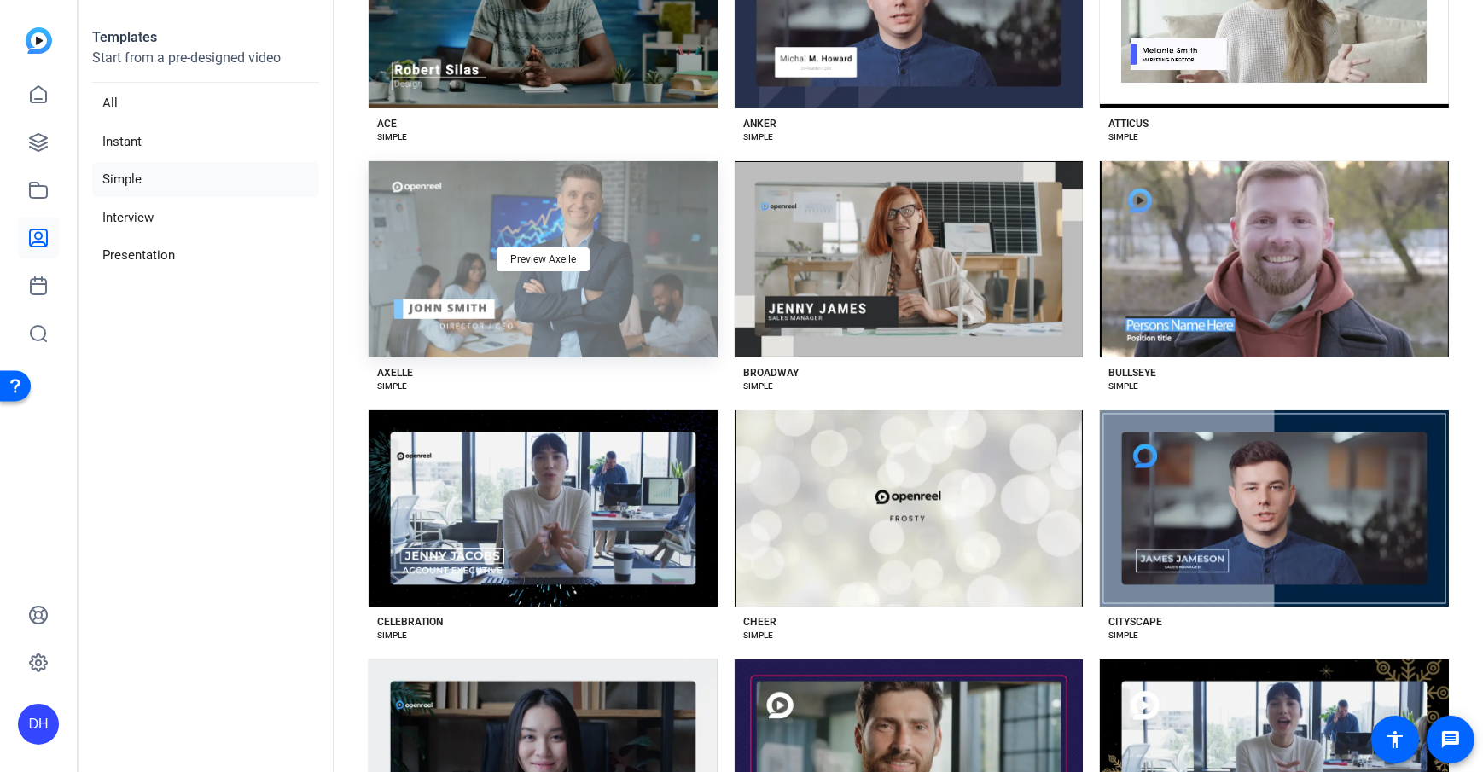
click at [648, 300] on div "Preview Axelle" at bounding box center [543, 259] width 349 height 196
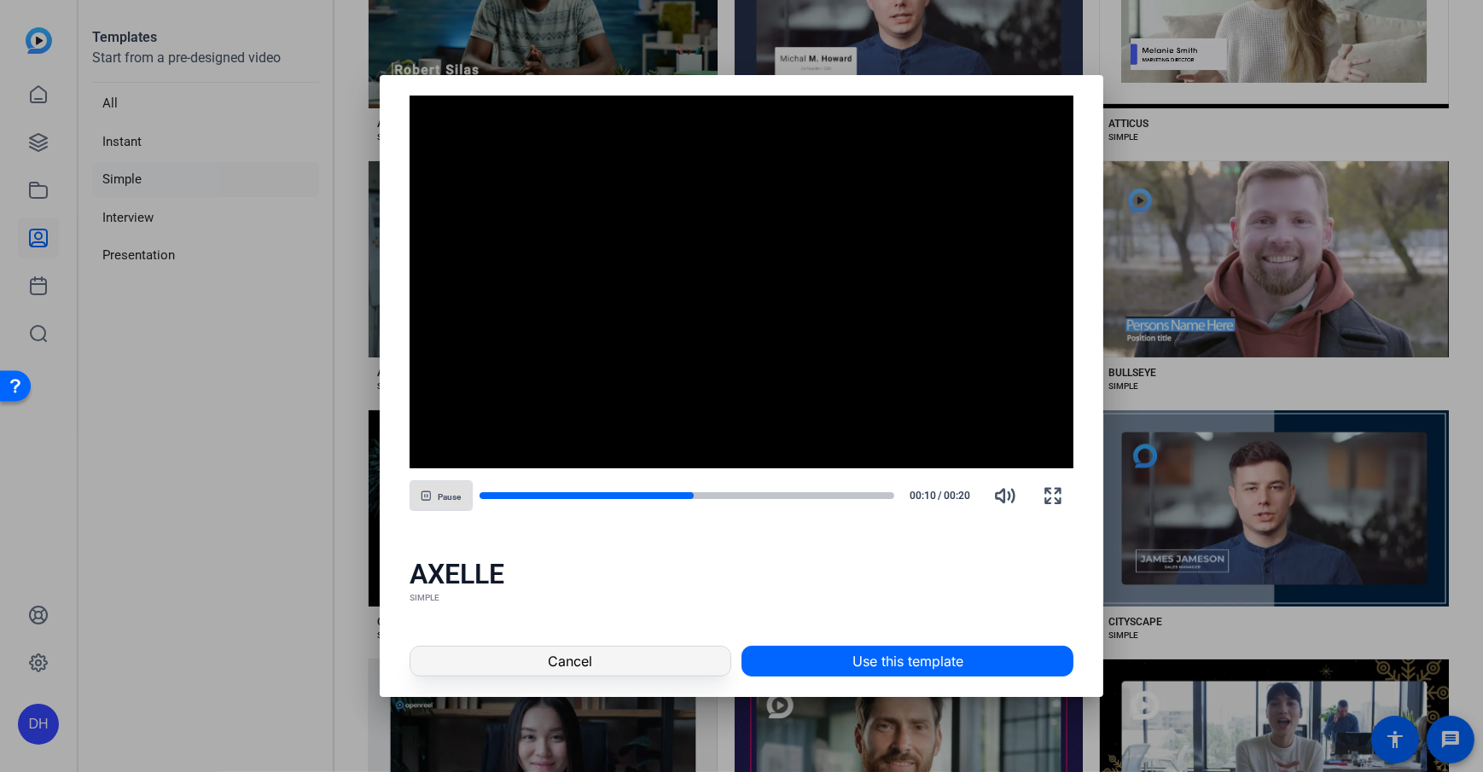
click at [638, 667] on span at bounding box center [570, 661] width 320 height 41
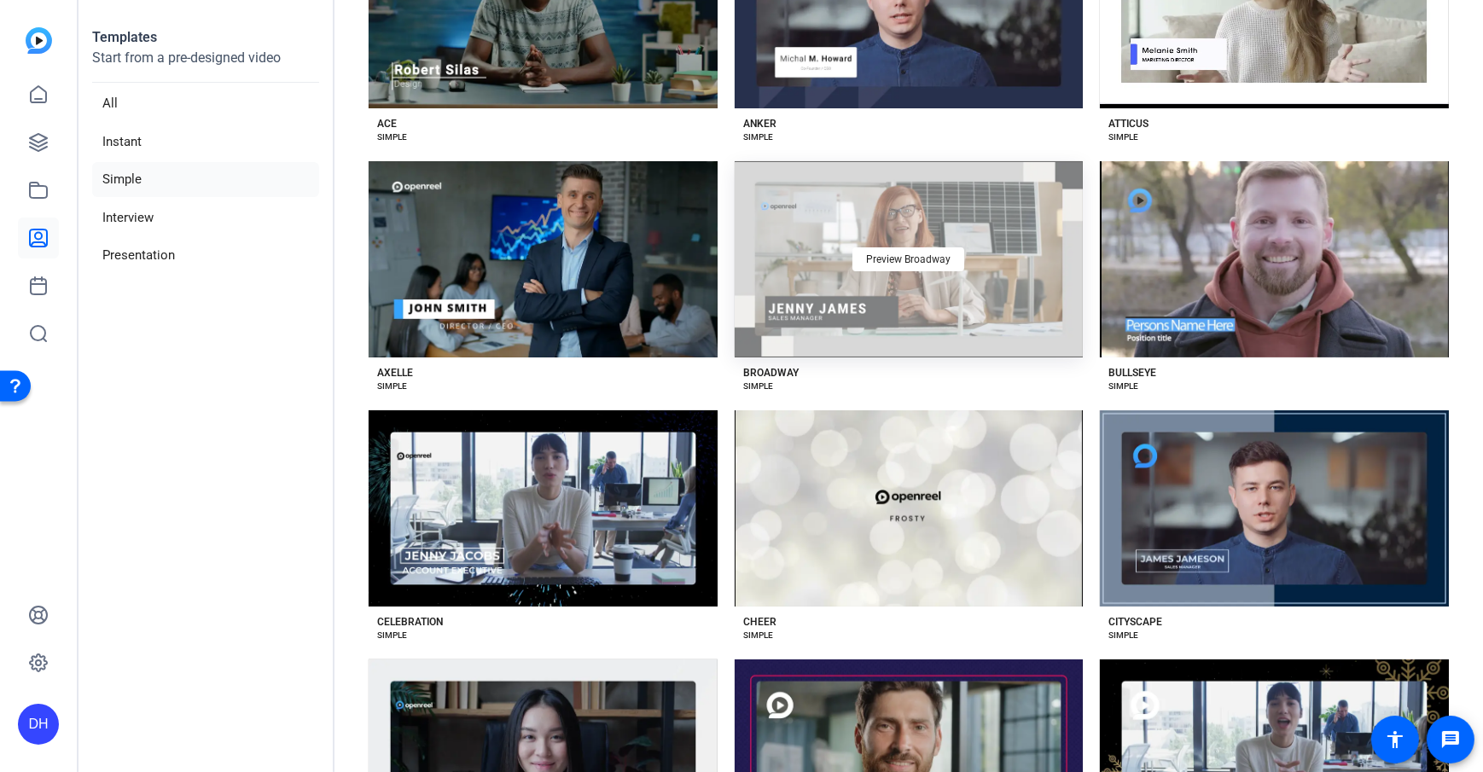
click at [1061, 312] on div "Preview Broadway" at bounding box center [909, 259] width 349 height 196
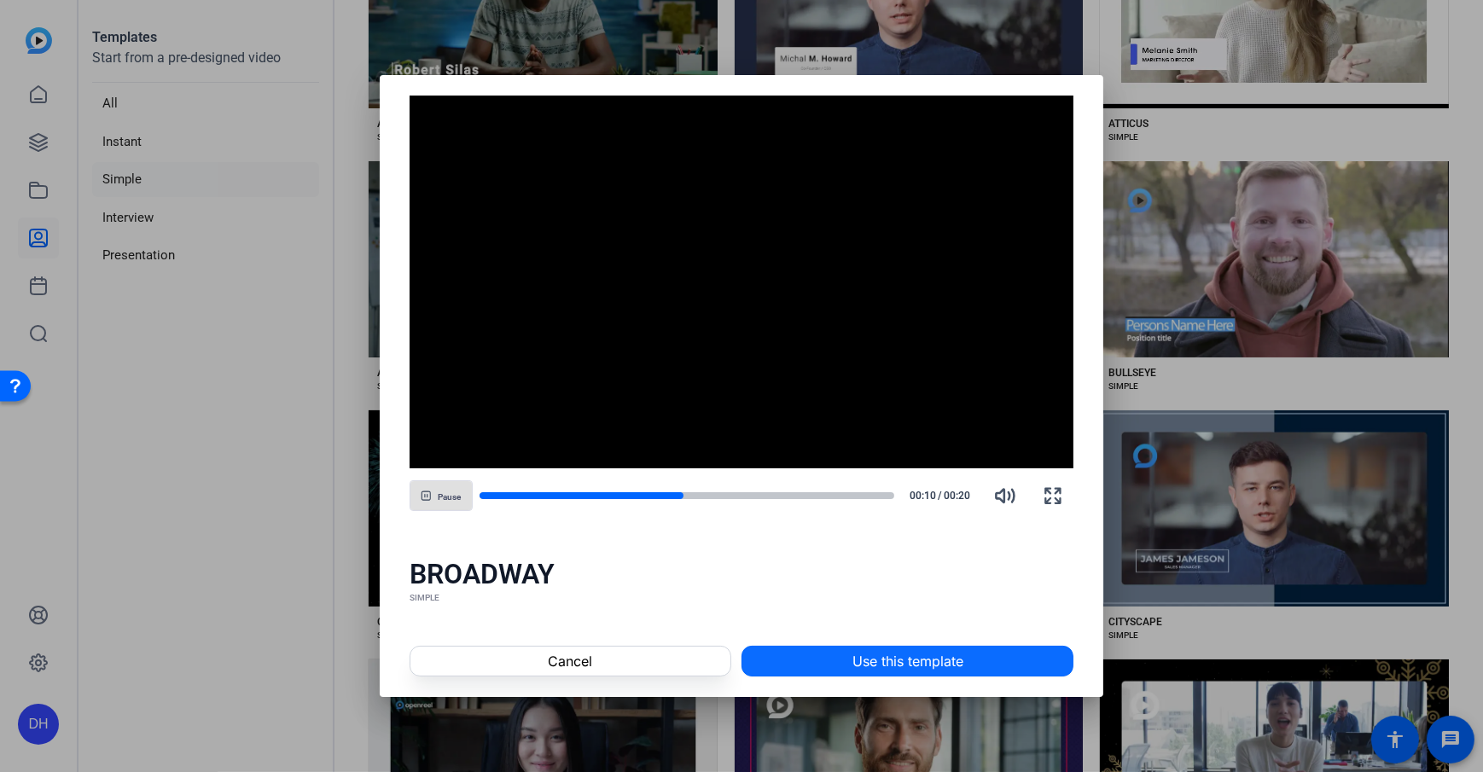
click at [876, 655] on span "Use this template" at bounding box center [908, 661] width 111 height 20
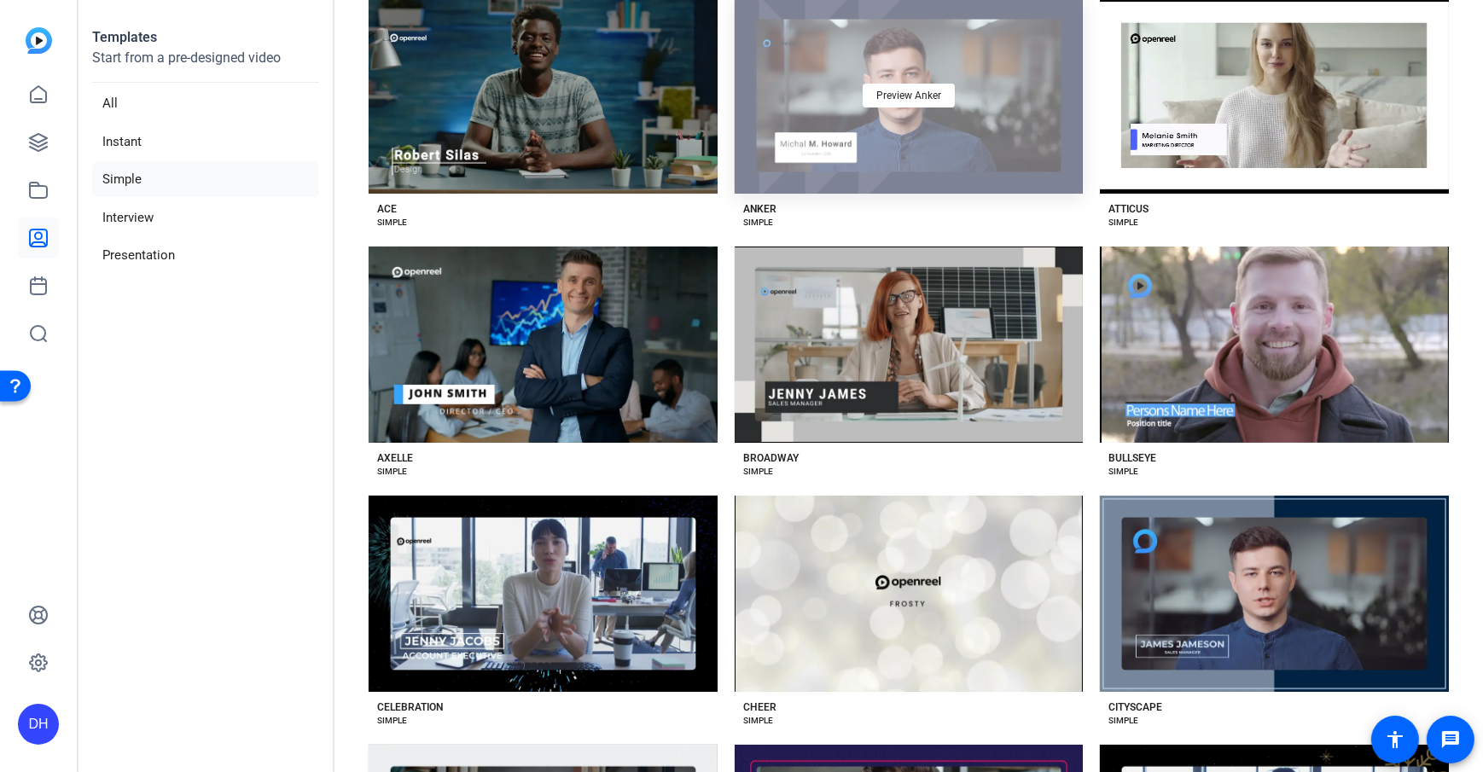
scroll to position [0, 0]
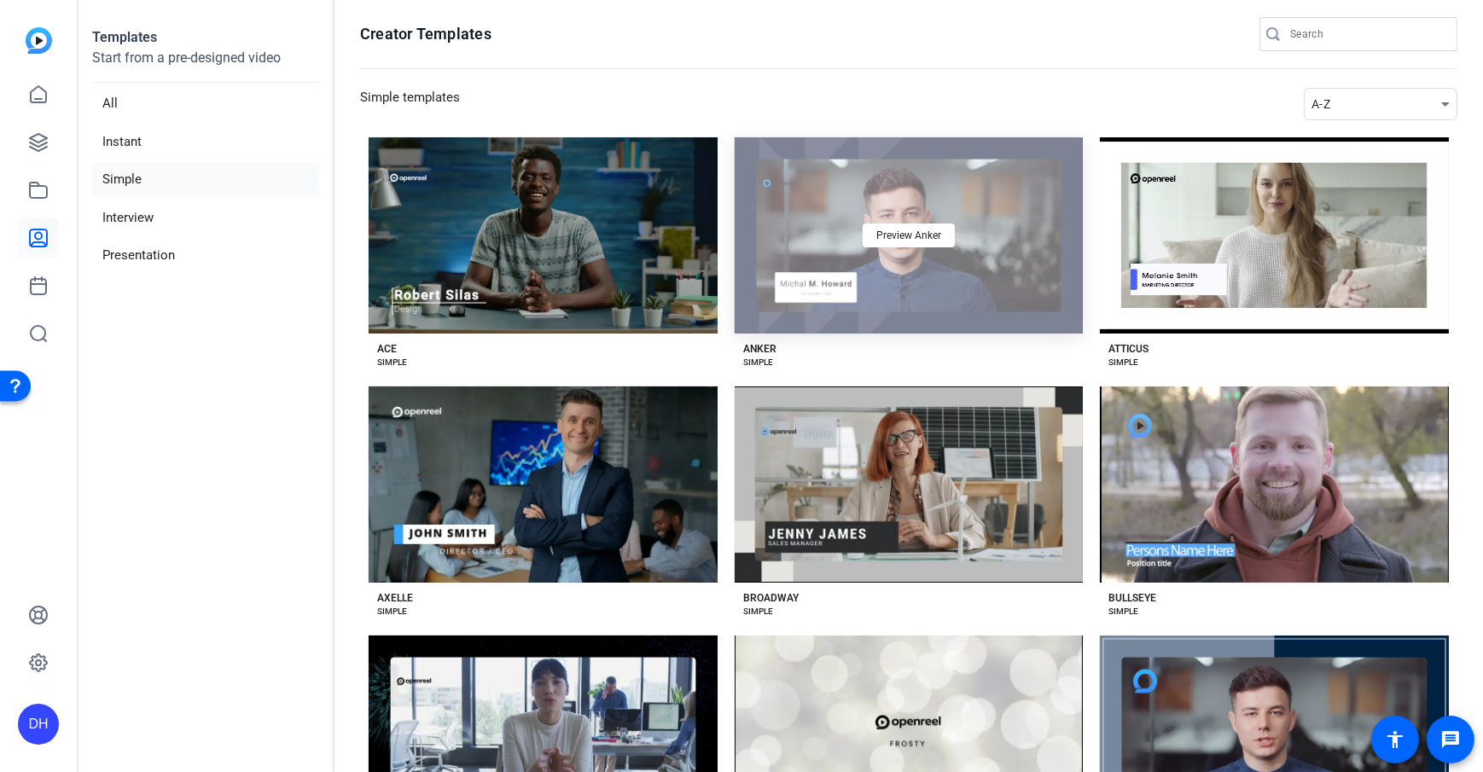
click at [922, 288] on div "Preview Anker" at bounding box center [909, 235] width 349 height 196
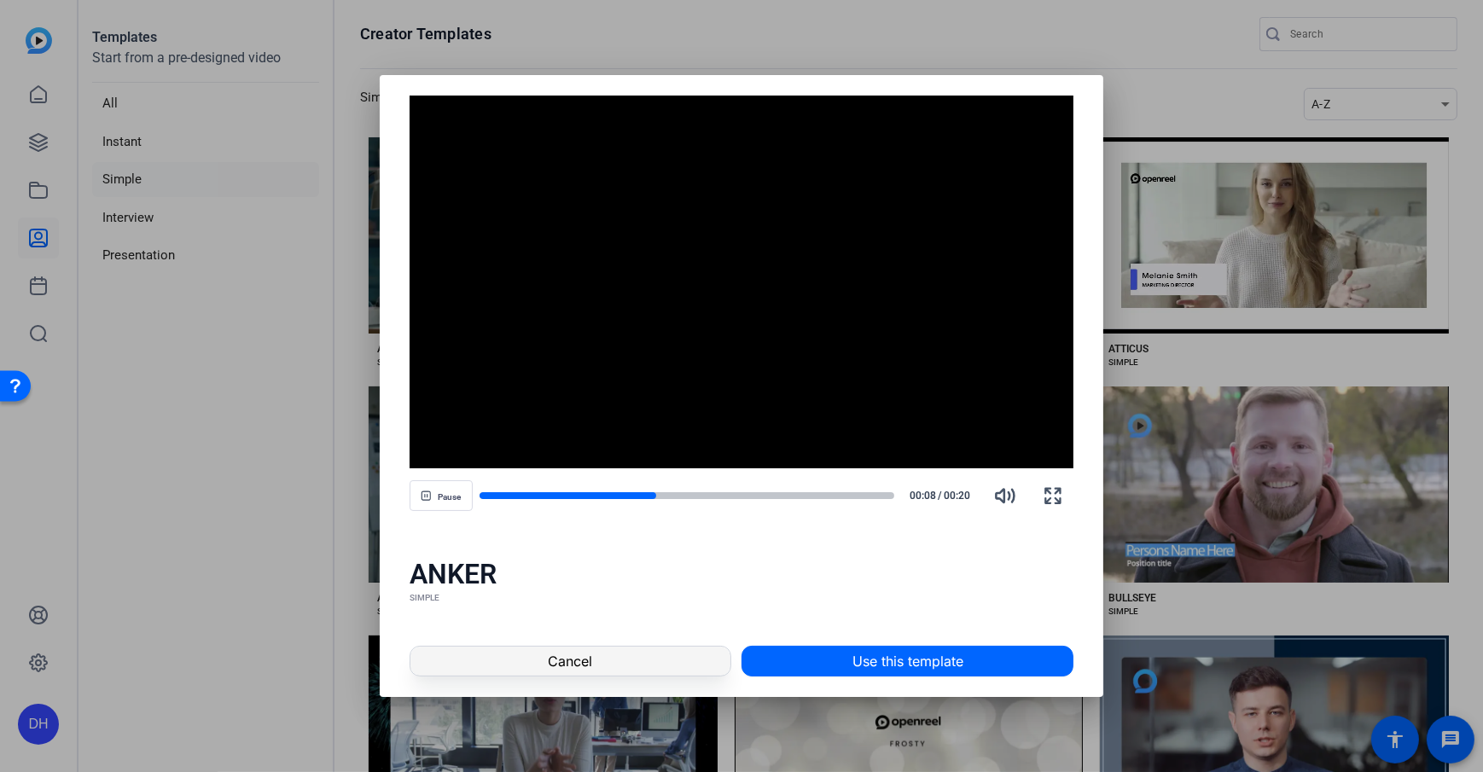
click at [622, 674] on span at bounding box center [570, 661] width 320 height 41
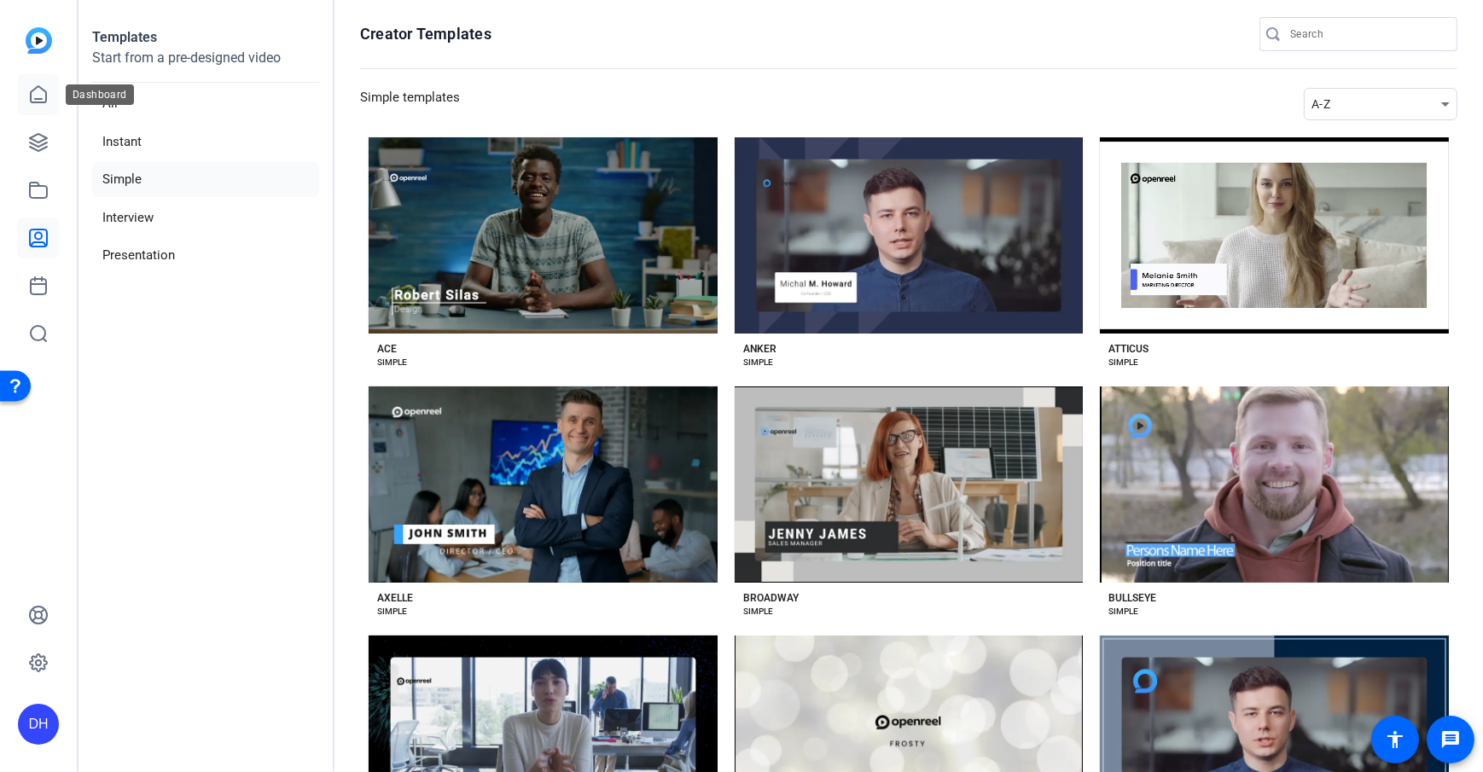
click at [31, 99] on icon at bounding box center [38, 94] width 15 height 16
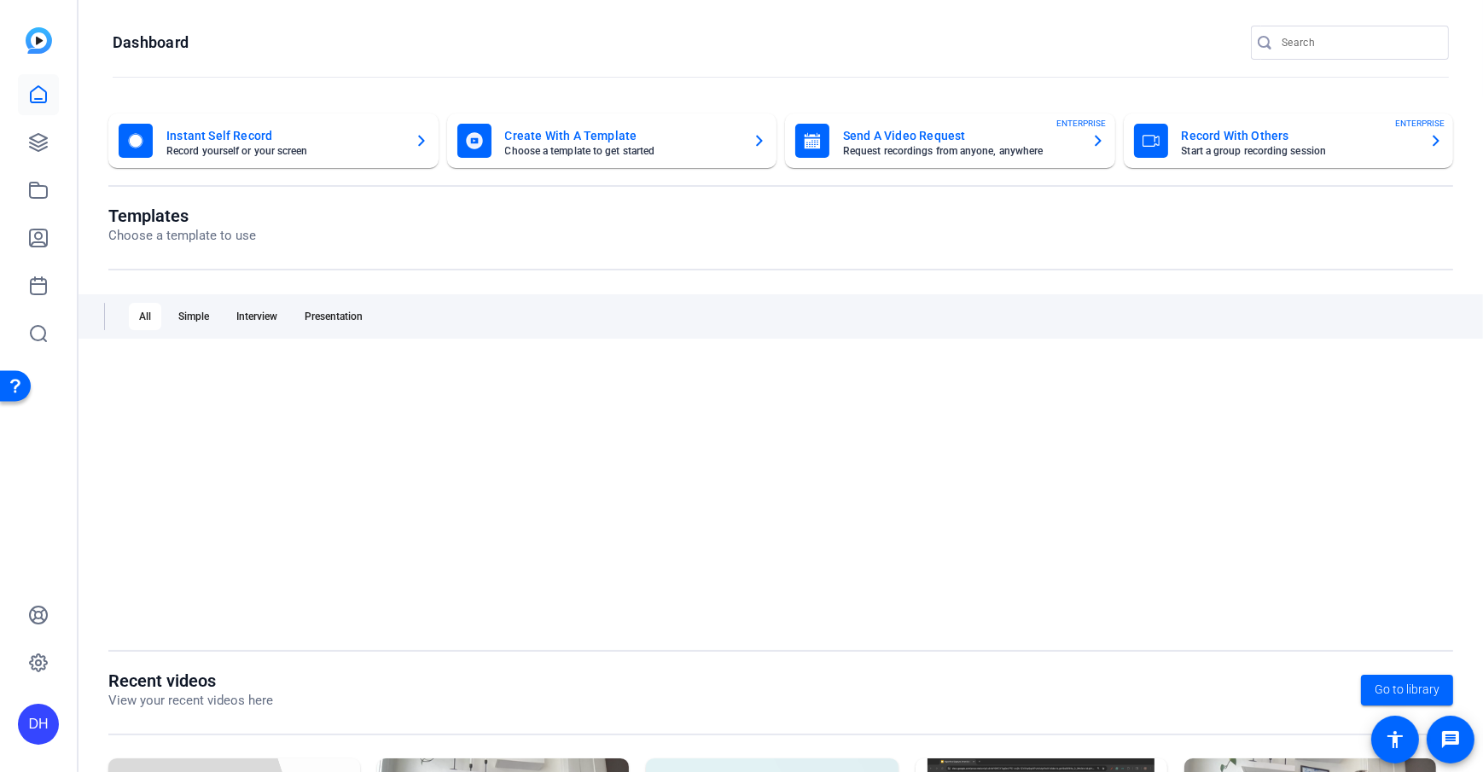
click at [704, 67] on openreel-divider-bar at bounding box center [781, 78] width 1336 height 37
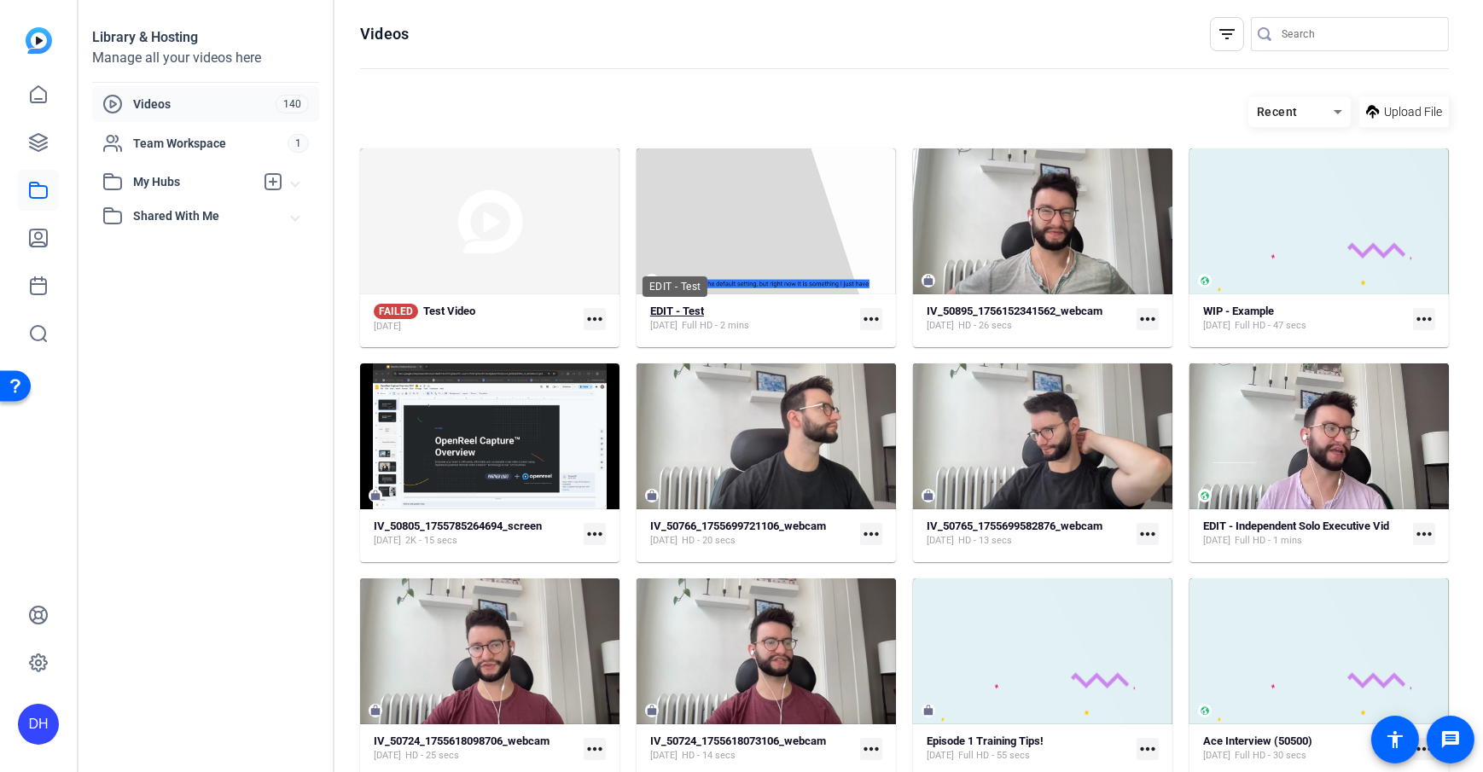
click at [683, 309] on strong "EDIT - Test" at bounding box center [677, 311] width 54 height 13
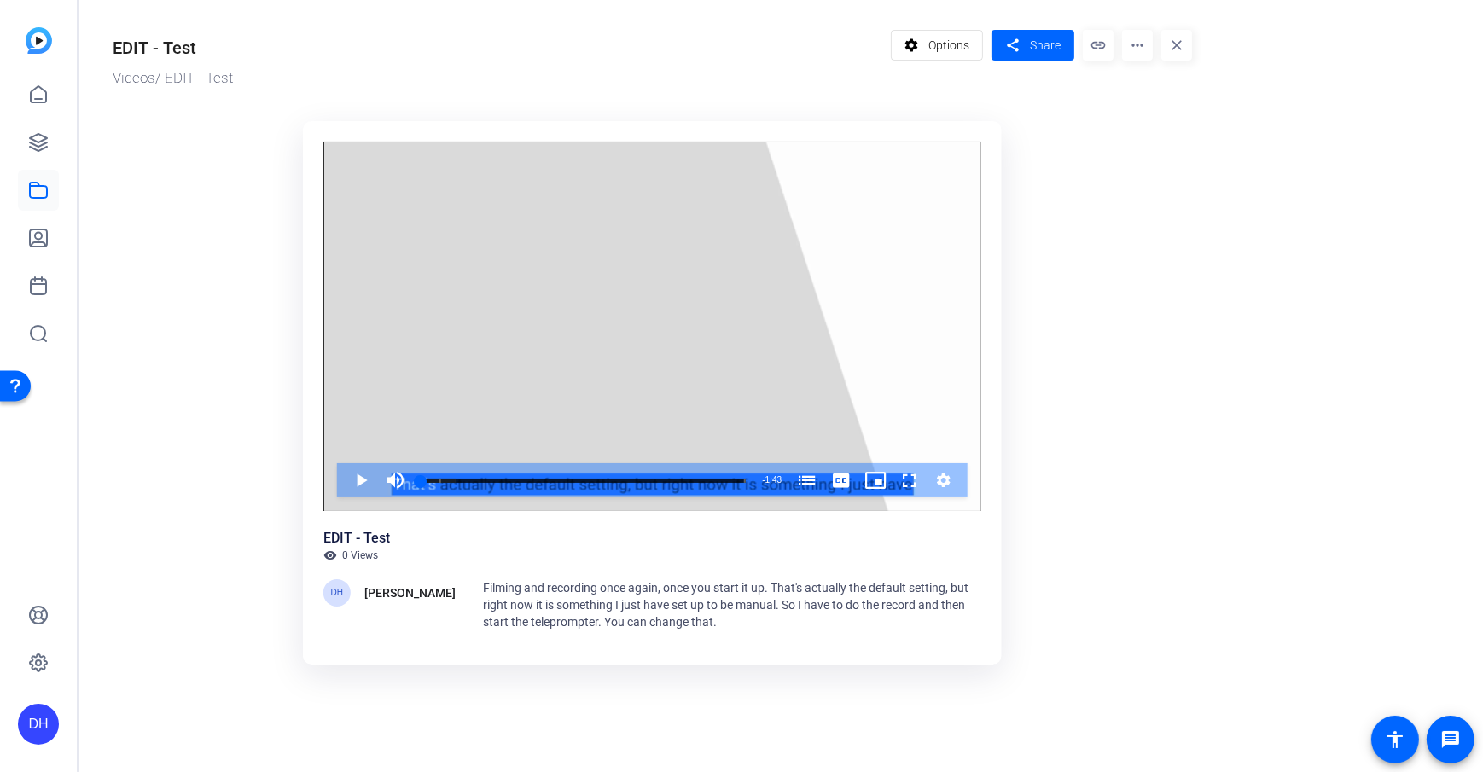
click at [1191, 184] on ktd-grid "Video Player is loading. Play Video Play Mute Current Time 0:00 / Duration 1:43…" at bounding box center [653, 397] width 1080 height 572
click at [1039, 49] on span "Share" at bounding box center [1045, 46] width 31 height 18
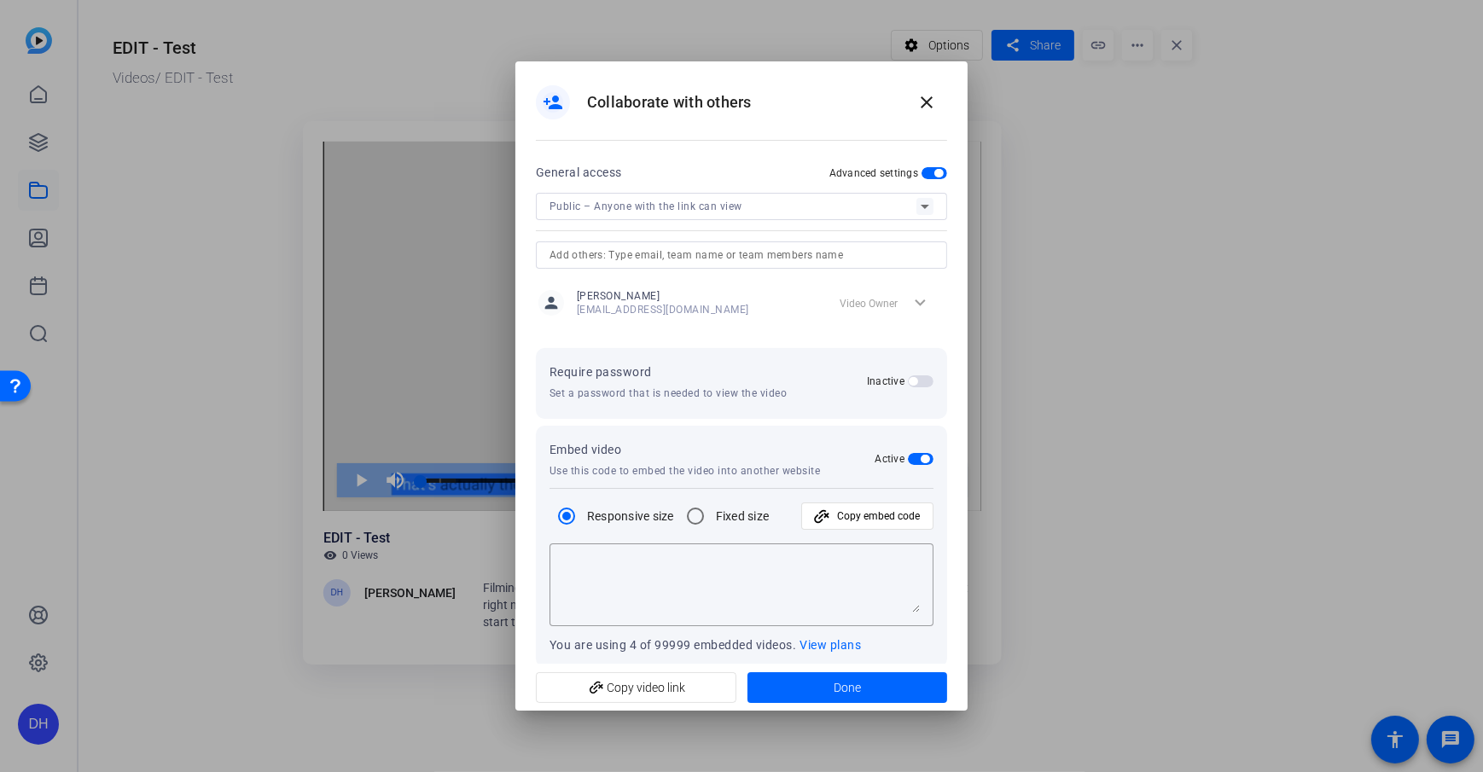
type textarea "<iframe width="100%" height="100%" src="[URL][DOMAIN_NAME]" title="OpenReel Vid…"
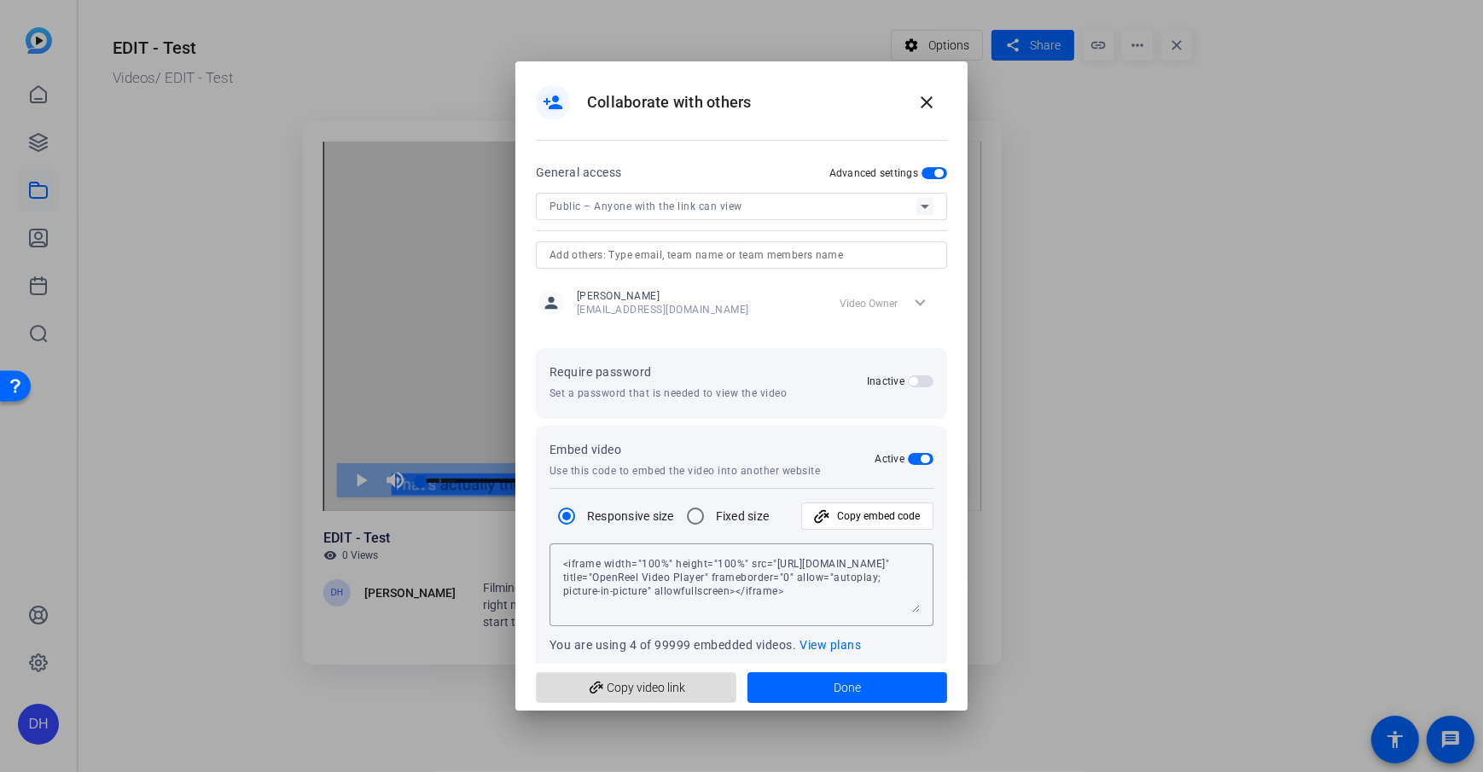
click at [645, 677] on span "add_link Copy video link" at bounding box center [636, 688] width 173 height 32
click at [777, 84] on div "person_add Collaborate with others close" at bounding box center [741, 102] width 411 height 41
click at [917, 96] on mat-icon "close" at bounding box center [927, 102] width 20 height 20
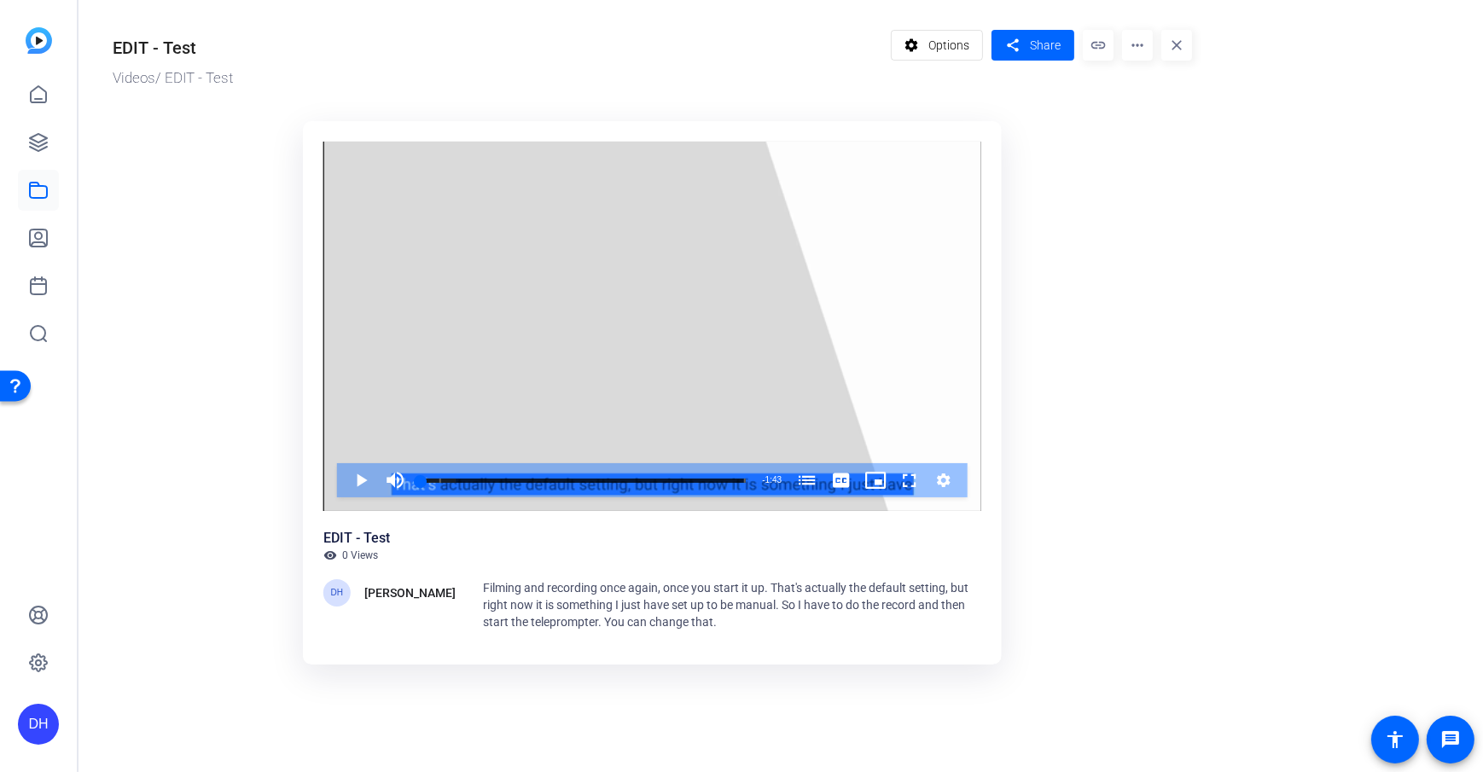
click at [1069, 297] on ktd-grid "Video Player is loading. Play Video Play Mute Current Time 0:00 / Duration 1:43…" at bounding box center [653, 397] width 1080 height 572
click at [1024, 38] on span at bounding box center [1033, 45] width 83 height 41
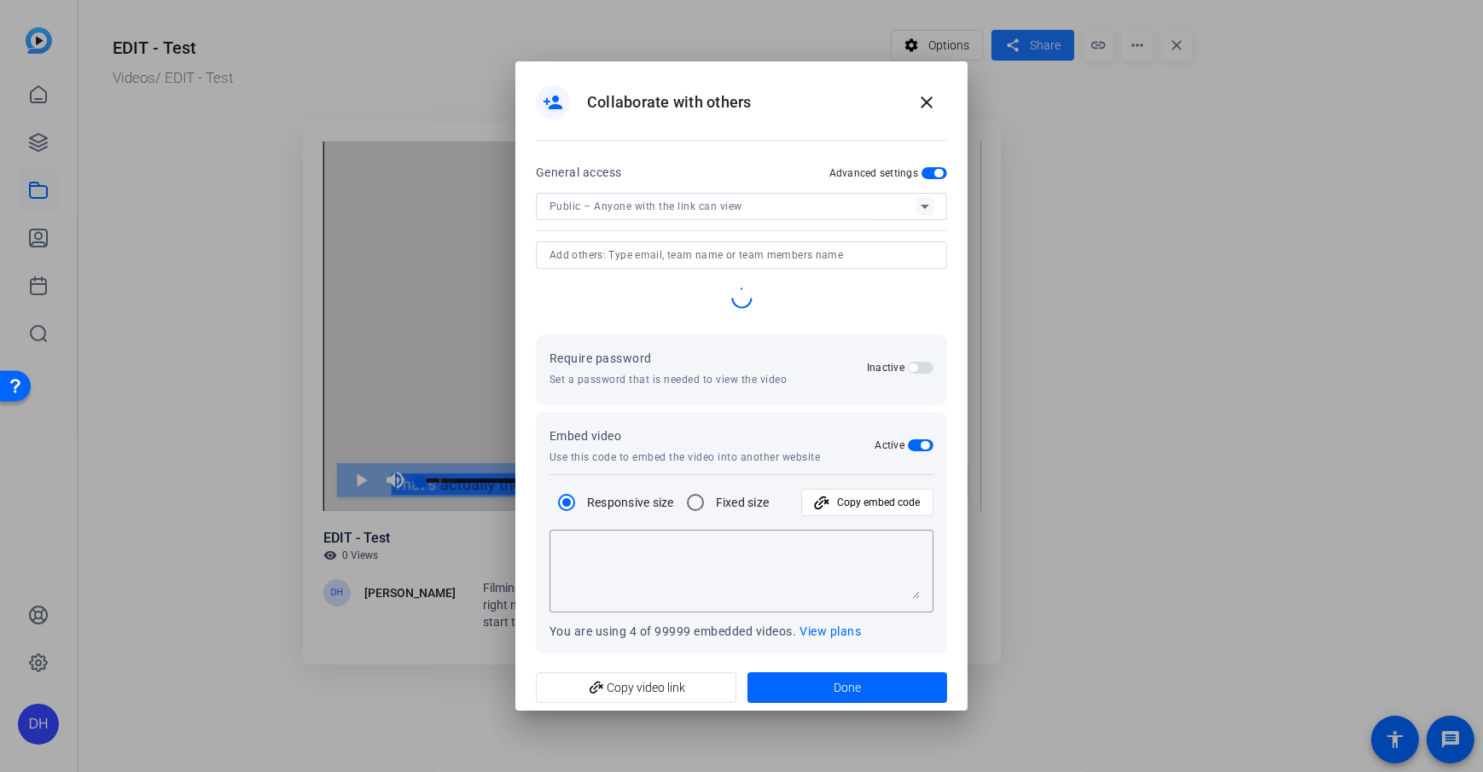
type textarea "<iframe width="100%" height="100%" src="[URL][DOMAIN_NAME]" title="OpenReel Vid…"
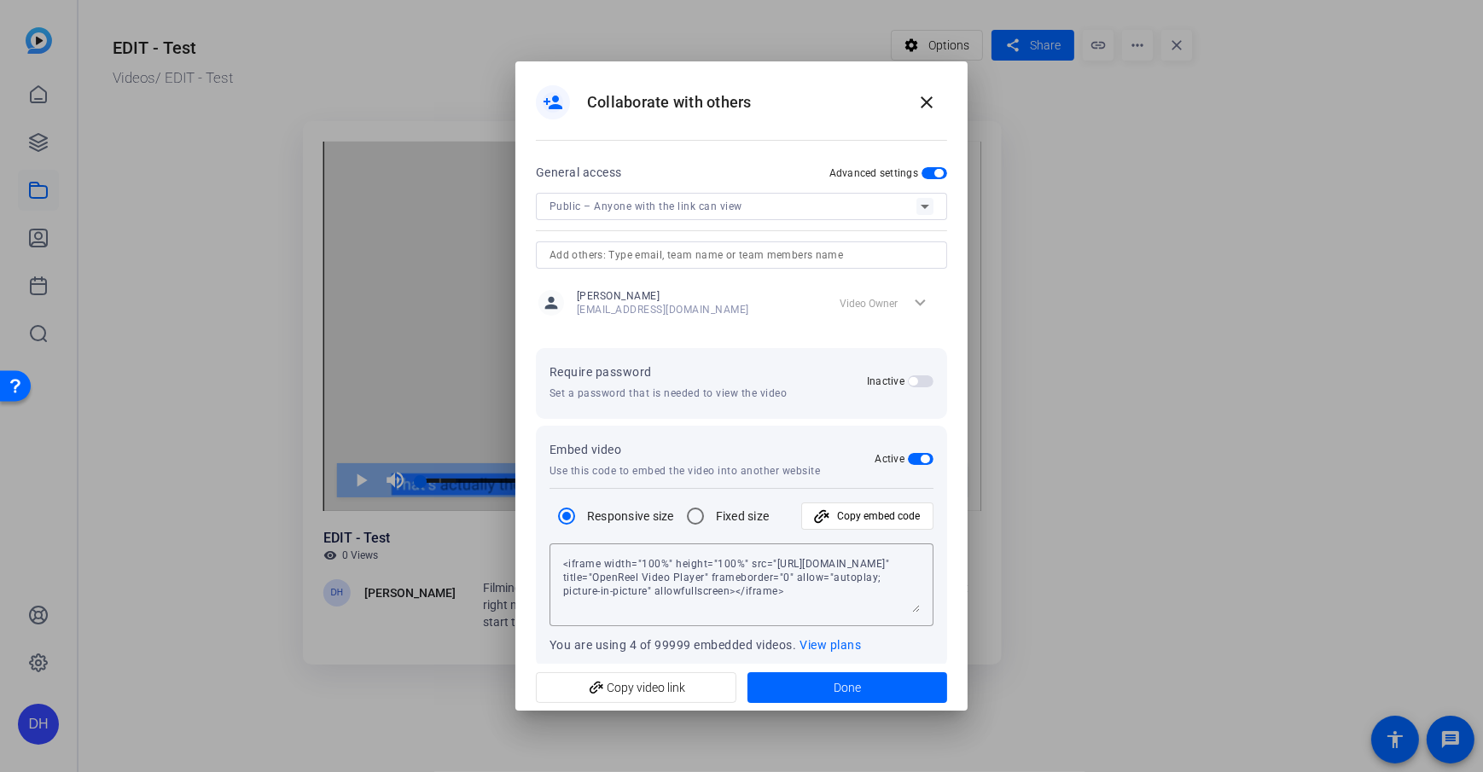
click at [703, 210] on span "Public – Anyone with the link can view" at bounding box center [646, 207] width 193 height 12
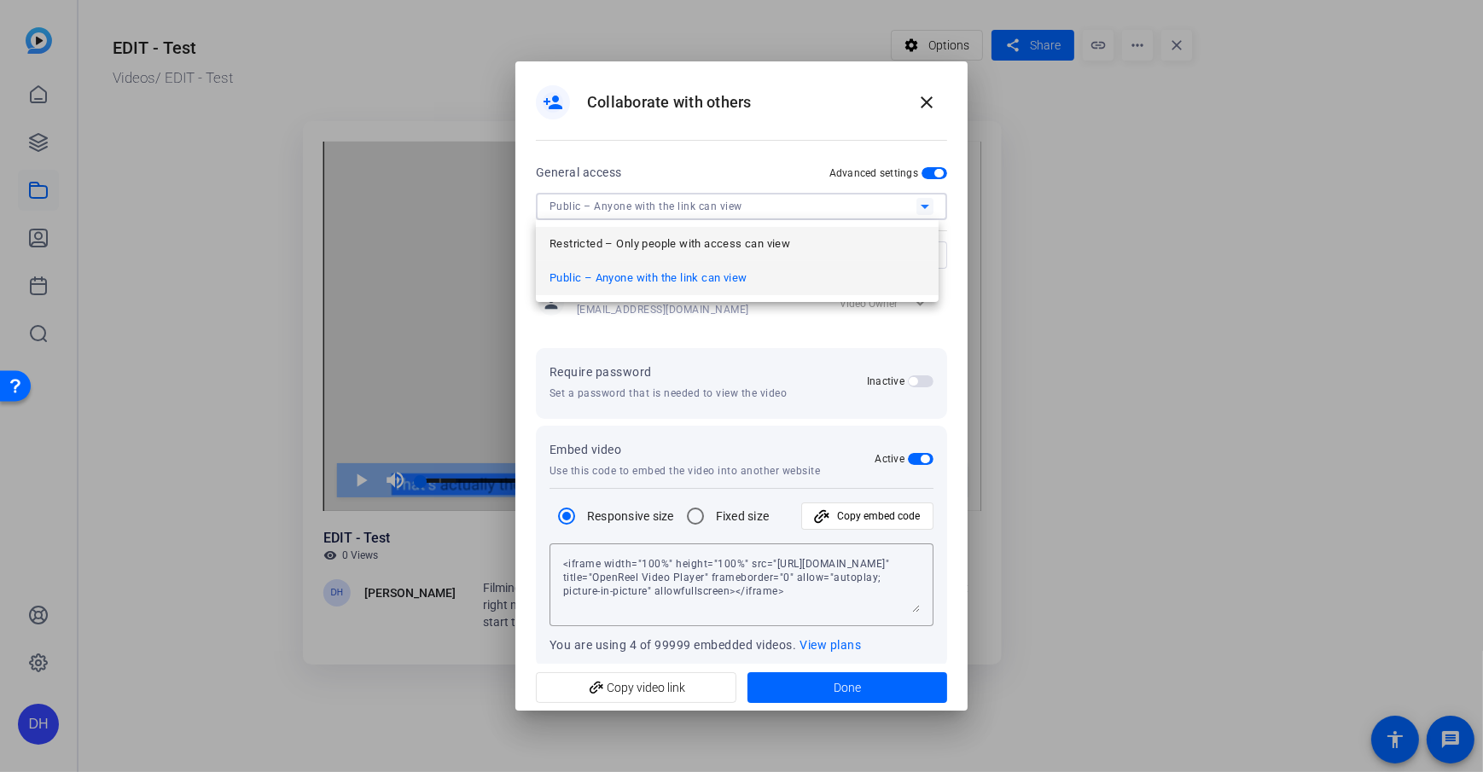
click at [681, 248] on span "Restricted – Only people with access can view" at bounding box center [670, 244] width 241 height 20
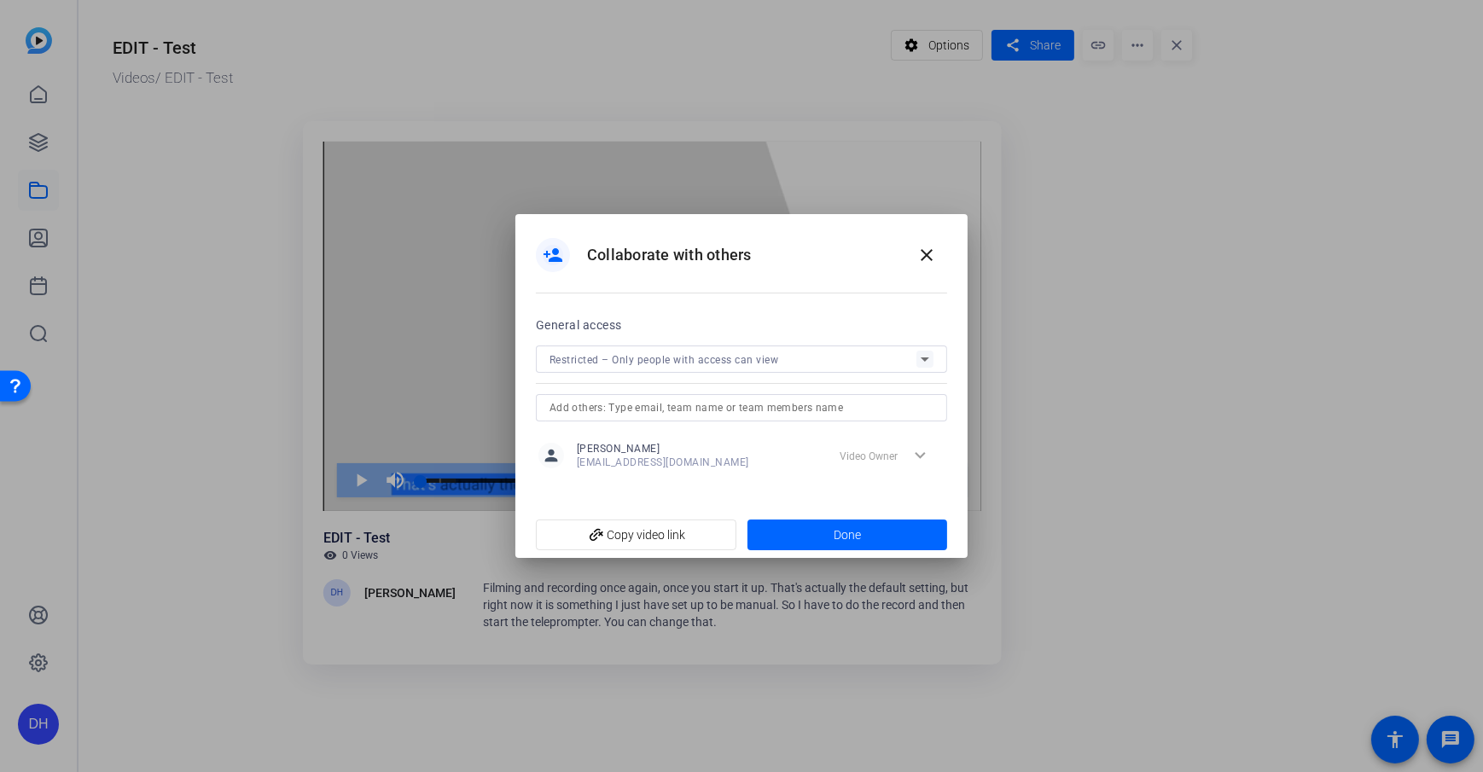
click at [746, 294] on div "person_add Collaborate with others close" at bounding box center [741, 264] width 452 height 100
click at [923, 242] on span at bounding box center [926, 255] width 41 height 41
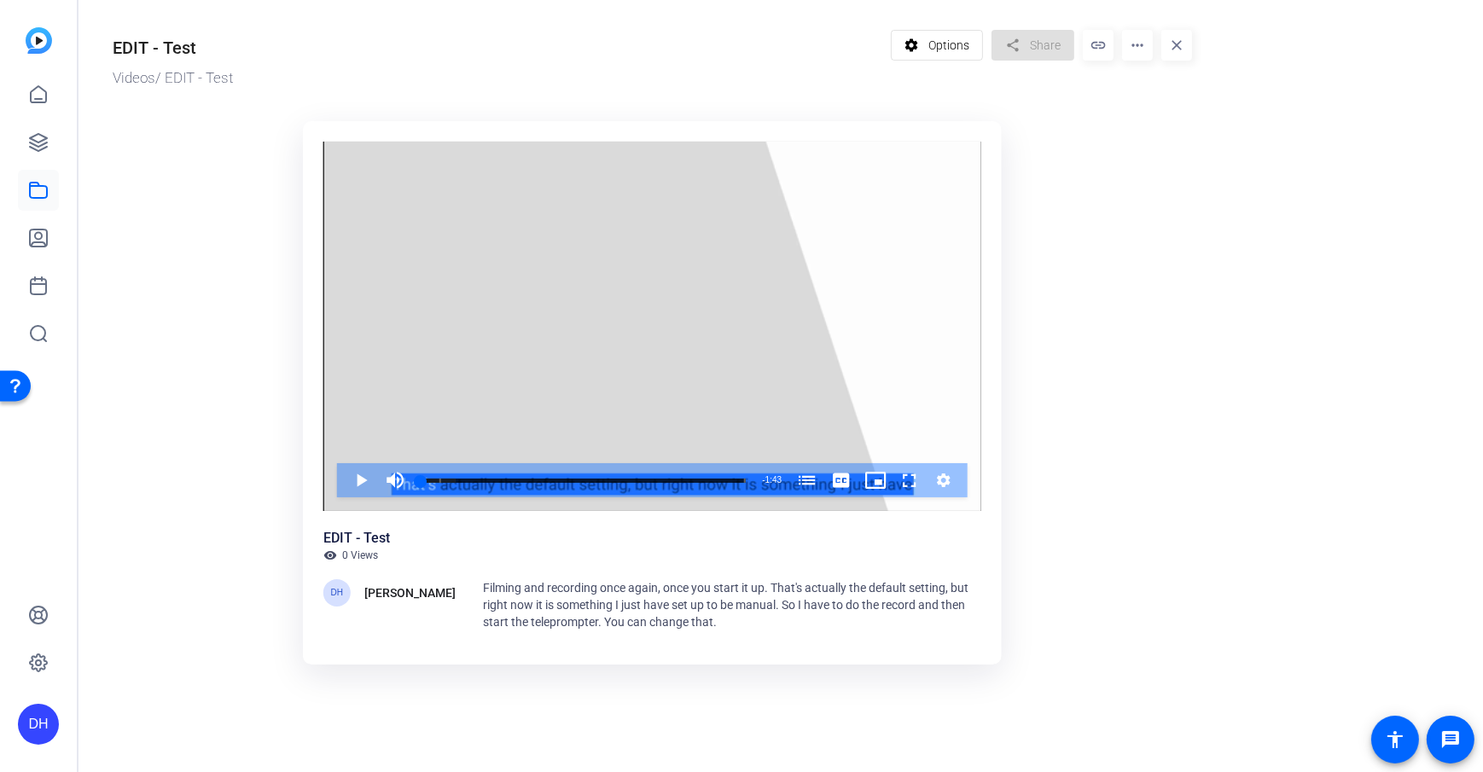
click at [1100, 425] on ktd-grid "Video Player is loading. Play Video Play Mute Current Time 0:00 / Duration 1:43…" at bounding box center [653, 397] width 1080 height 572
click at [38, 185] on icon at bounding box center [38, 190] width 17 height 15
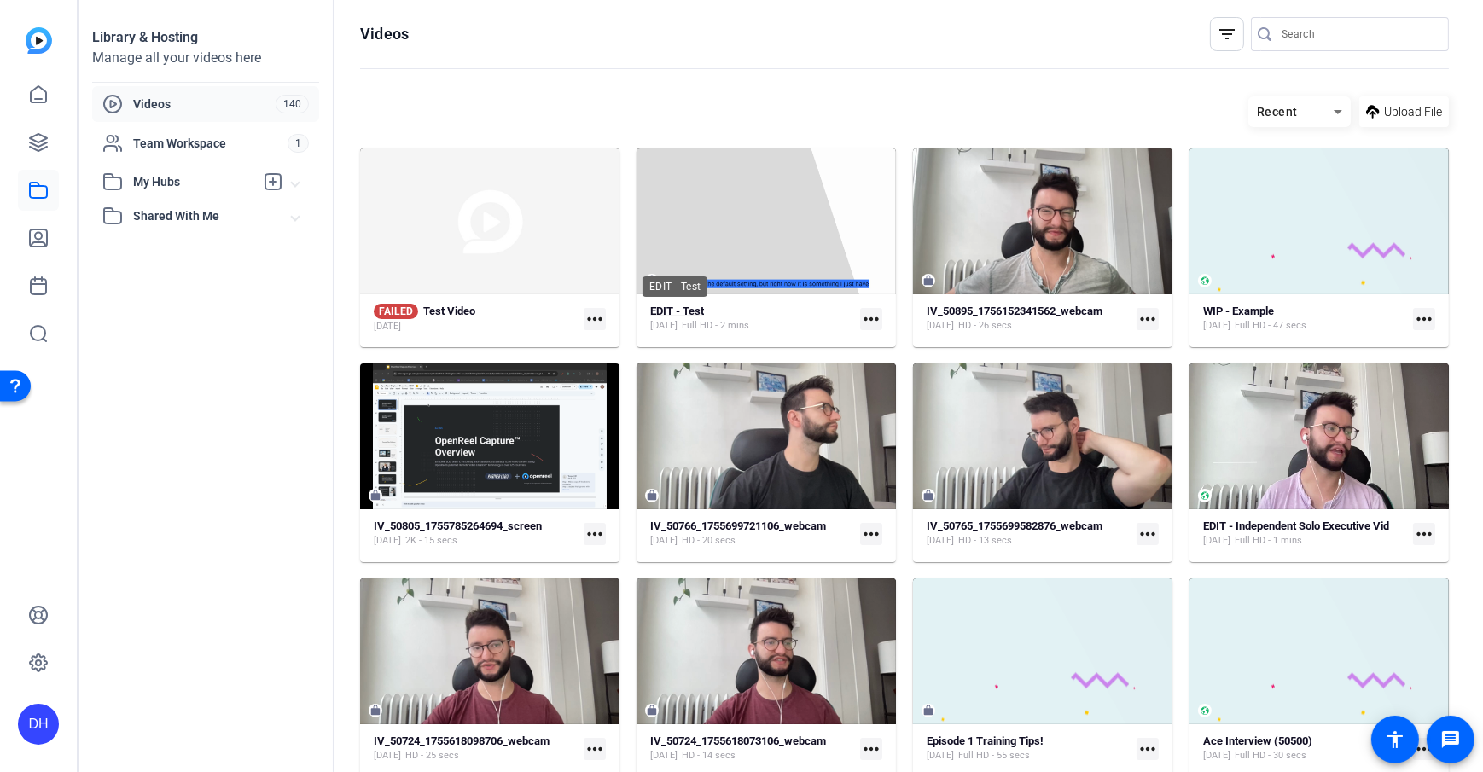
click at [658, 308] on strong "EDIT - Test" at bounding box center [677, 311] width 54 height 13
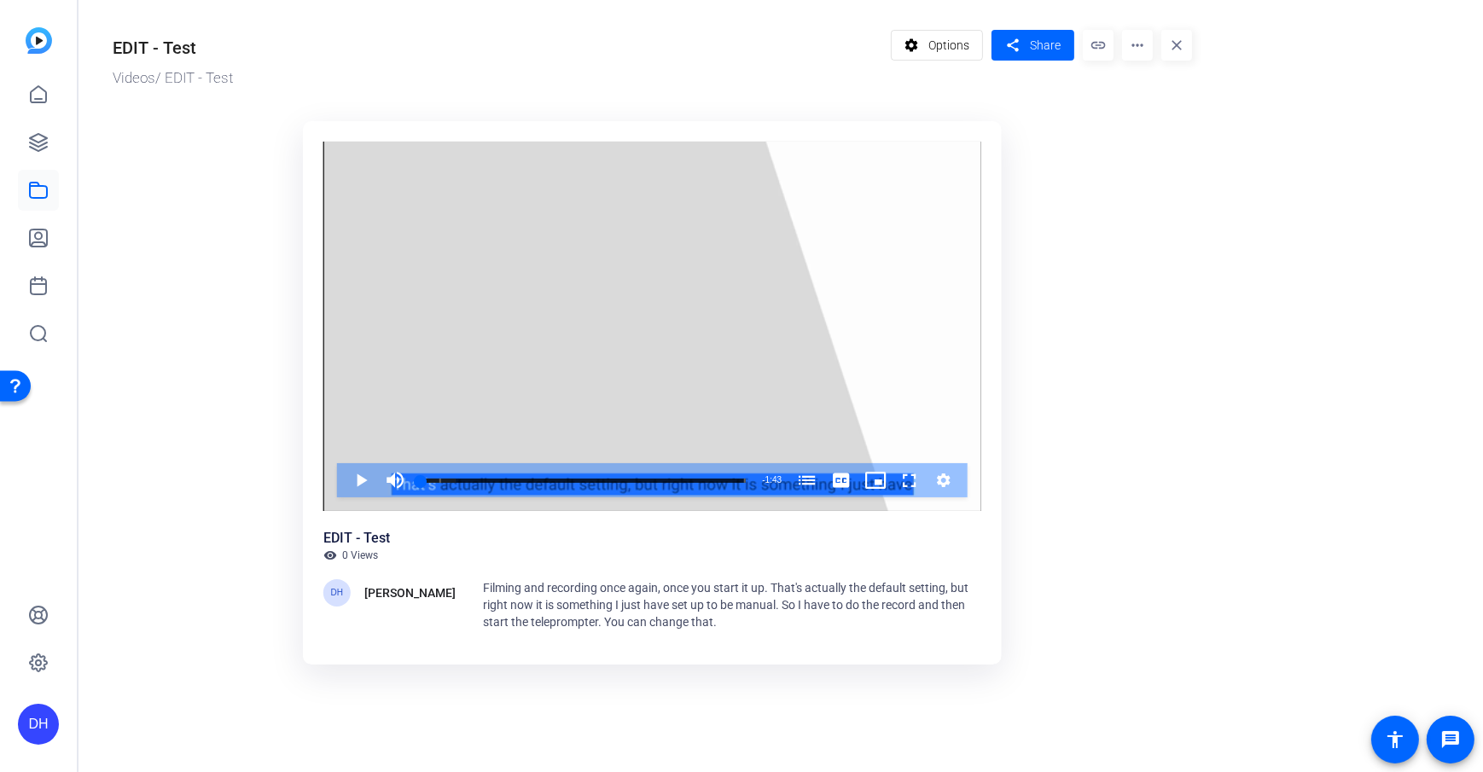
click at [1087, 285] on ktd-grid "Video Player is loading. Play Video Play Mute Current Time 0:00 / Duration 1:43…" at bounding box center [653, 397] width 1080 height 572
click at [1024, 48] on span at bounding box center [1033, 45] width 83 height 41
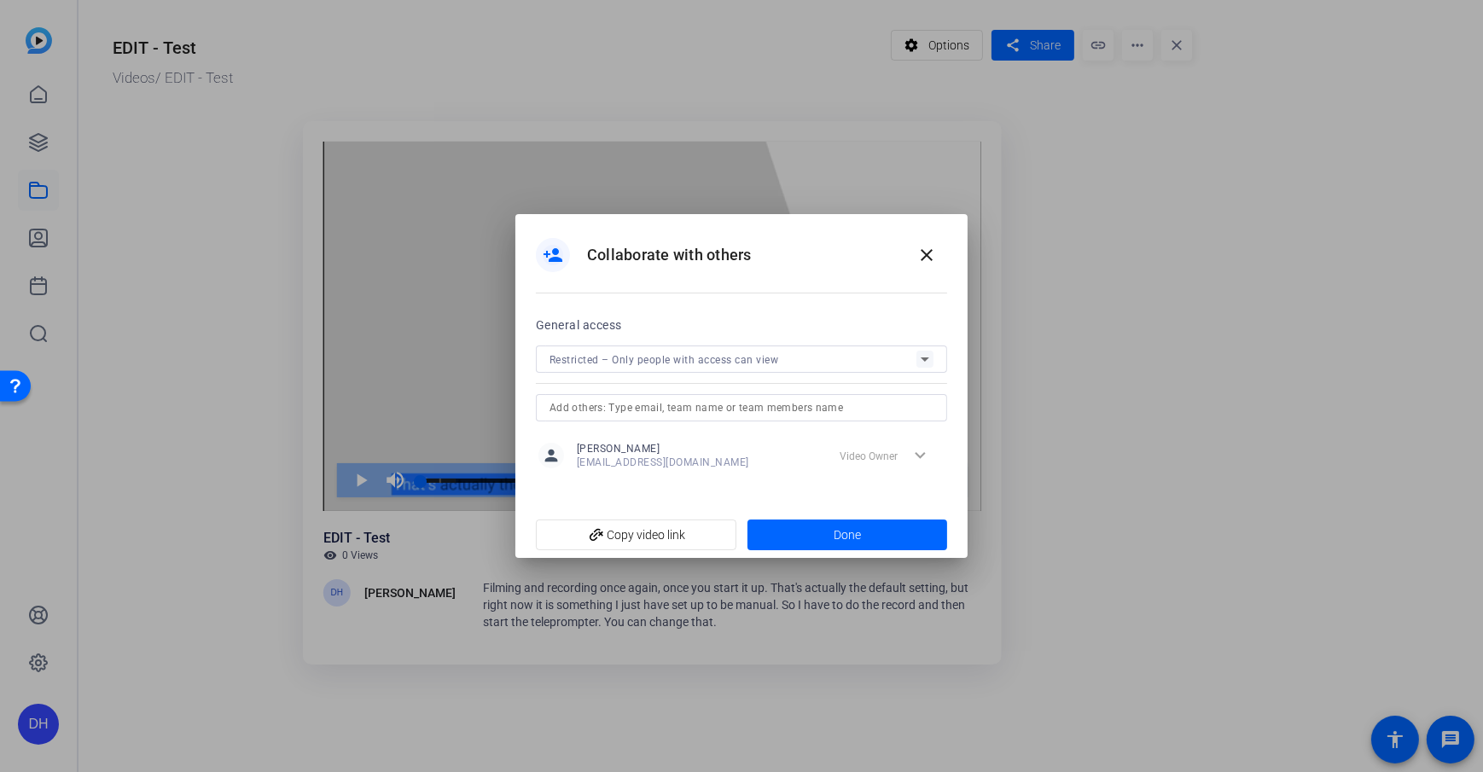
click at [860, 360] on div "Restricted – Only people with access can view" at bounding box center [733, 359] width 367 height 21
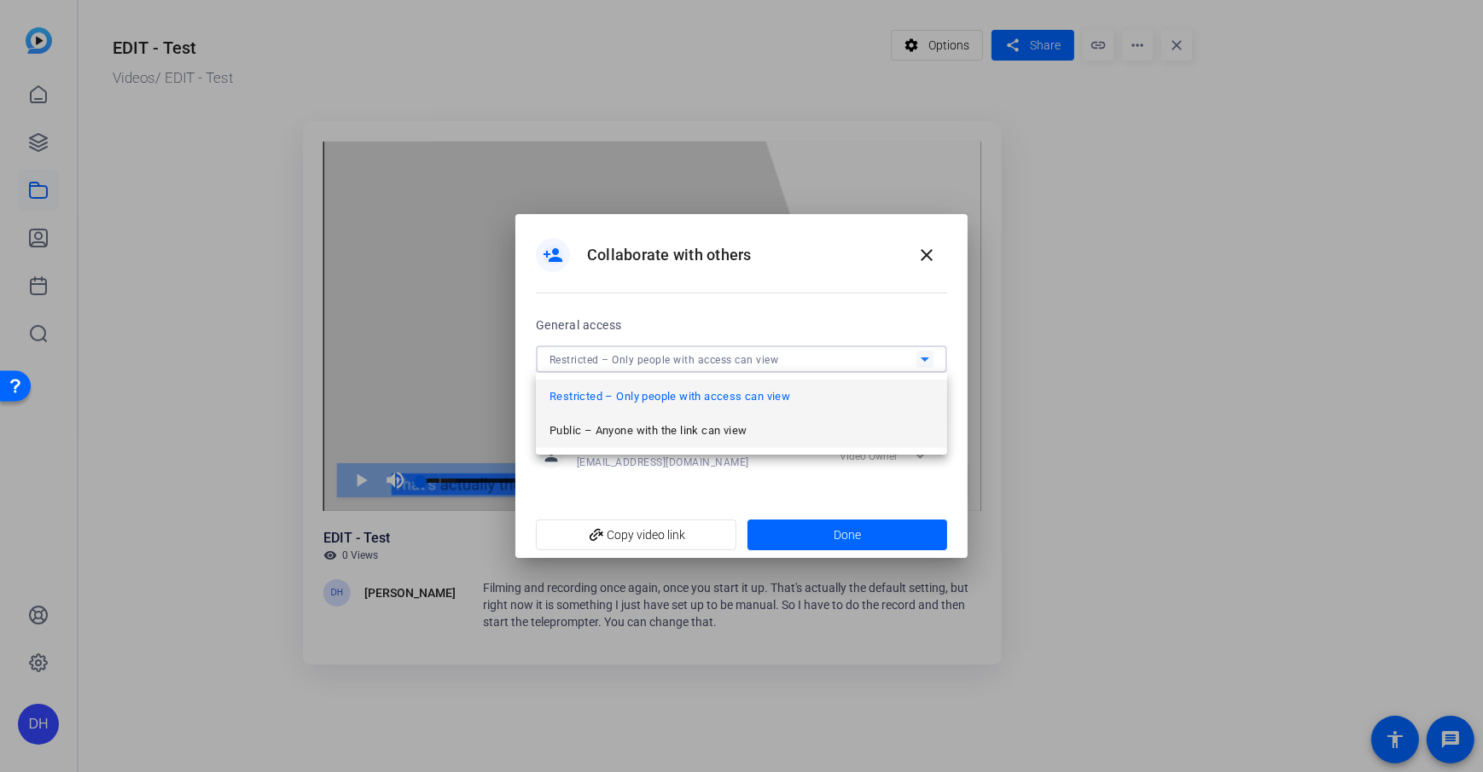
click at [755, 425] on mat-option "Public – Anyone with the link can view" at bounding box center [741, 431] width 411 height 34
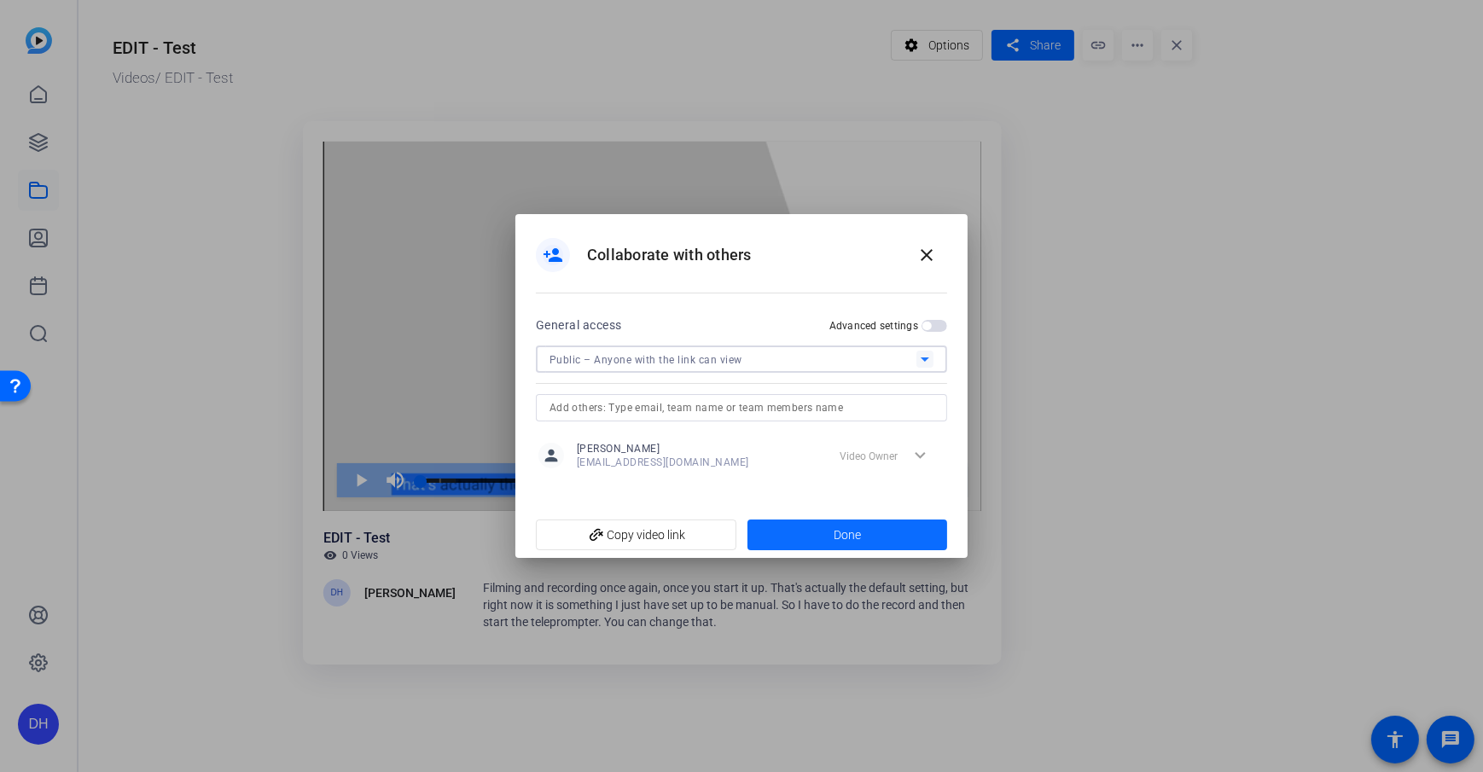
click at [814, 533] on span at bounding box center [848, 535] width 201 height 41
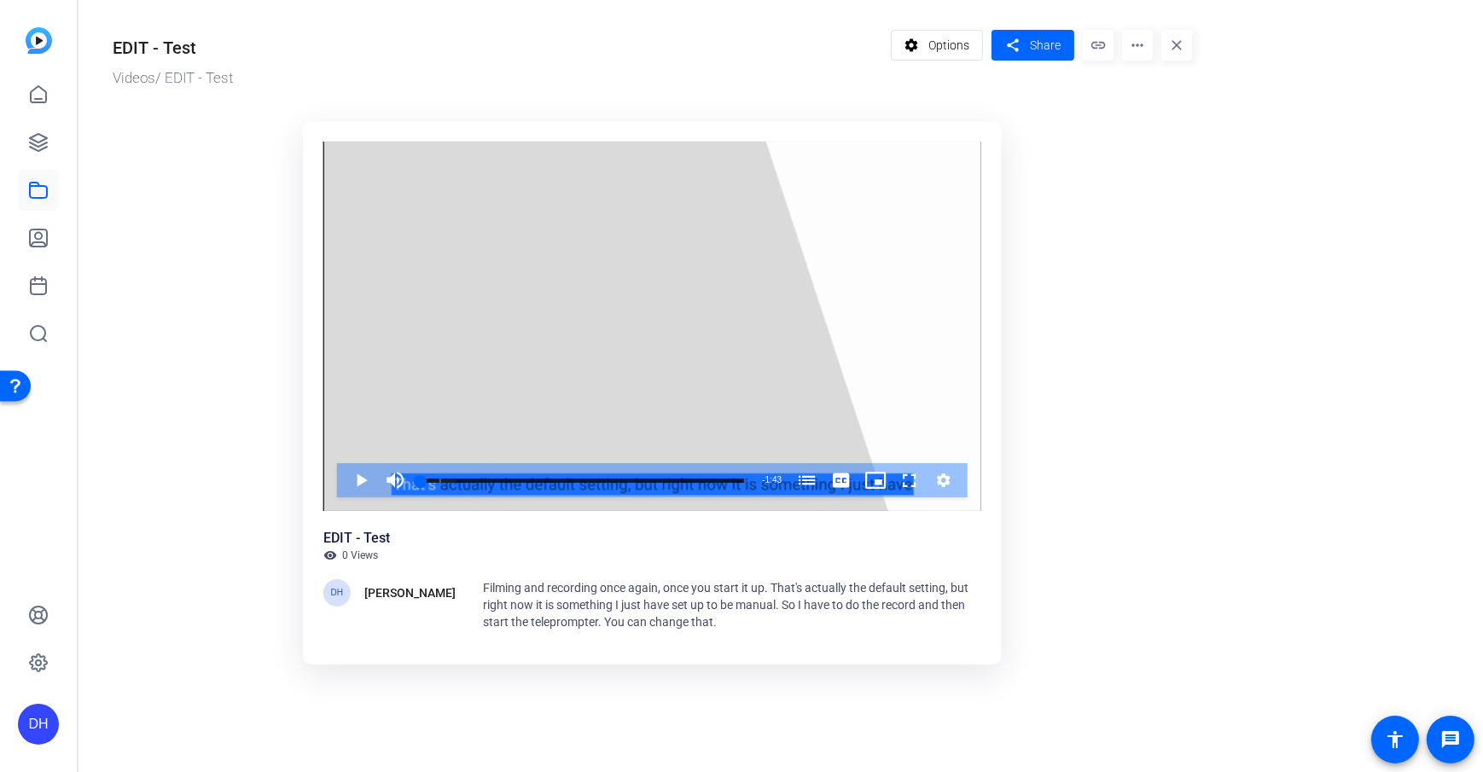
click at [1021, 454] on ktd-grid "Video Player is loading. Play Video Play Mute Current Time 0:00 / Duration 1:43…" at bounding box center [653, 397] width 1080 height 572
click at [1136, 50] on mat-icon "more_horiz" at bounding box center [1137, 45] width 31 height 31
click at [1084, 325] on div at bounding box center [741, 386] width 1483 height 772
click at [1084, 325] on ktd-grid "Video Player is loading. Play Video Play Mute Current Time 0:00 / Duration 1:43…" at bounding box center [653, 397] width 1080 height 572
click at [1138, 38] on mat-icon "more_horiz" at bounding box center [1137, 45] width 31 height 31
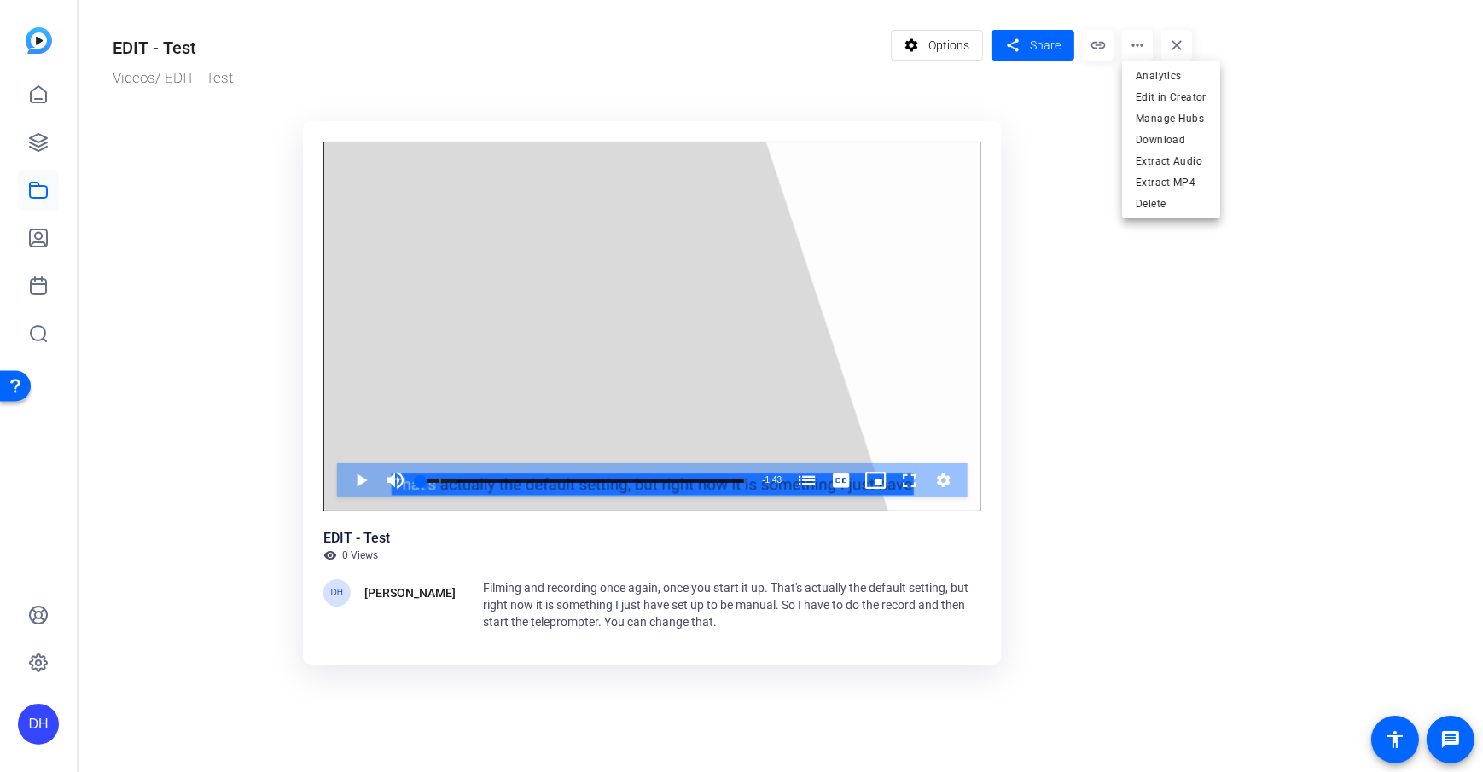
click at [1068, 253] on div at bounding box center [741, 386] width 1483 height 772
click at [1138, 51] on mat-icon "more_horiz" at bounding box center [1137, 45] width 31 height 31
click at [1086, 221] on div at bounding box center [741, 386] width 1483 height 772
click at [946, 52] on span "Options" at bounding box center [949, 45] width 41 height 32
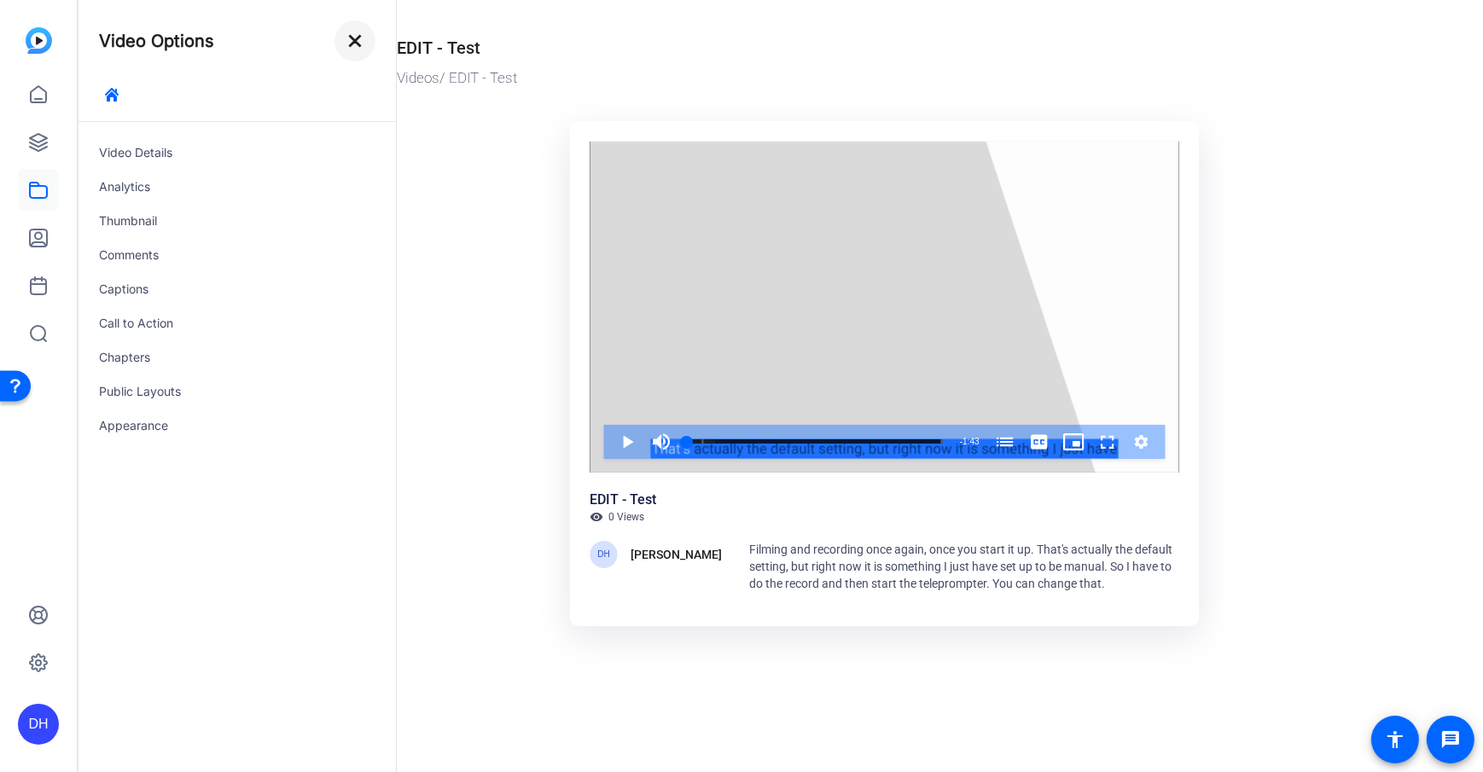
click at [363, 49] on mat-icon "close" at bounding box center [355, 41] width 20 height 20
